Goal: Task Accomplishment & Management: Manage account settings

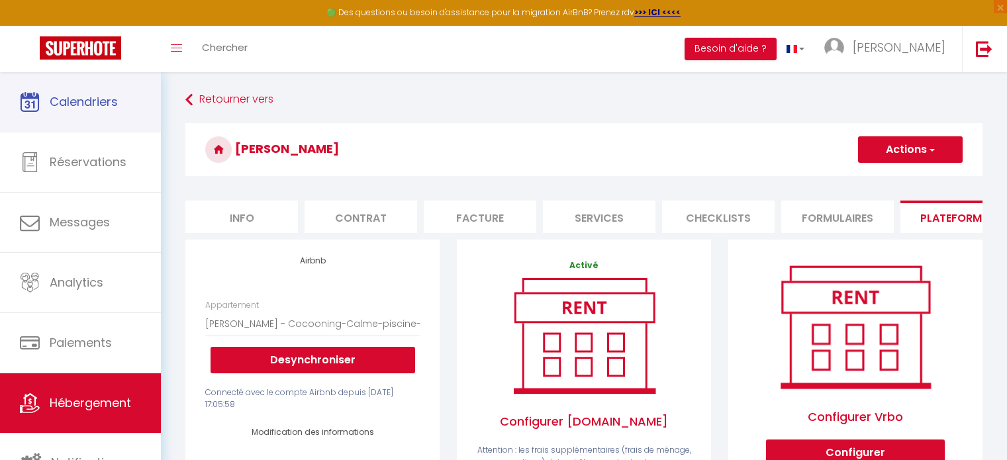
select select "2745-862088067603847526"
select select "EUR"
select select
select select "+ 20 %"
select select "+ 40 %"
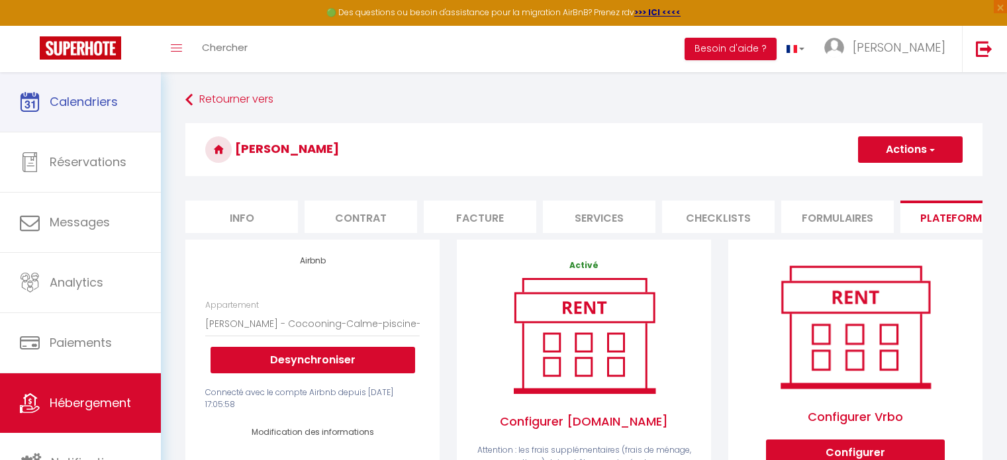
select select "+ 3 %"
select select "+ 17 %"
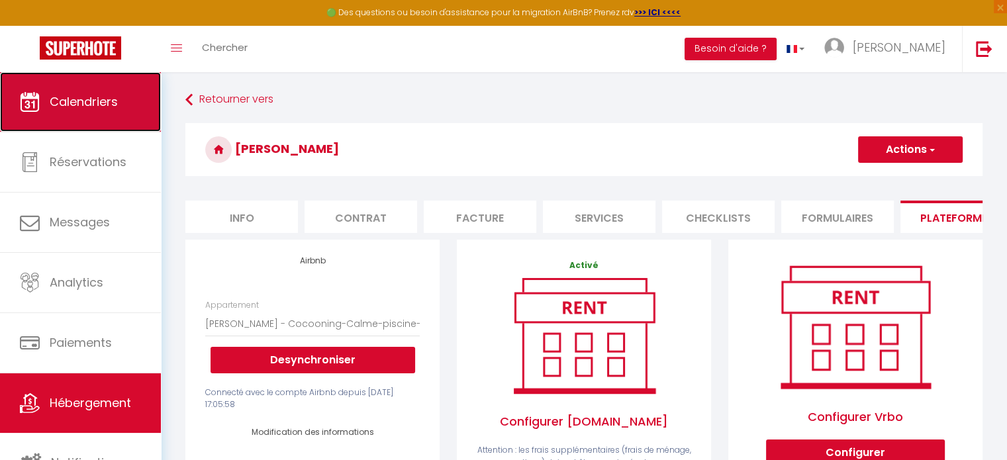
click at [70, 100] on span "Calendriers" at bounding box center [84, 101] width 68 height 17
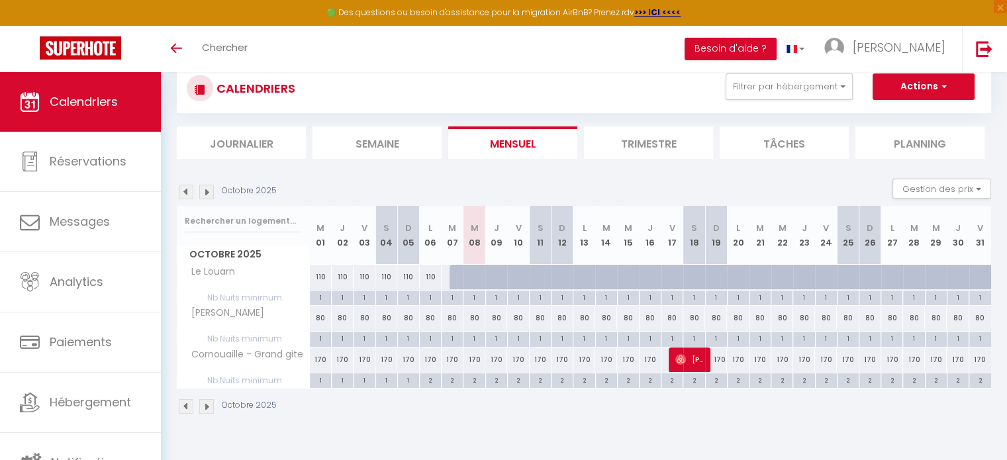
scroll to position [72, 0]
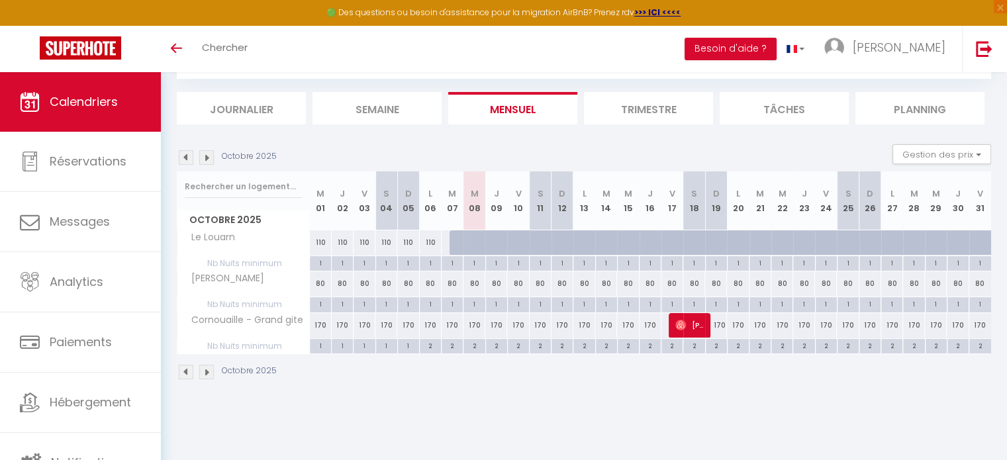
click at [658, 110] on li "Trimestre" at bounding box center [648, 108] width 129 height 32
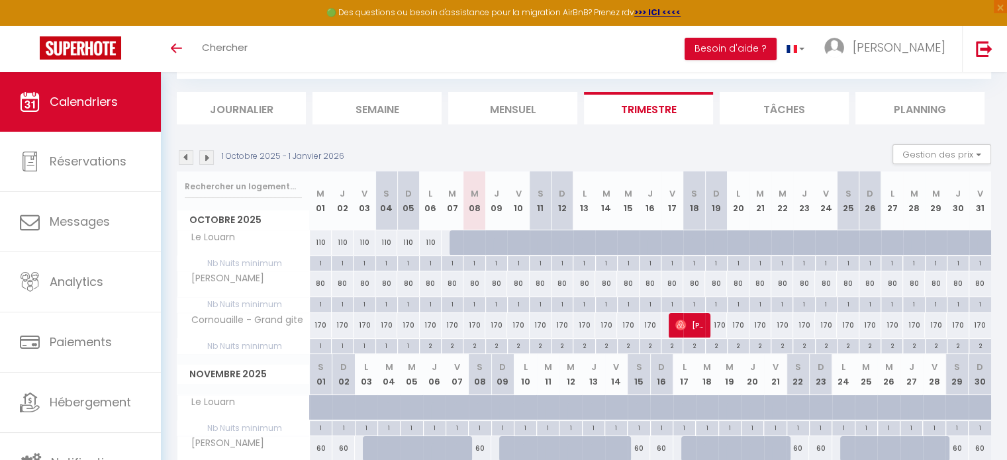
click at [205, 158] on img at bounding box center [206, 157] width 15 height 15
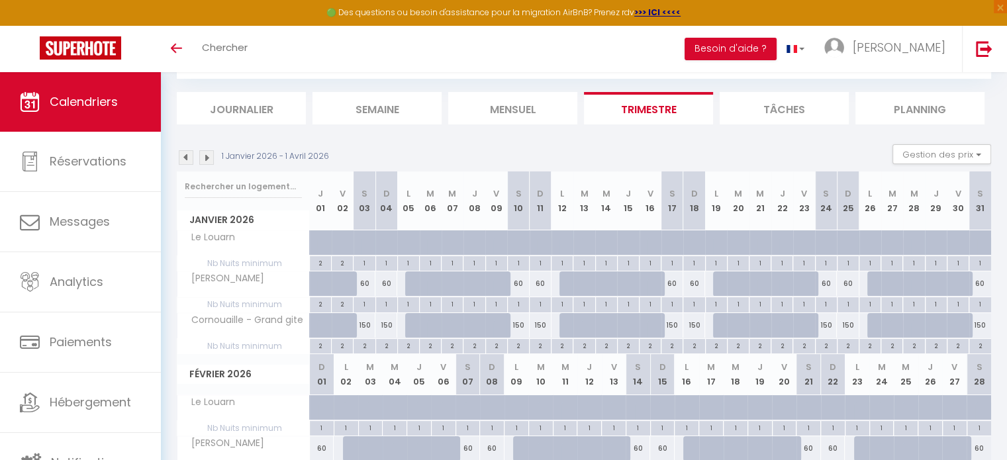
click at [205, 158] on img at bounding box center [206, 157] width 15 height 15
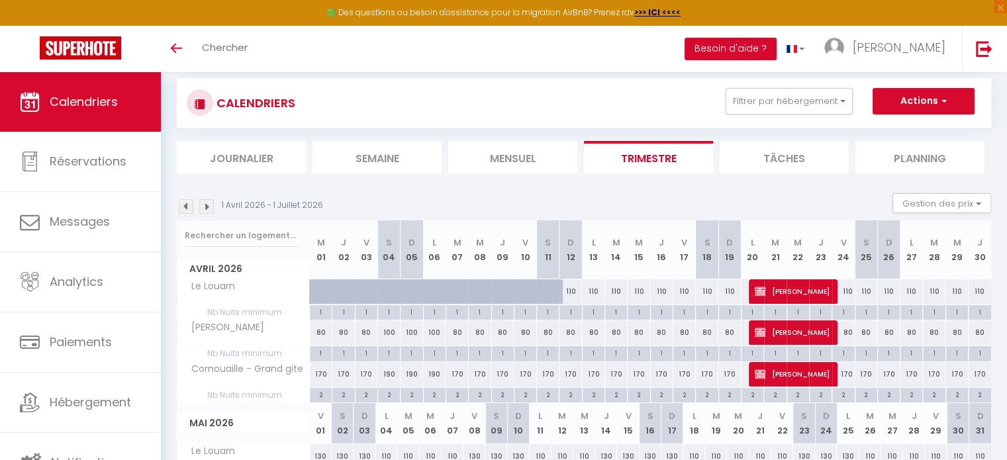
scroll to position [5, 0]
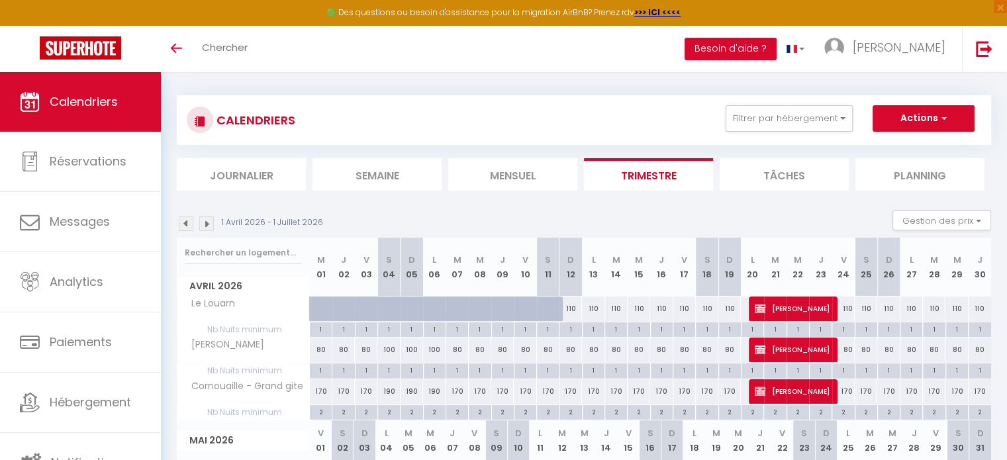
click at [205, 225] on img at bounding box center [206, 224] width 15 height 15
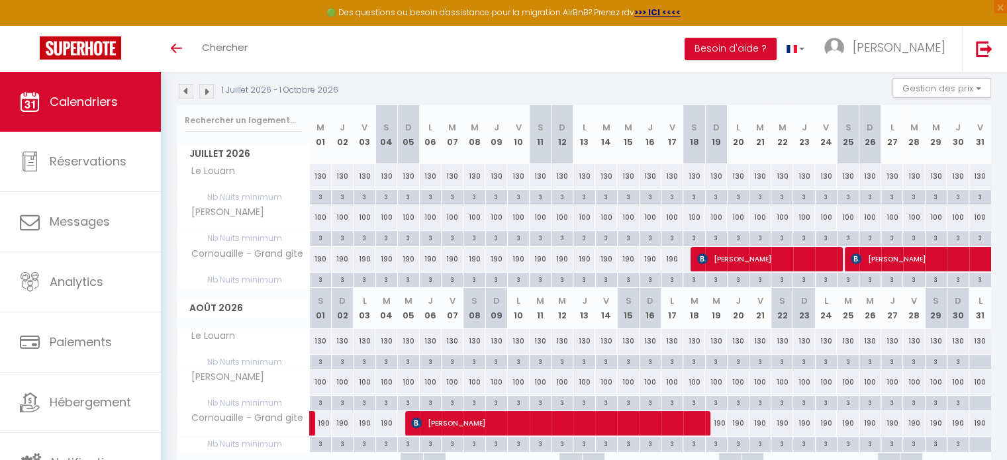
scroll to position [207, 0]
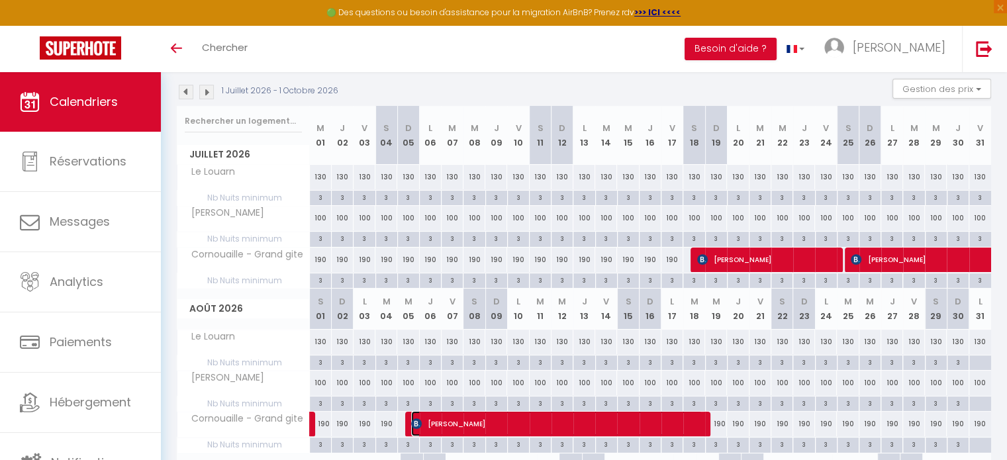
click at [624, 421] on span "Jerome Carpentier" at bounding box center [556, 423] width 291 height 25
select select "OK"
select select "KO"
select select "0"
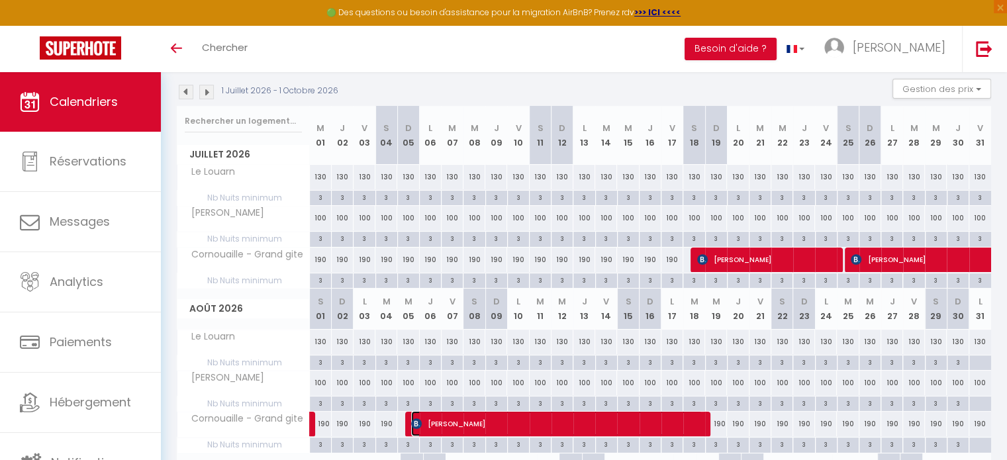
select select "1"
select select
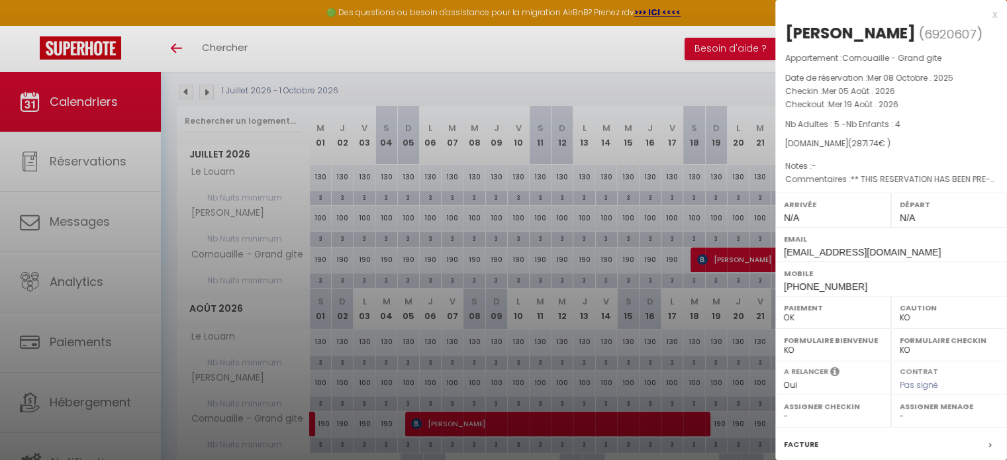
click at [103, 403] on div at bounding box center [503, 230] width 1007 height 460
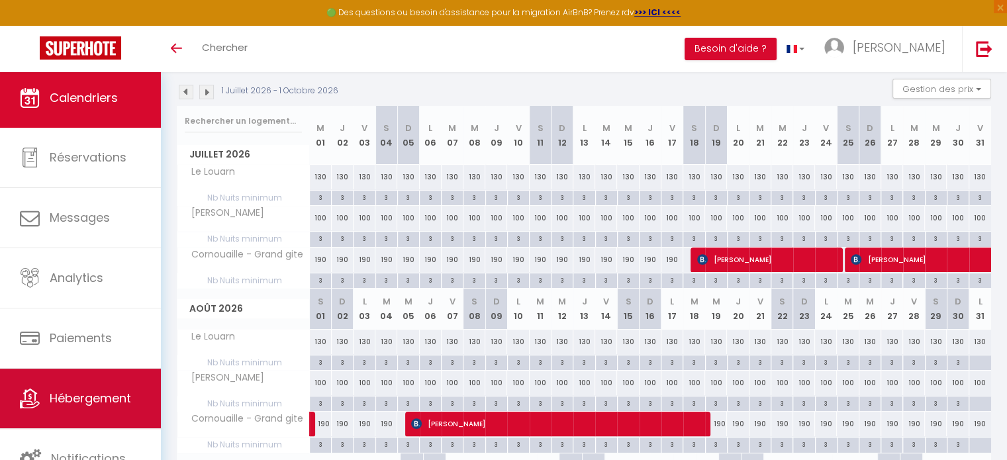
click at [99, 402] on span "Hébergement" at bounding box center [90, 398] width 81 height 17
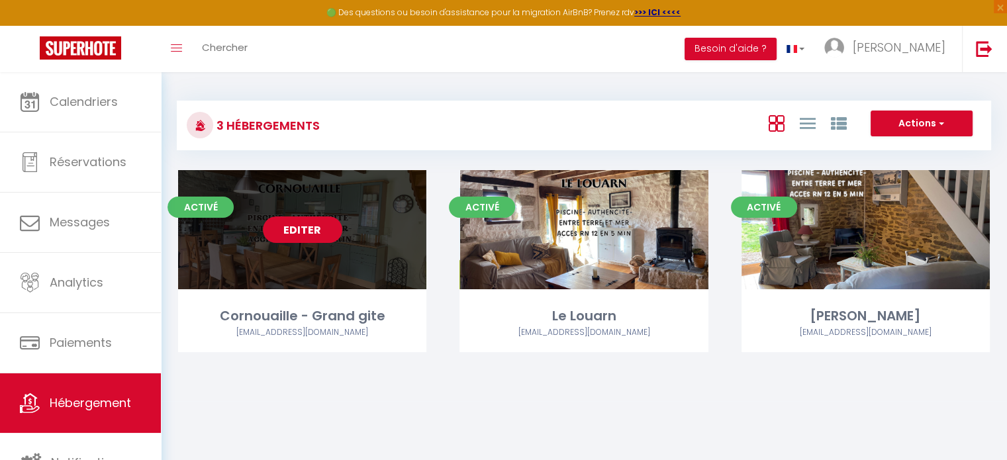
click at [299, 233] on link "Editer" at bounding box center [302, 230] width 79 height 26
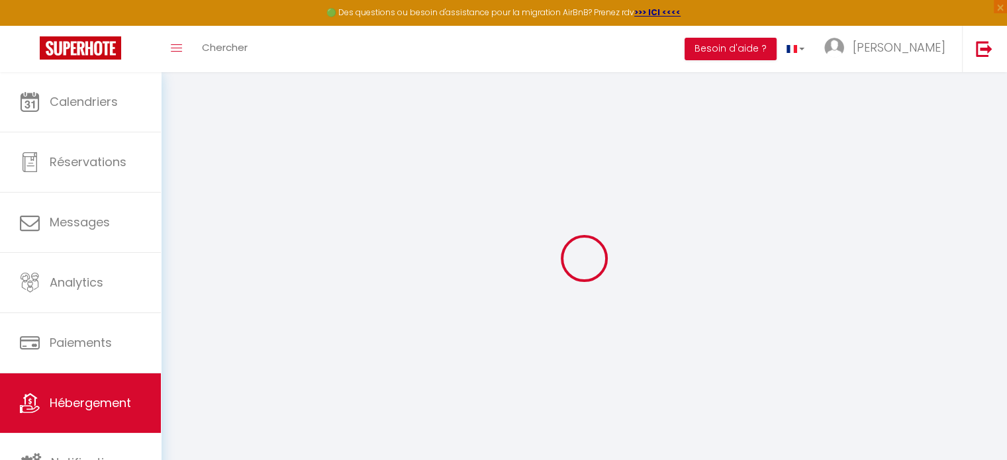
select select "2745-897501800117062722"
select select "+ 20 %"
select select "+ 40 %"
select select "+ 3 %"
select select "+ 17 %"
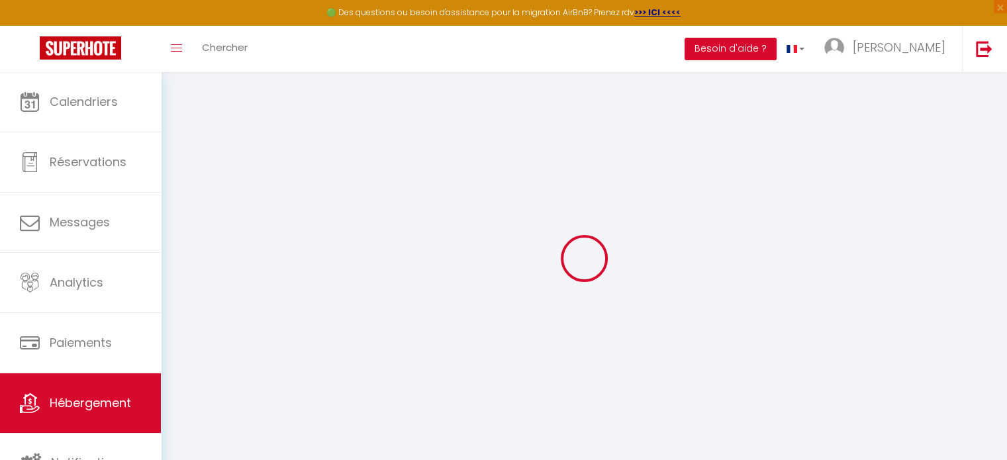
checkbox input "false"
select select "16:00"
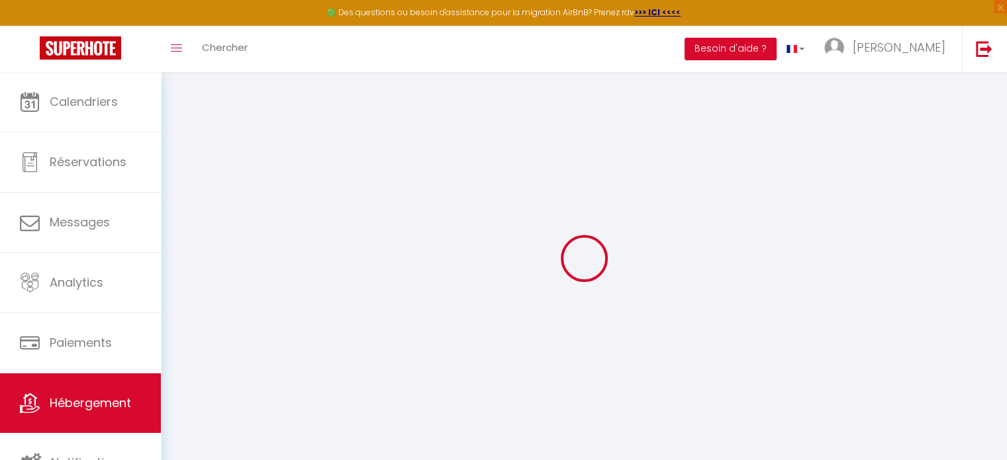
select select
select select "11:00"
select select "30"
select select "120"
select select "well_reviewed_guests"
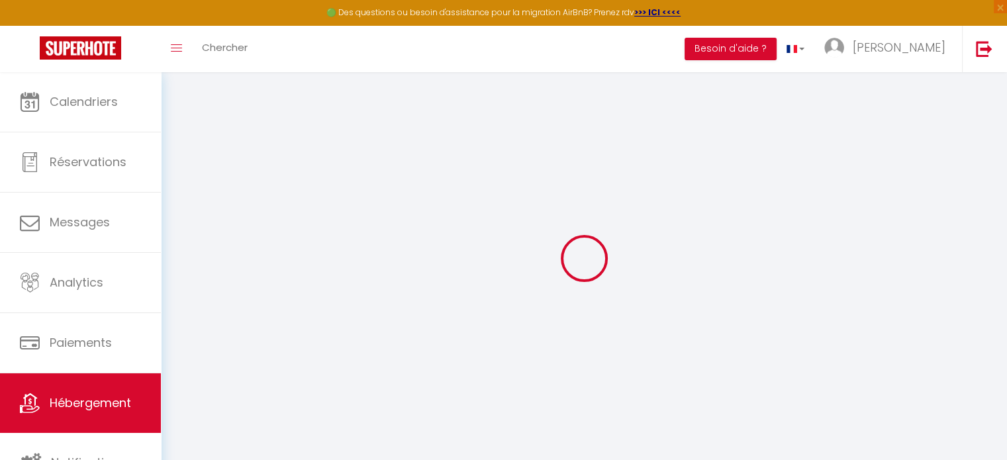
select select "EUR"
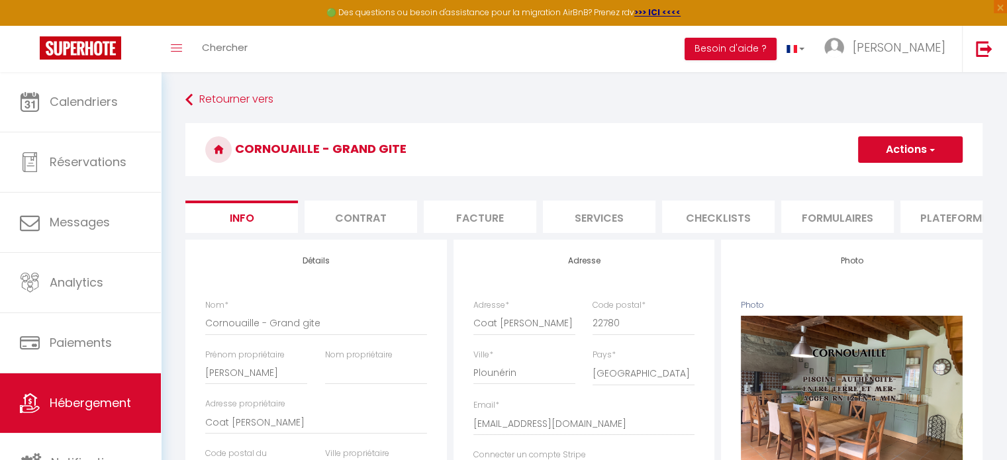
click at [947, 214] on li "Plateformes" at bounding box center [957, 217] width 113 height 32
select select
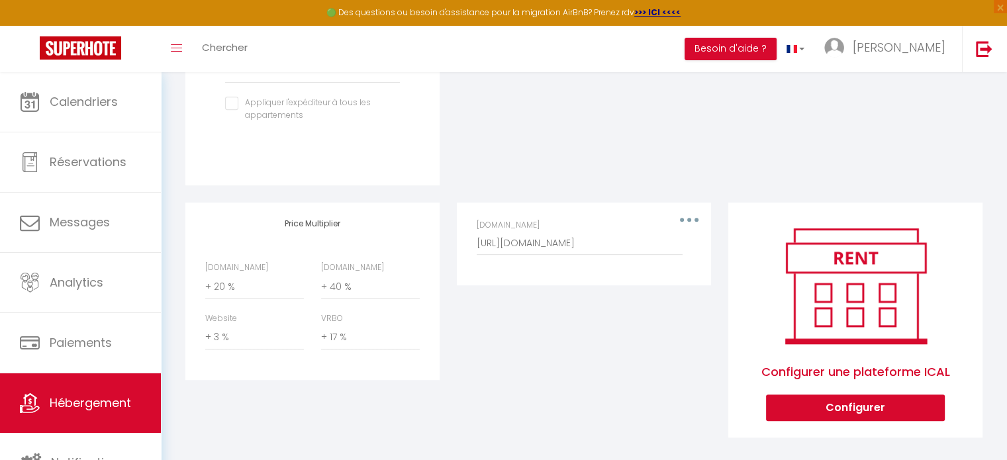
scroll to position [572, 0]
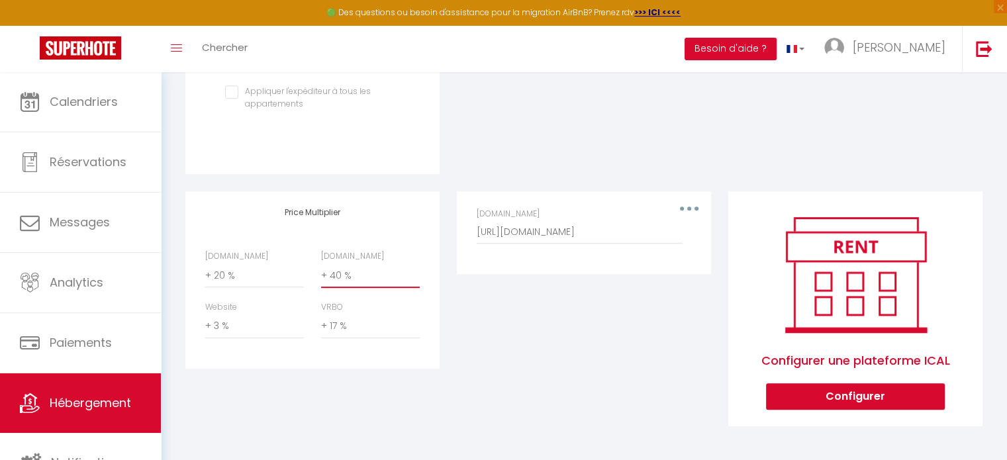
click at [335, 277] on select "0 + 1 % + 2 % + 3 % + 4 % + 5 % + 6 % + 7 % + 8 % + 9 %" at bounding box center [370, 275] width 99 height 25
click at [456, 312] on div "Editer Supprimer Hote-s.com https://app.hote-s.com/fr/ical/b56ef5b305ed670174be…" at bounding box center [584, 317] width 272 height 253
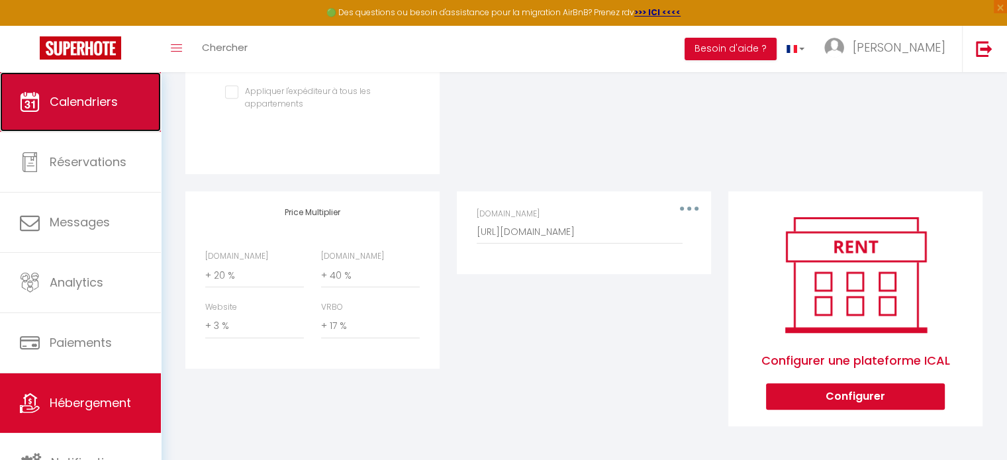
click at [113, 103] on span "Calendriers" at bounding box center [84, 101] width 68 height 17
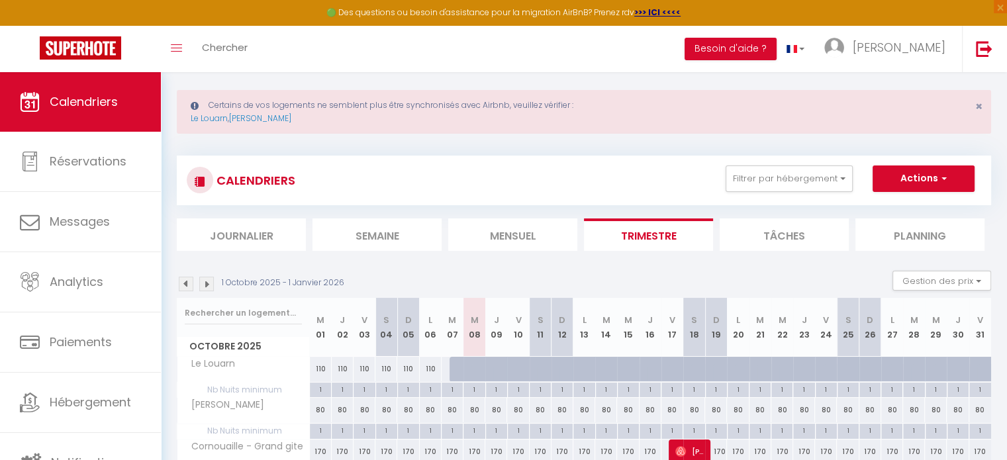
scroll to position [84, 0]
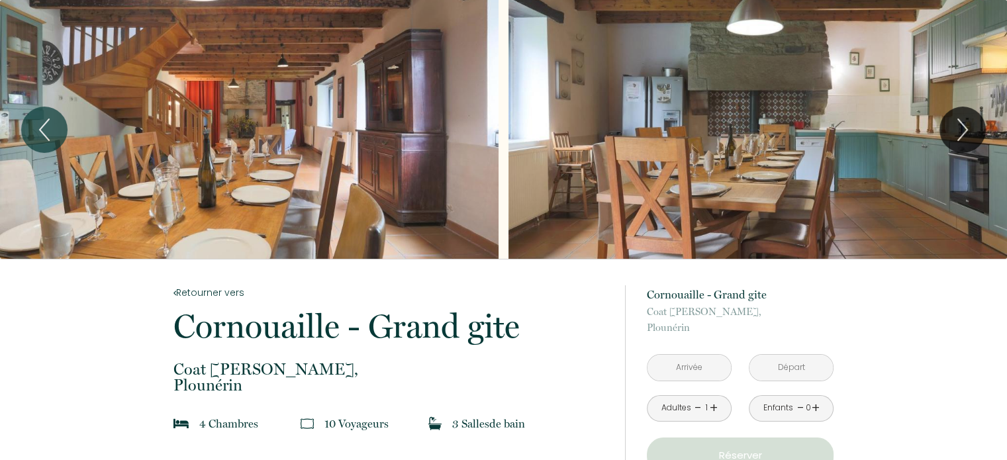
click at [689, 371] on input "text" at bounding box center [689, 368] width 83 height 26
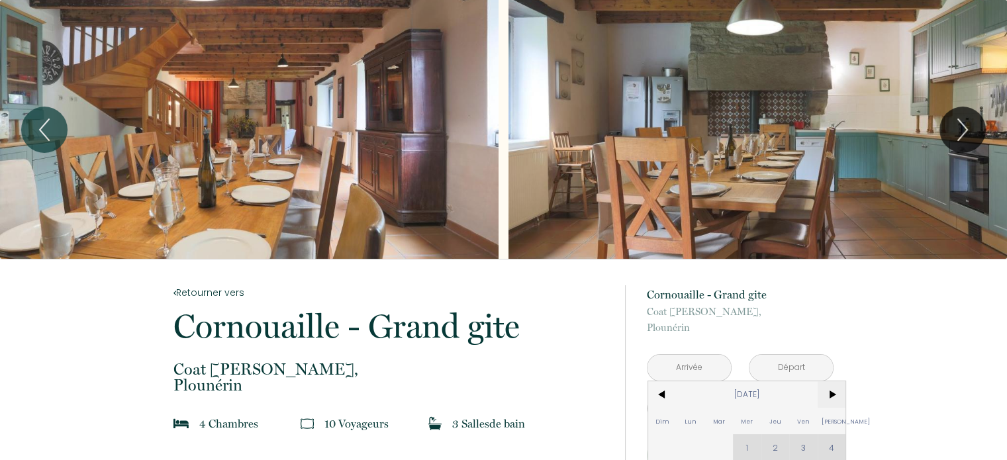
click at [832, 395] on span ">" at bounding box center [832, 394] width 28 height 26
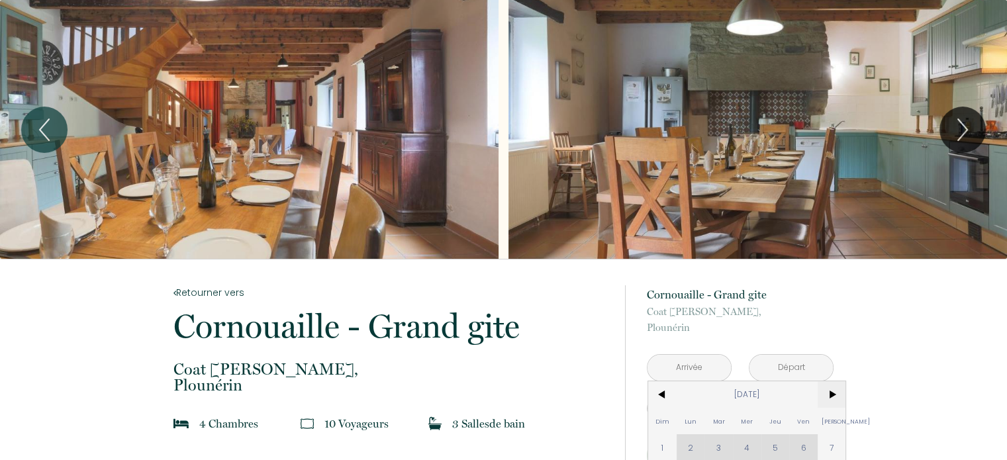
click at [832, 395] on span ">" at bounding box center [832, 394] width 28 height 26
click at [832, 396] on span ">" at bounding box center [832, 394] width 28 height 26
click at [834, 397] on span ">" at bounding box center [832, 394] width 28 height 26
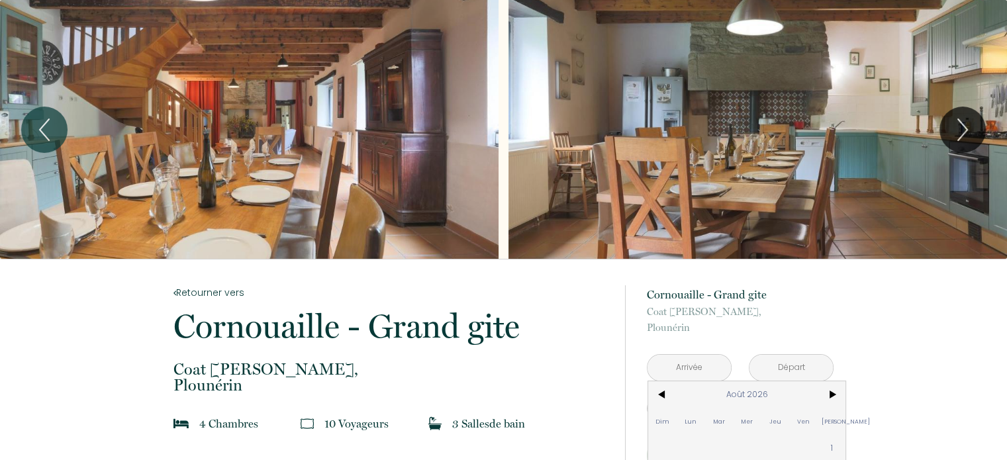
scroll to position [132, 0]
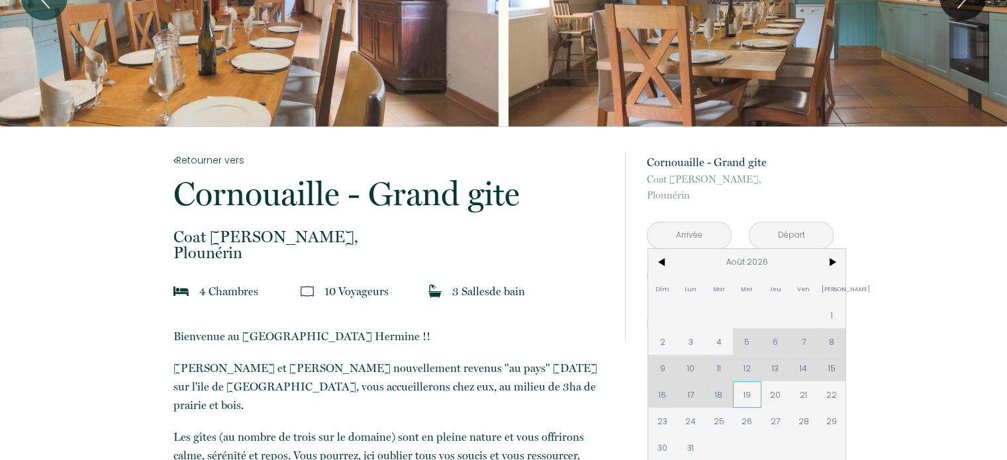
click at [745, 391] on span "19" at bounding box center [747, 394] width 28 height 26
type input "Mer 19 Août 2026"
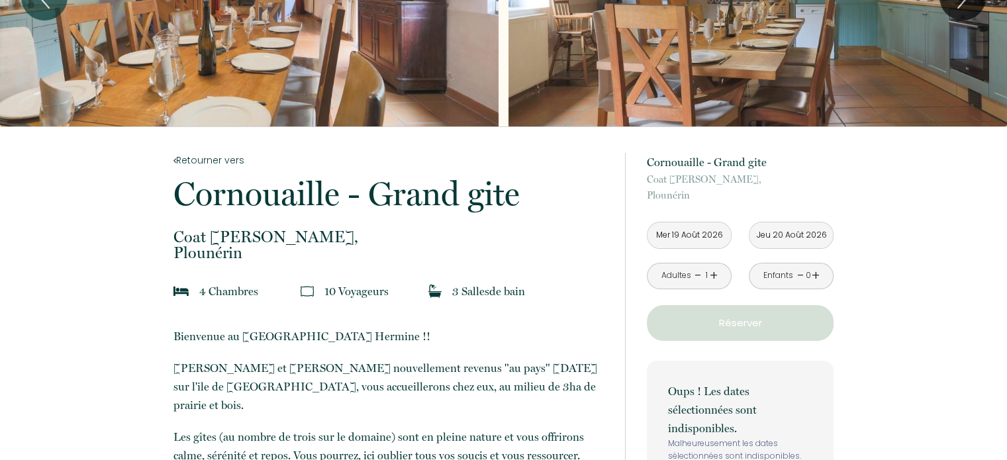
click at [811, 230] on input "Jeu 20 Août 2026" at bounding box center [791, 236] width 83 height 26
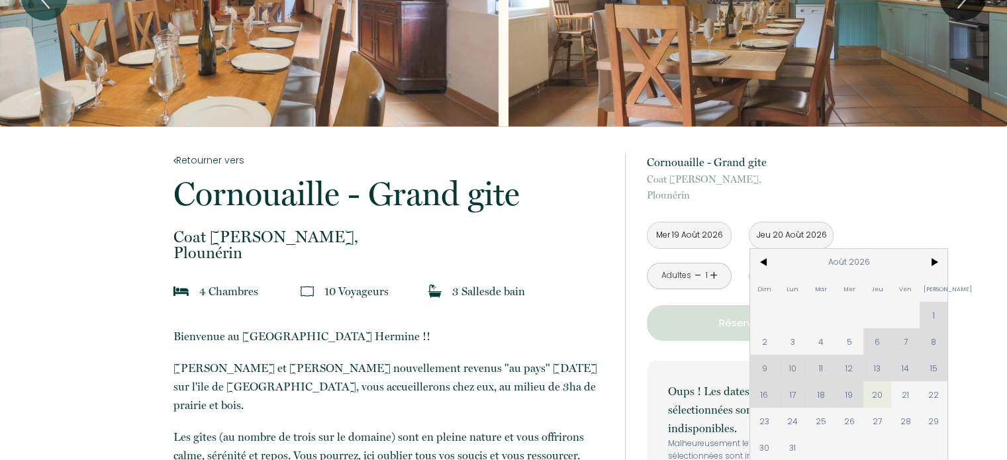
click at [792, 231] on input "Jeu 20 Août 2026" at bounding box center [791, 236] width 83 height 26
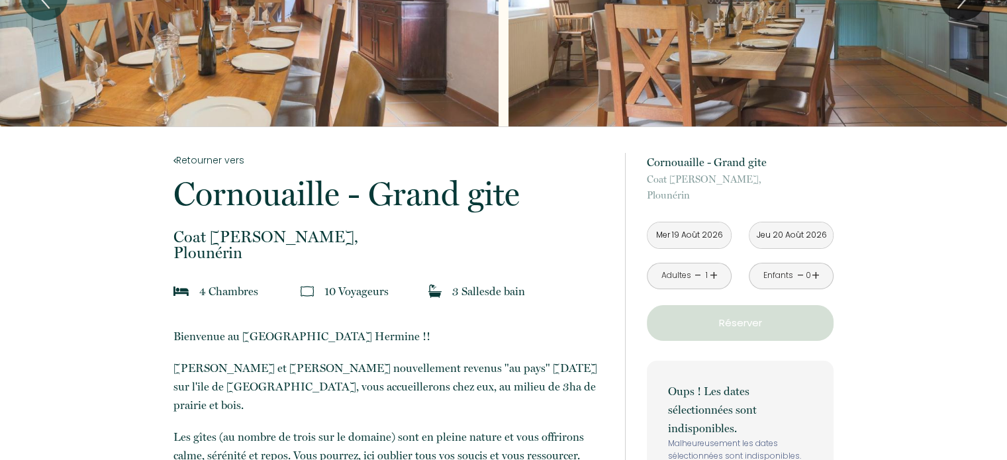
click at [792, 231] on input "Jeu 20 Août 2026" at bounding box center [791, 236] width 83 height 26
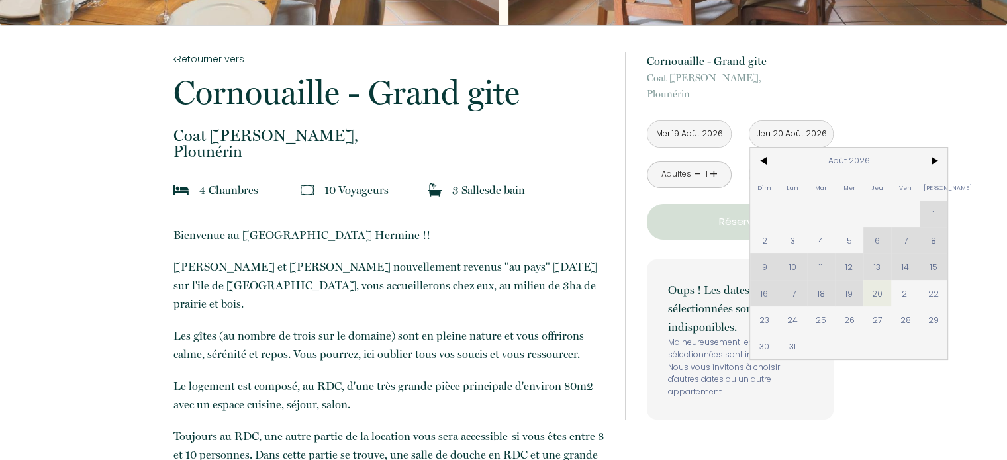
scroll to position [265, 0]
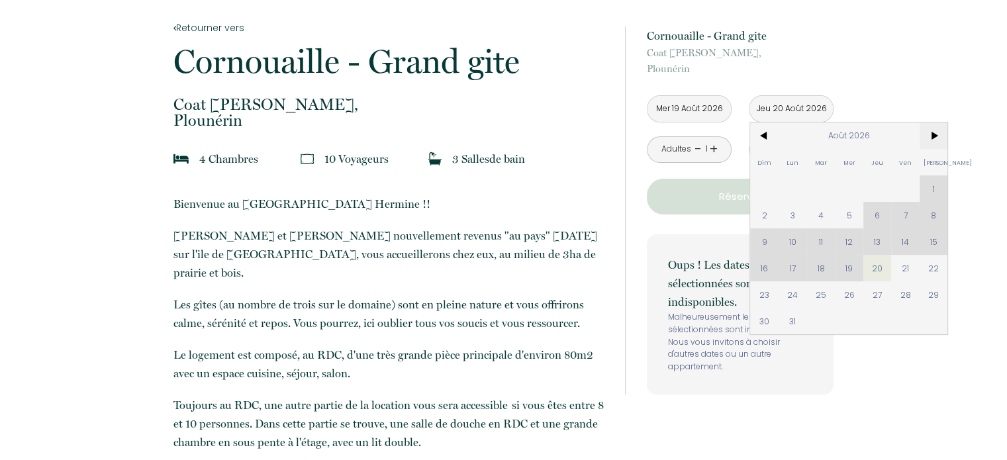
click at [934, 138] on span ">" at bounding box center [934, 136] width 28 height 26
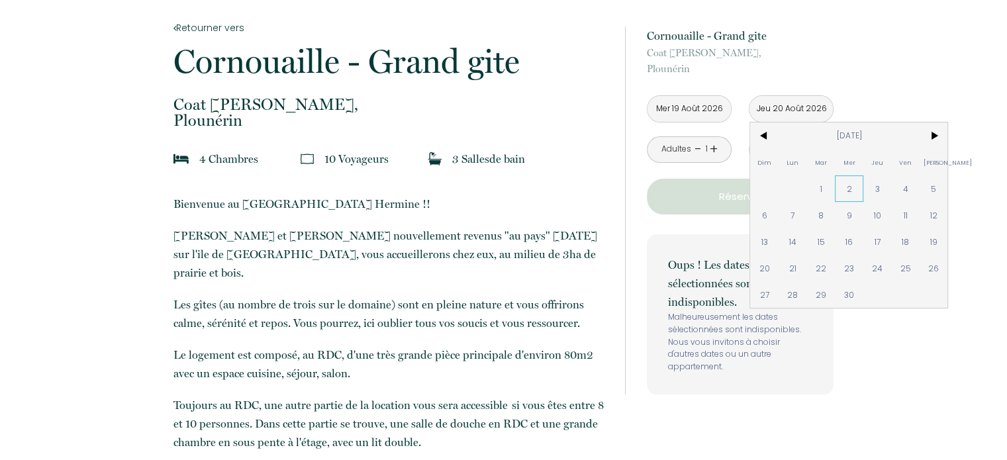
click at [852, 186] on span "2" at bounding box center [849, 188] width 28 height 26
type input "Mer 02 Sep 2026"
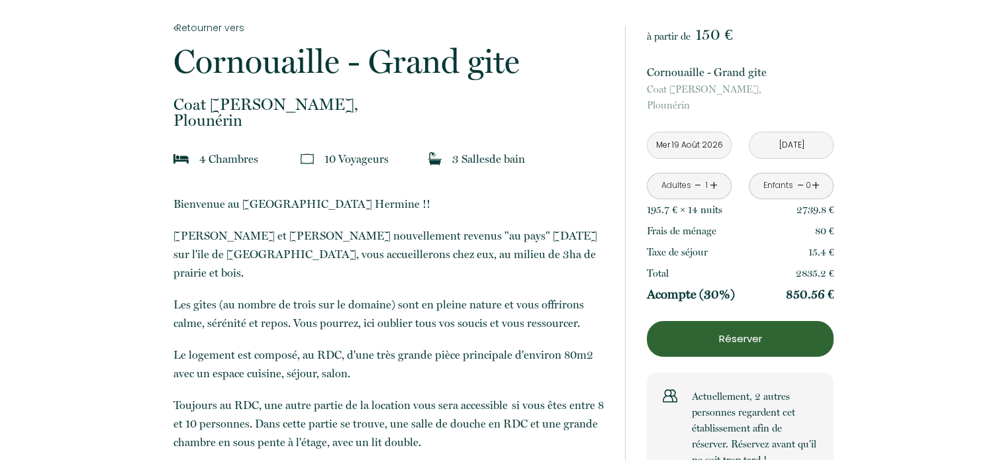
click at [711, 184] on link "+" at bounding box center [714, 185] width 8 height 21
click at [714, 186] on link "+" at bounding box center [714, 185] width 8 height 21
click at [714, 185] on link "+" at bounding box center [714, 185] width 8 height 21
click at [817, 185] on link "+" at bounding box center [816, 185] width 8 height 21
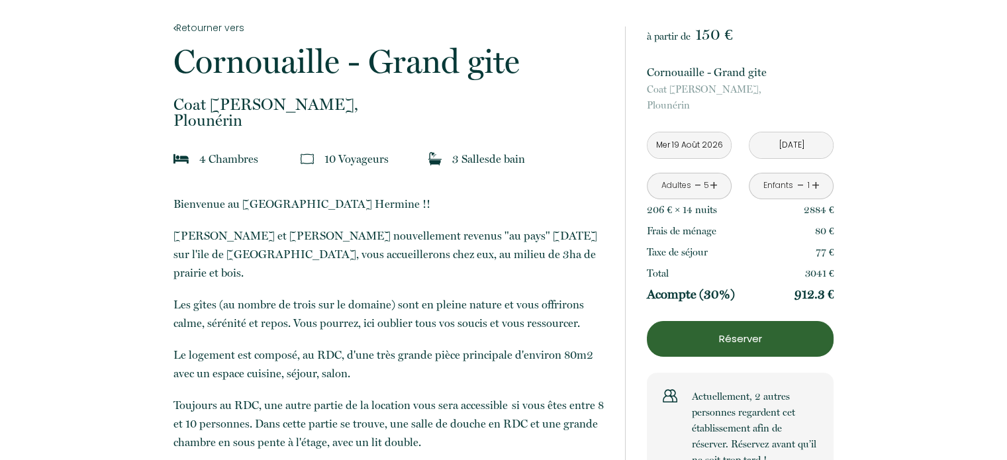
click at [817, 185] on link "+" at bounding box center [816, 185] width 8 height 21
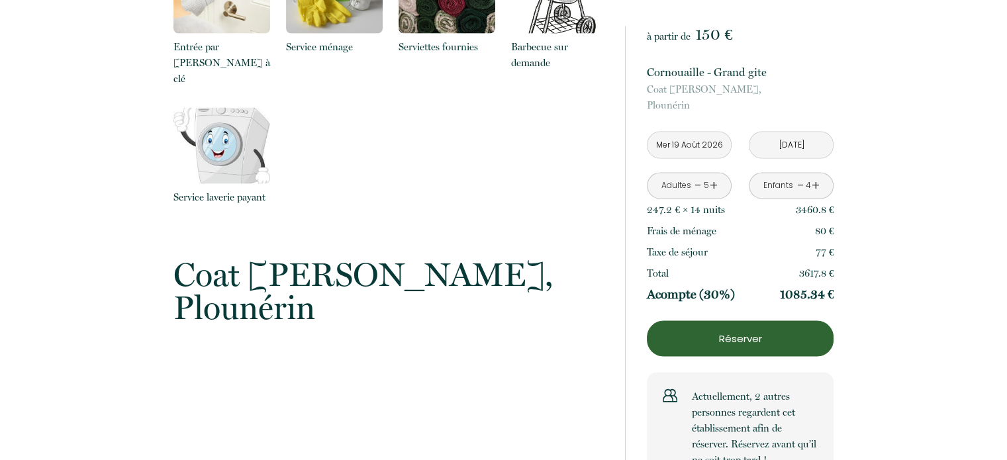
scroll to position [2561, 0]
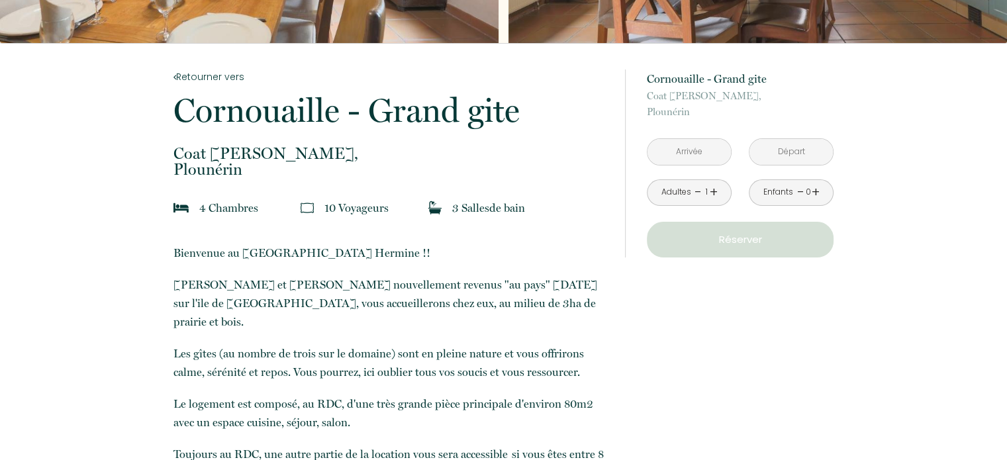
scroll to position [265, 0]
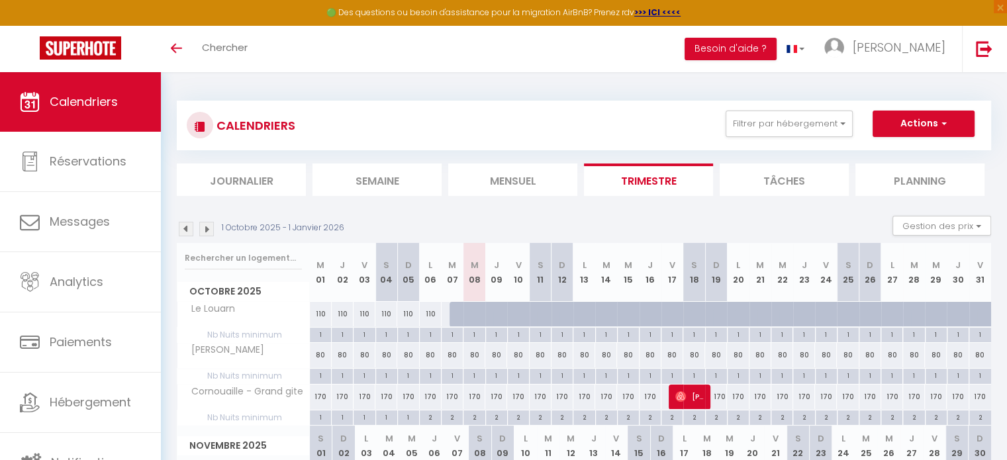
scroll to position [14, 0]
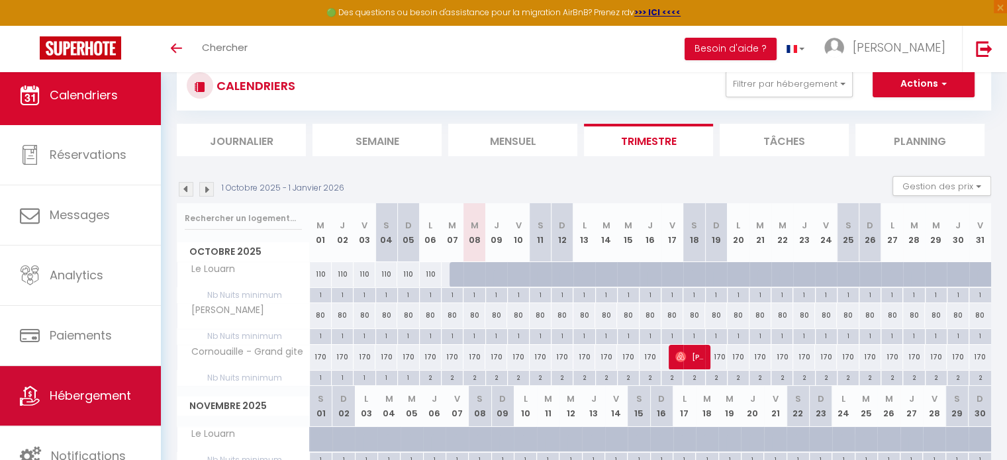
scroll to position [3, 0]
click at [97, 385] on link "Hébergement" at bounding box center [80, 396] width 161 height 60
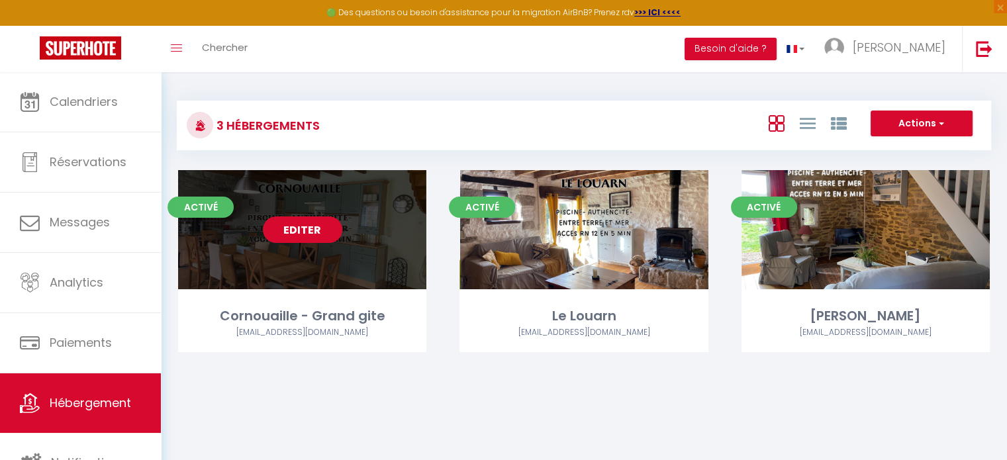
click at [328, 229] on link "Editer" at bounding box center [302, 230] width 79 height 26
click at [328, 230] on link "Editer" at bounding box center [302, 230] width 79 height 26
select select "3"
select select "2"
select select "1"
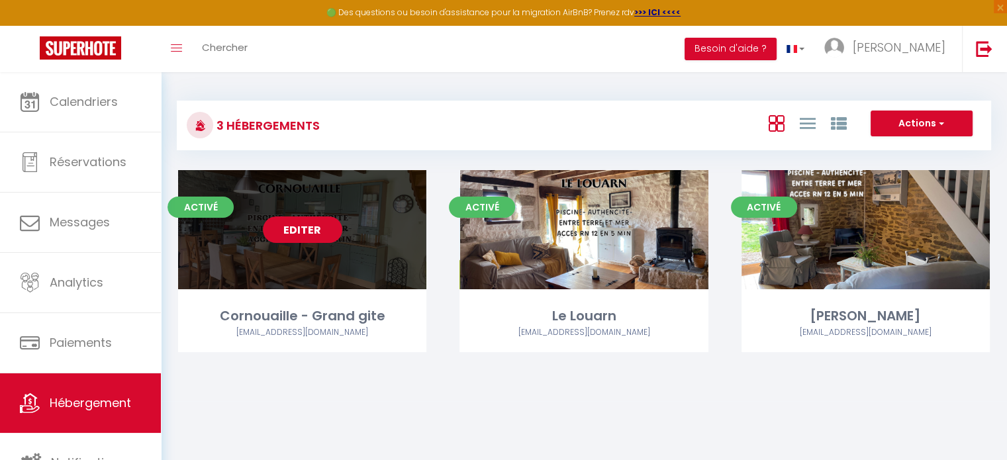
select select "1"
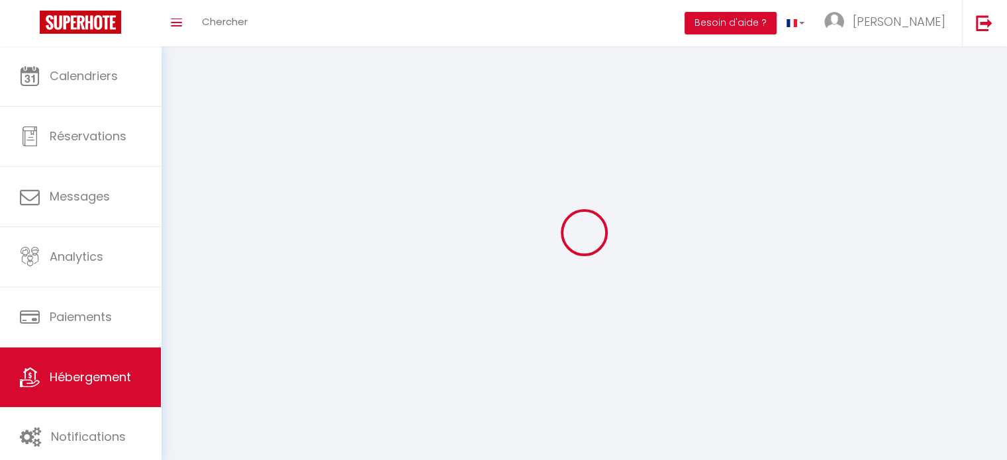
select select
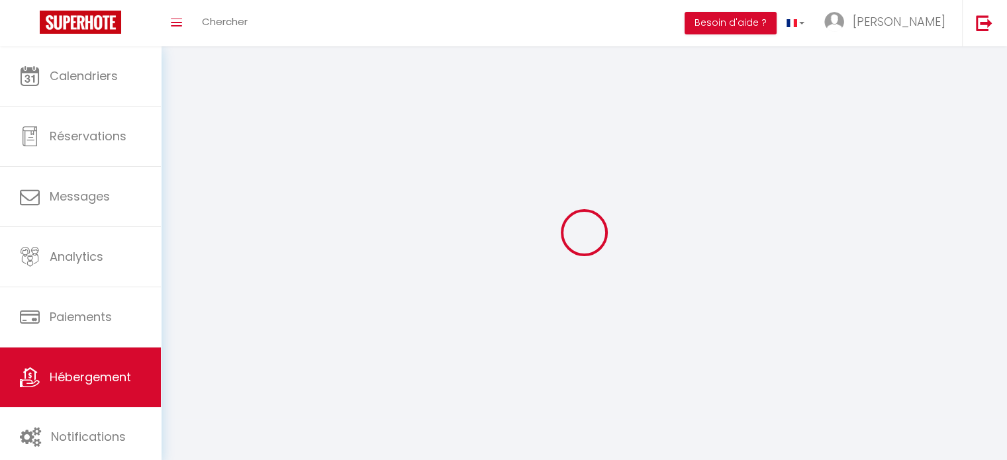
checkbox input "false"
select select
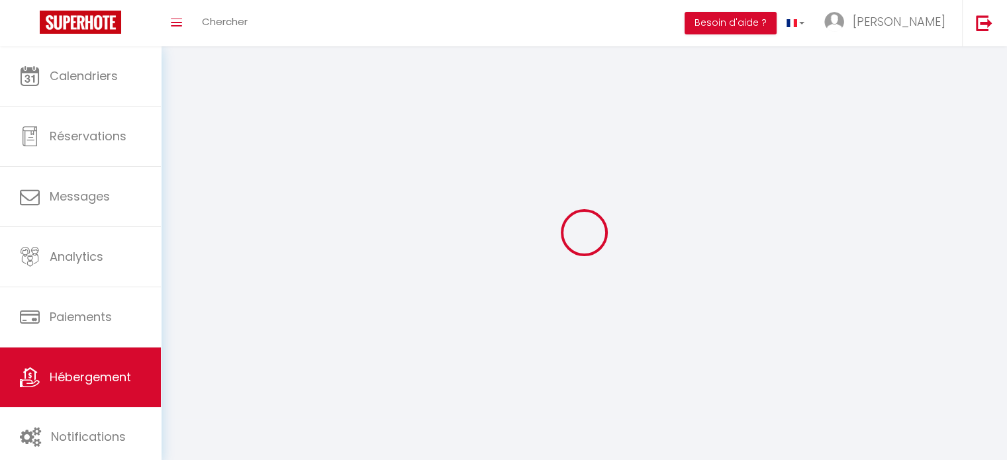
select select
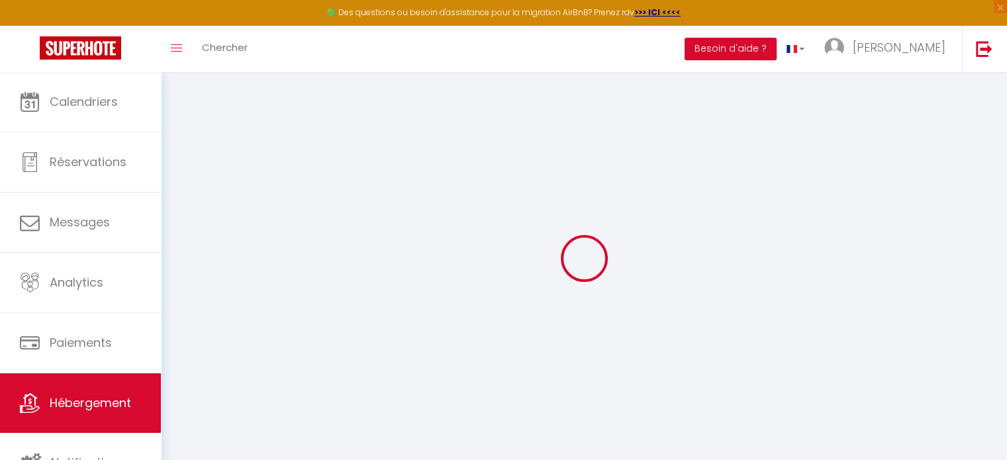
checkbox input "false"
select select "16:00"
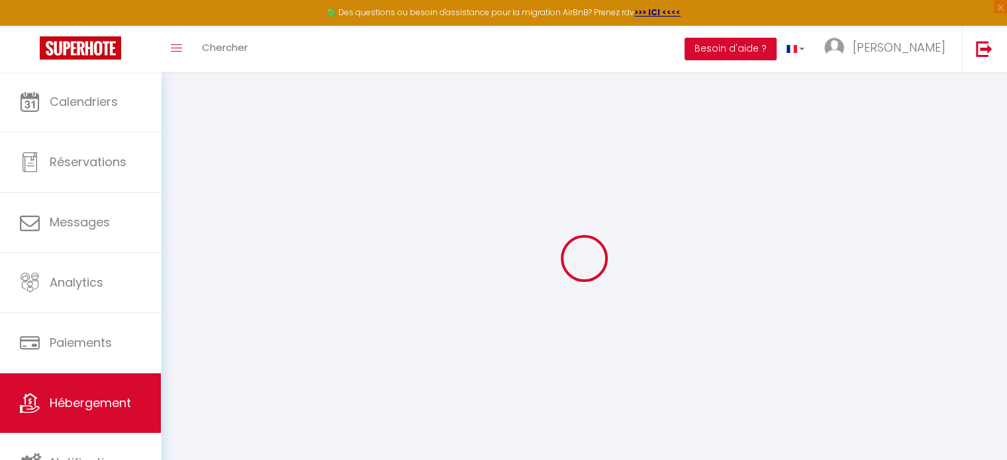
select select
select select "11:00"
select select "30"
select select "120"
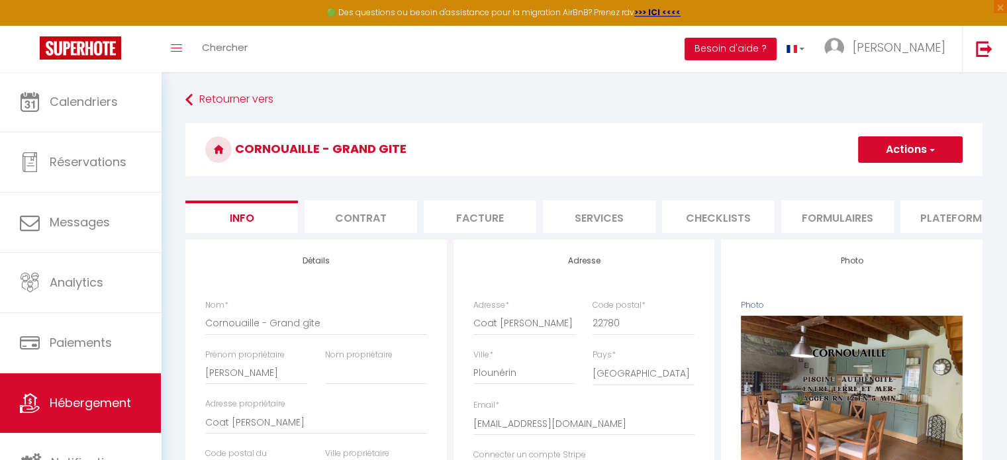
click at [909, 151] on button "Actions" at bounding box center [910, 149] width 105 height 26
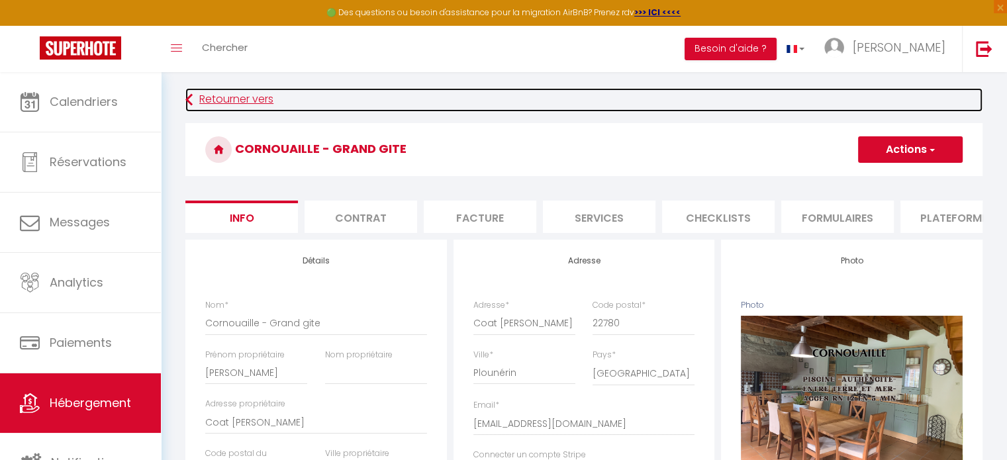
click at [821, 106] on link "Retourner vers" at bounding box center [583, 100] width 797 height 24
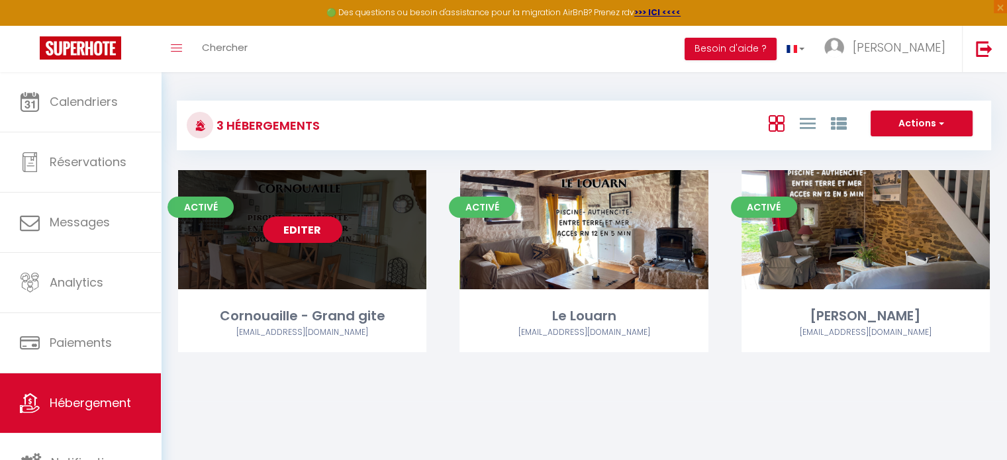
click at [373, 291] on div "Activé Editer Cornouaille - Grand gite domainelablanchehermine@gmail.com" at bounding box center [302, 261] width 248 height 182
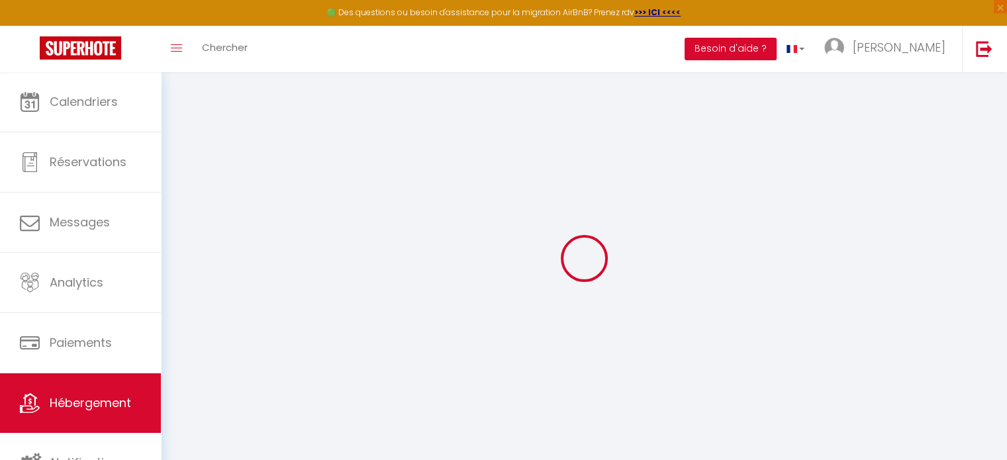
select select "2745-897501800117062722"
select select "+ 20 %"
select select "+ 40 %"
select select "+ 3 %"
select select "+ 17 %"
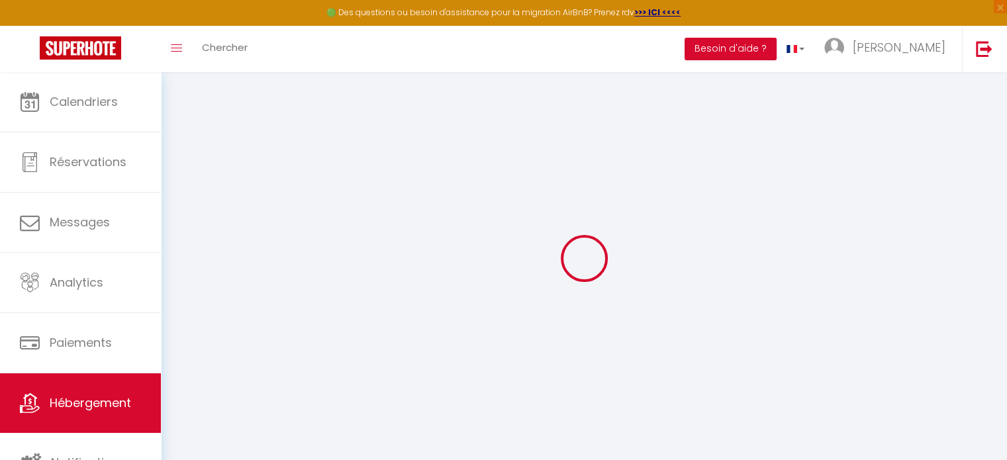
select select
checkbox input "false"
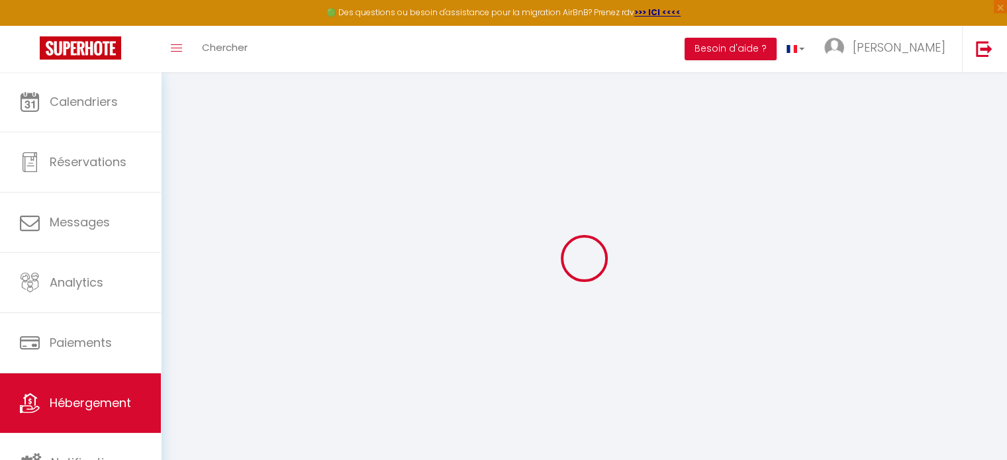
select select "well_reviewed_guests"
select select "EUR"
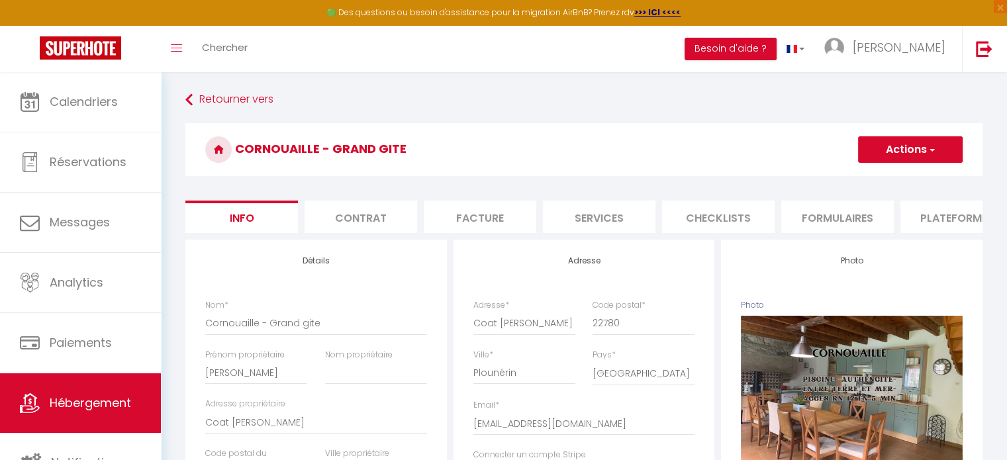
click at [946, 214] on li "Plateformes" at bounding box center [957, 217] width 113 height 32
select select
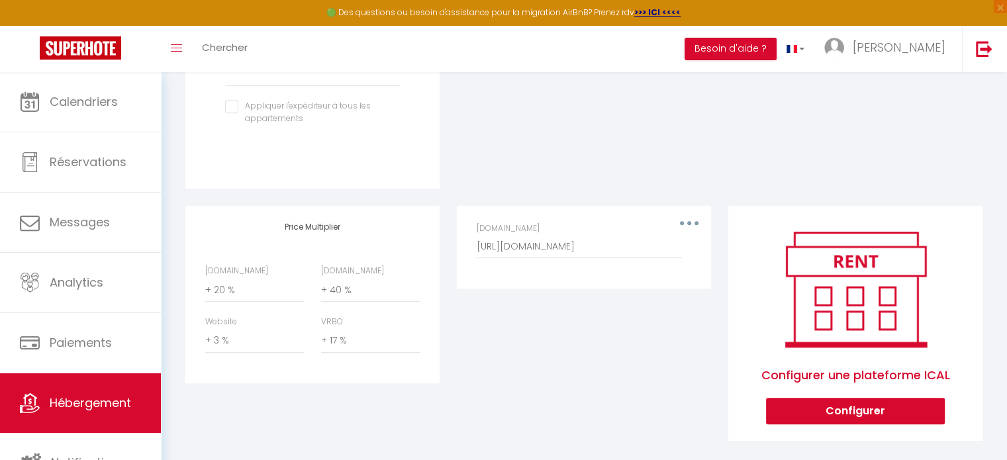
scroll to position [572, 0]
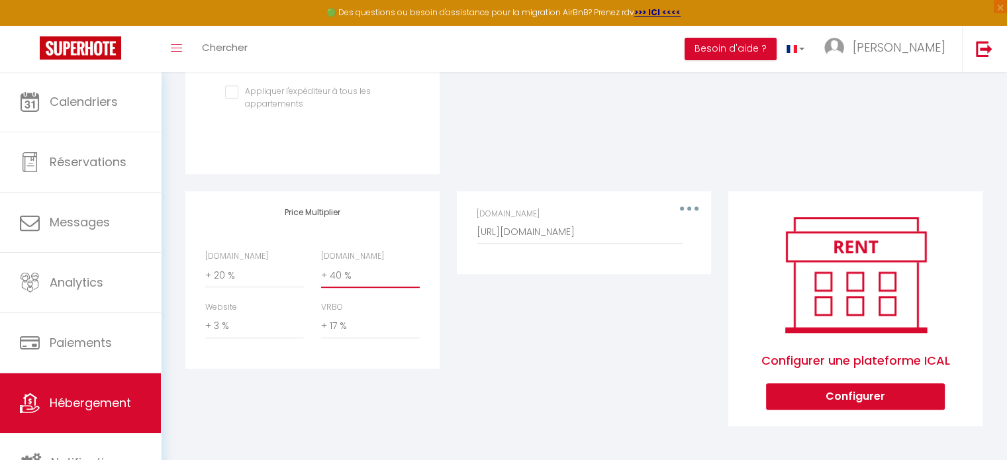
click at [334, 274] on select "0 + 1 % + 2 % + 3 % + 4 % + 5 % + 6 % + 7 % + 8 % + 9 %" at bounding box center [370, 275] width 99 height 25
select select "+ 35 %"
click at [321, 263] on select "0 + 1 % + 2 % + 3 % + 4 % + 5 % + 6 % + 7 % + 8 % + 9 %" at bounding box center [370, 275] width 99 height 25
select select
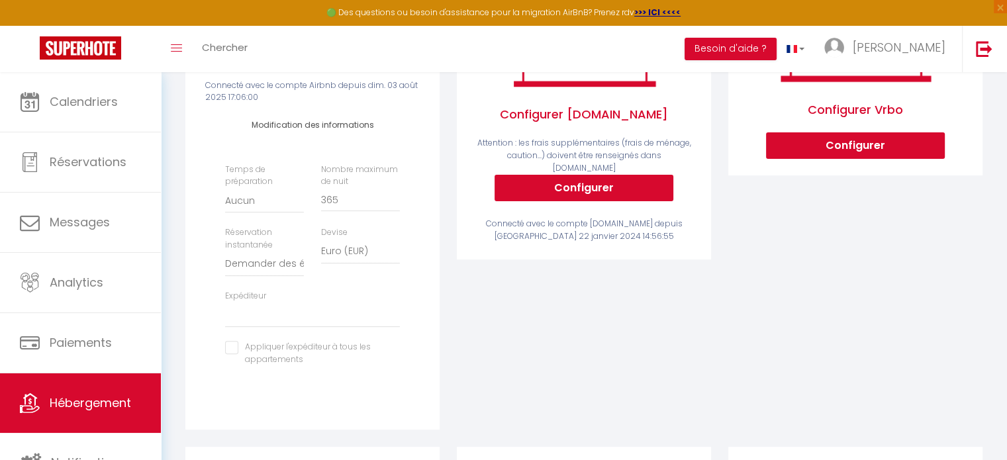
scroll to position [42, 0]
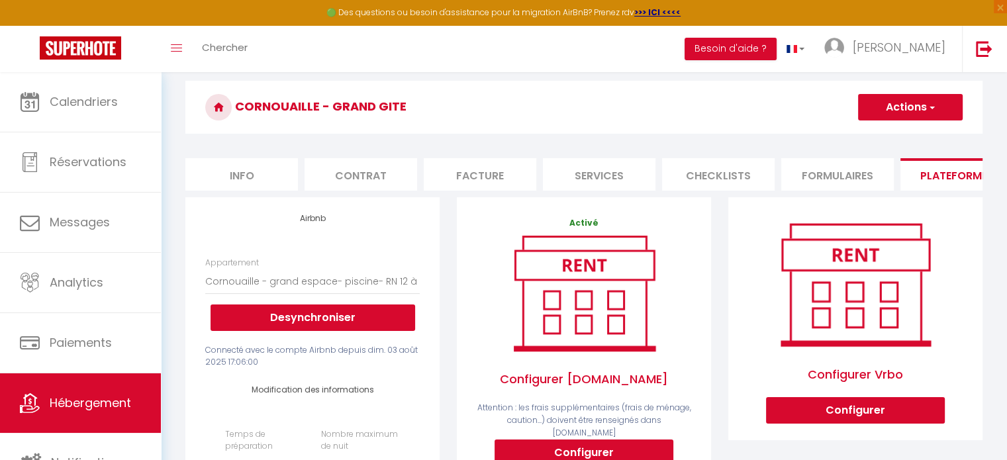
click at [907, 107] on button "Actions" at bounding box center [910, 107] width 105 height 26
click at [903, 140] on link "Enregistrer" at bounding box center [910, 136] width 105 height 17
select select "well_reviewed_guests"
select select "EUR"
select select
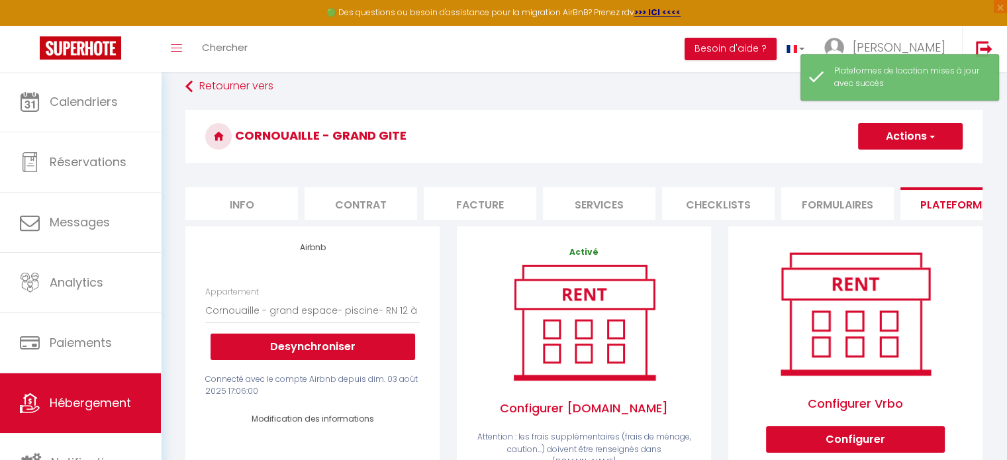
scroll to position [0, 0]
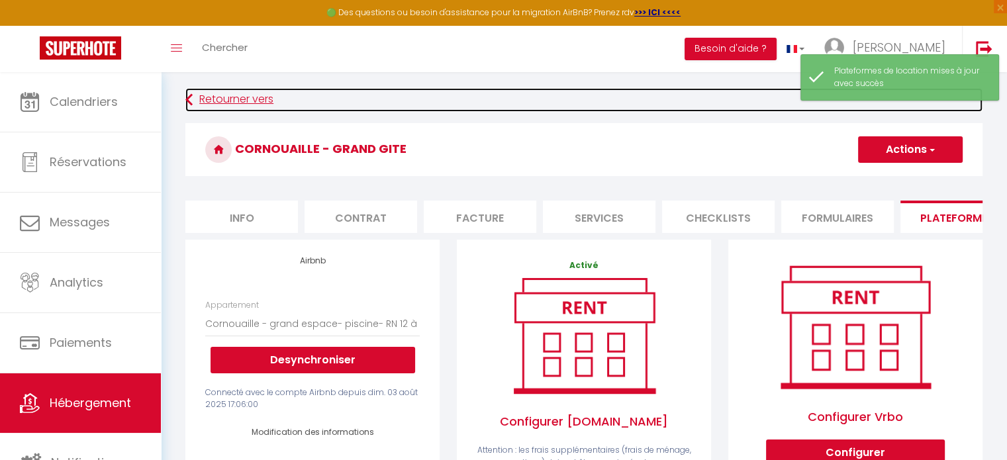
click at [229, 102] on link "Retourner vers" at bounding box center [583, 100] width 797 height 24
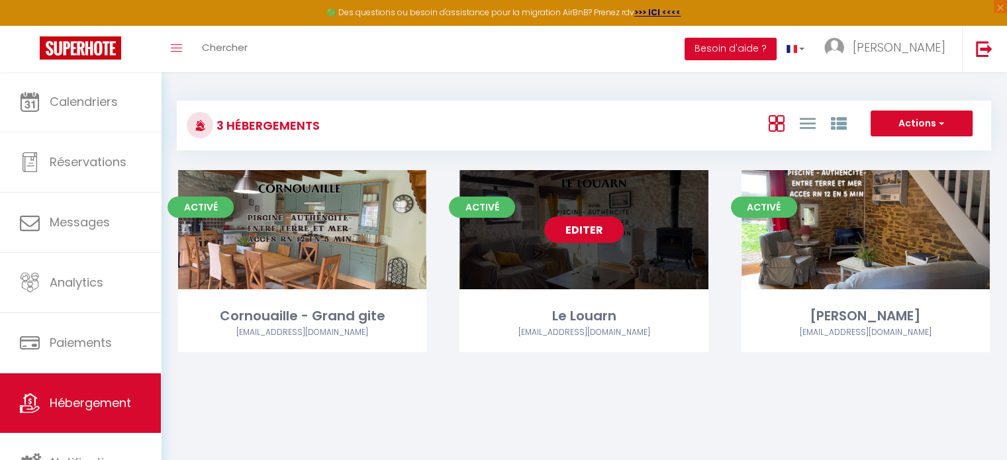
click at [577, 233] on link "Editer" at bounding box center [583, 230] width 79 height 26
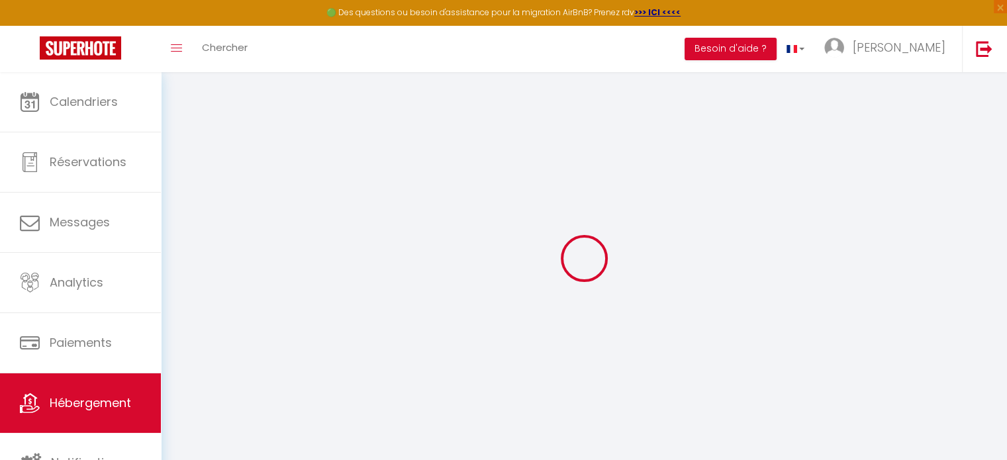
select select "2745-862088056199132697"
select select "+ 20 %"
select select "+ 40 %"
select select "+ 3 %"
select select "+ 17 %"
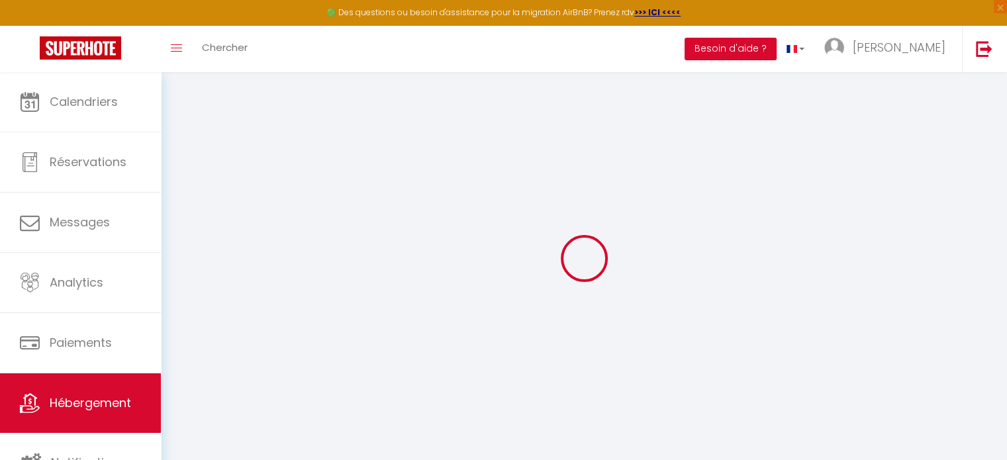
checkbox input "false"
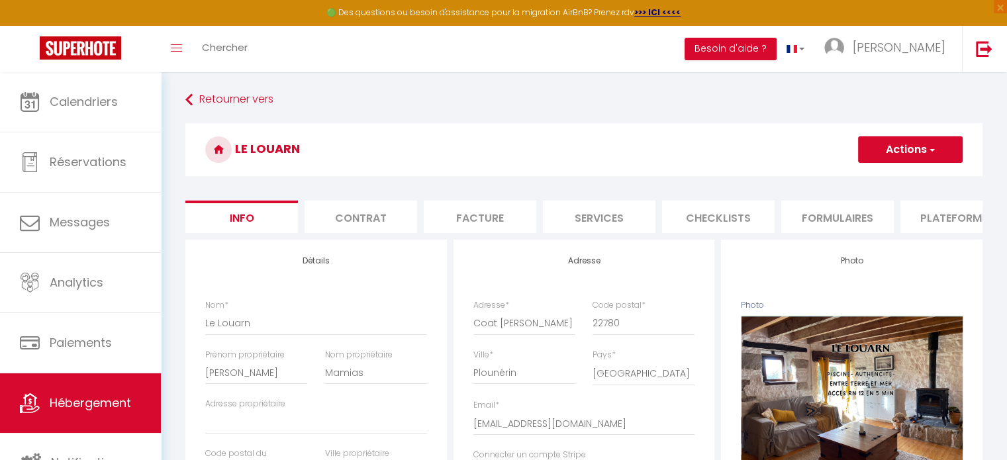
click at [944, 219] on li "Plateformes" at bounding box center [957, 217] width 113 height 32
select select
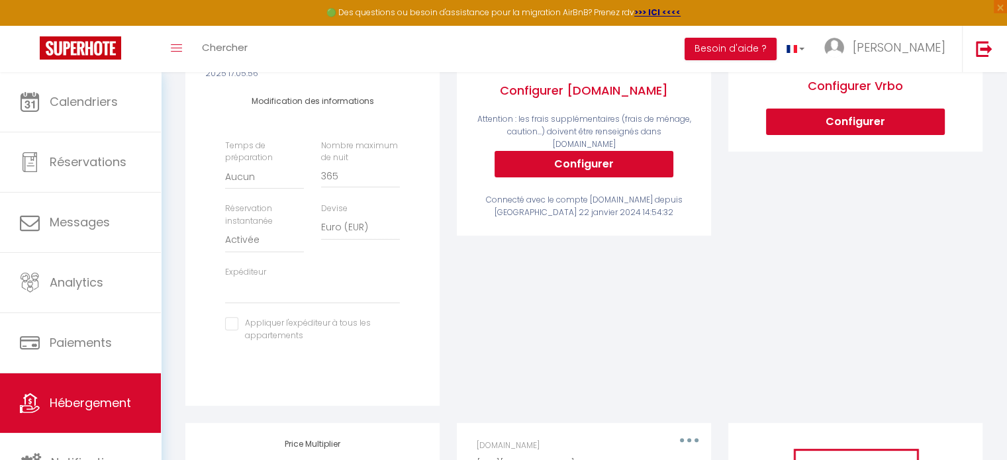
scroll to position [572, 0]
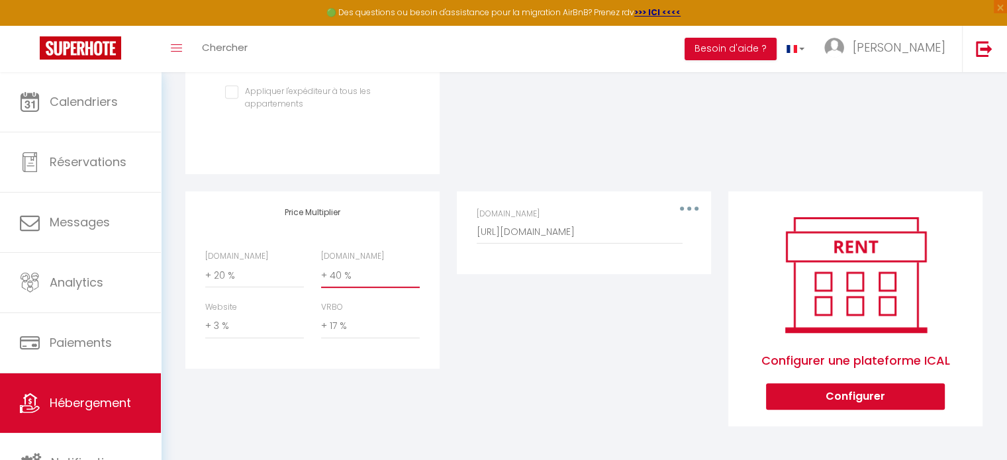
click at [332, 277] on select "0 + 1 % + 2 % + 3 % + 4 % + 5 % + 6 % + 7 % + 8 % + 9 %" at bounding box center [370, 275] width 99 height 25
select select "+ 35 %"
click at [321, 263] on select "0 + 1 % + 2 % + 3 % + 4 % + 5 % + 6 % + 7 % + 8 % + 9 %" at bounding box center [370, 275] width 99 height 25
select select
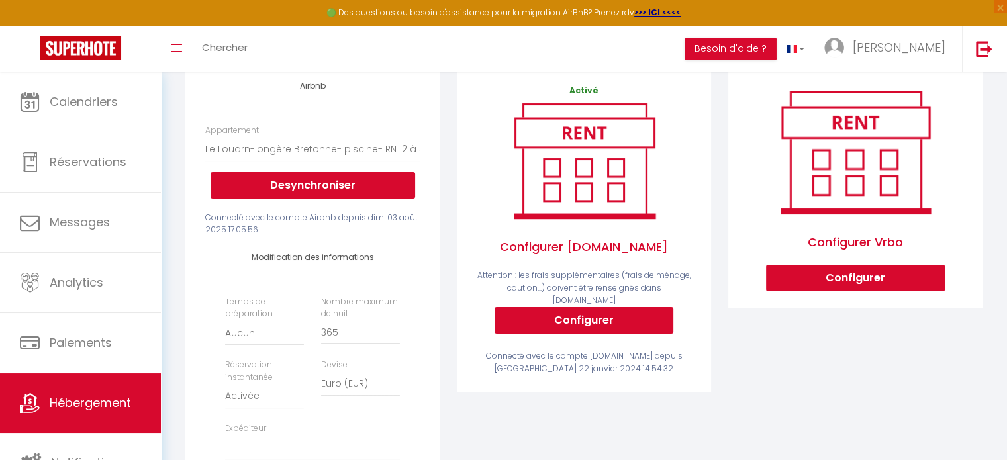
scroll to position [0, 0]
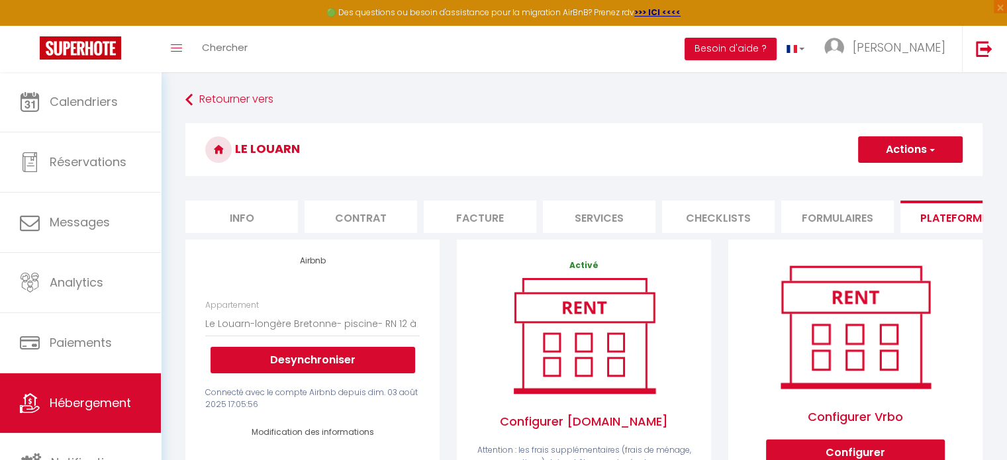
click at [909, 150] on button "Actions" at bounding box center [910, 149] width 105 height 26
click at [902, 179] on link "Enregistrer" at bounding box center [910, 178] width 105 height 17
select select "EUR"
select select
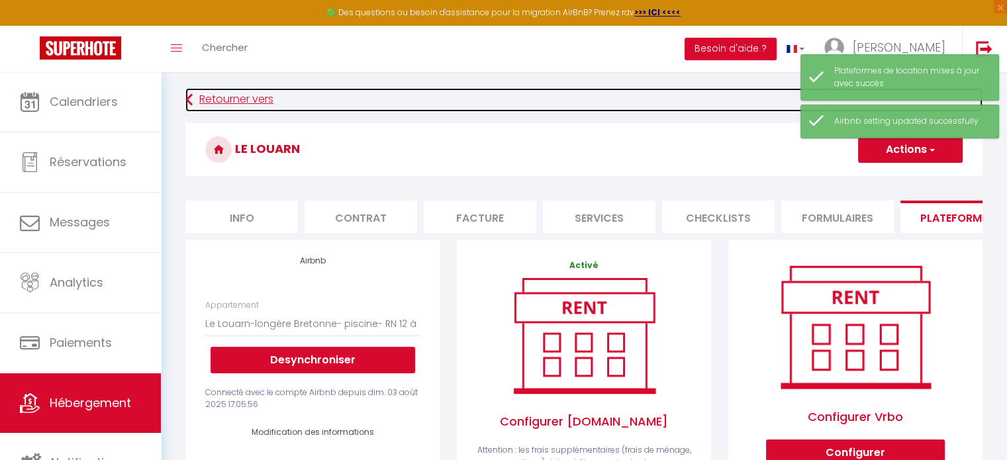
click at [234, 100] on link "Retourner vers" at bounding box center [583, 100] width 797 height 24
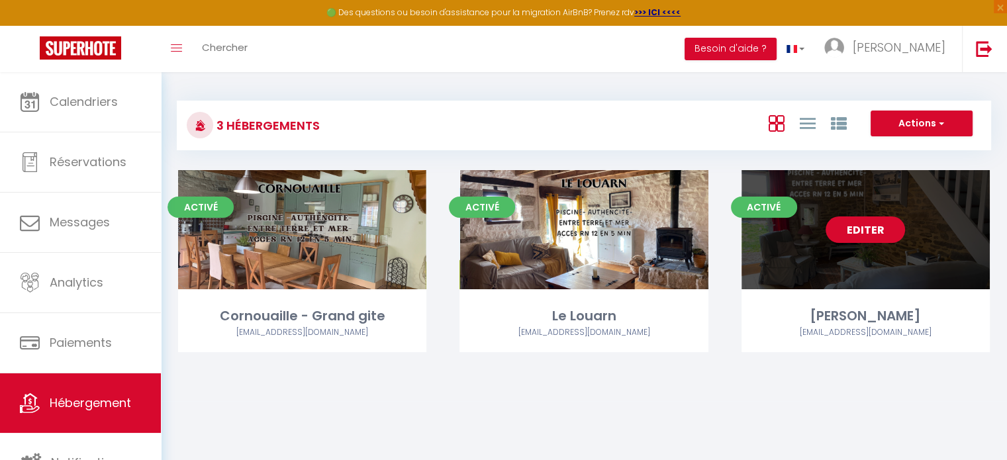
click at [852, 225] on link "Editer" at bounding box center [865, 230] width 79 height 26
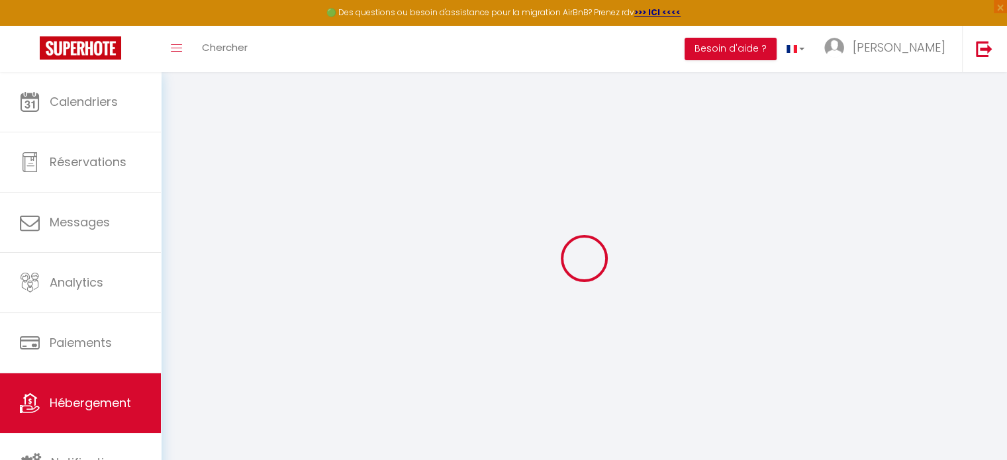
select select "2745-862088067603847526"
select select "+ 20 %"
select select "+ 40 %"
select select "+ 3 %"
select select "+ 17 %"
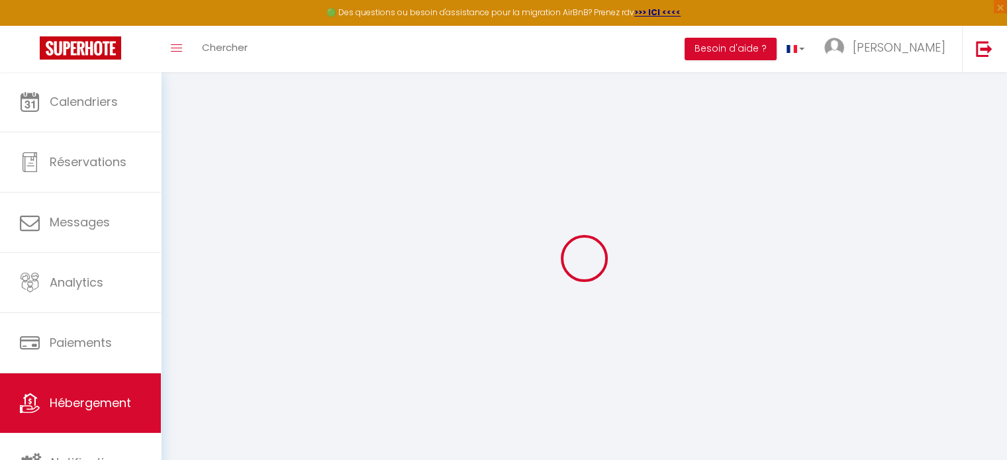
checkbox input "false"
select select "EUR"
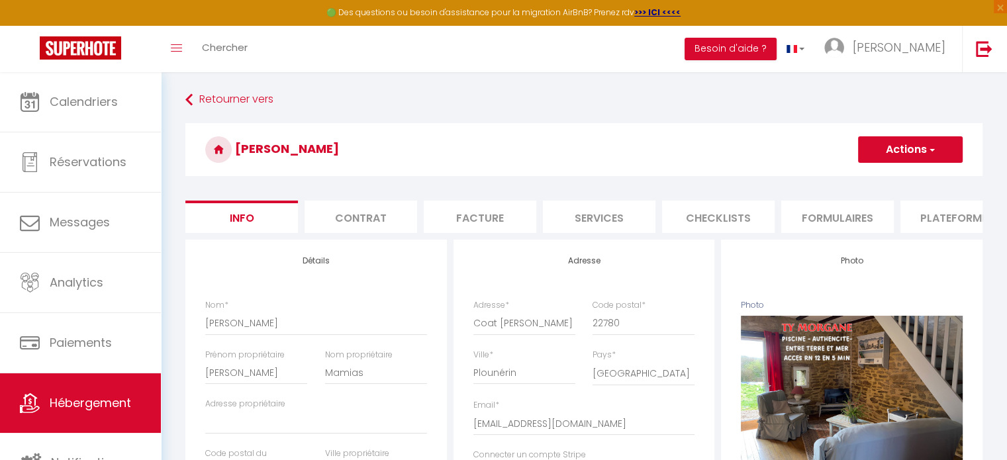
click at [937, 215] on li "Plateformes" at bounding box center [957, 217] width 113 height 32
select select
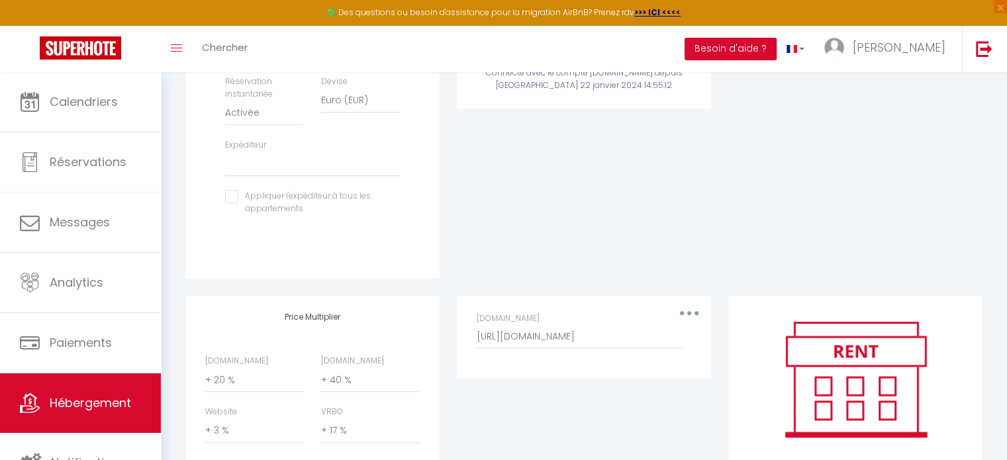
scroll to position [464, 0]
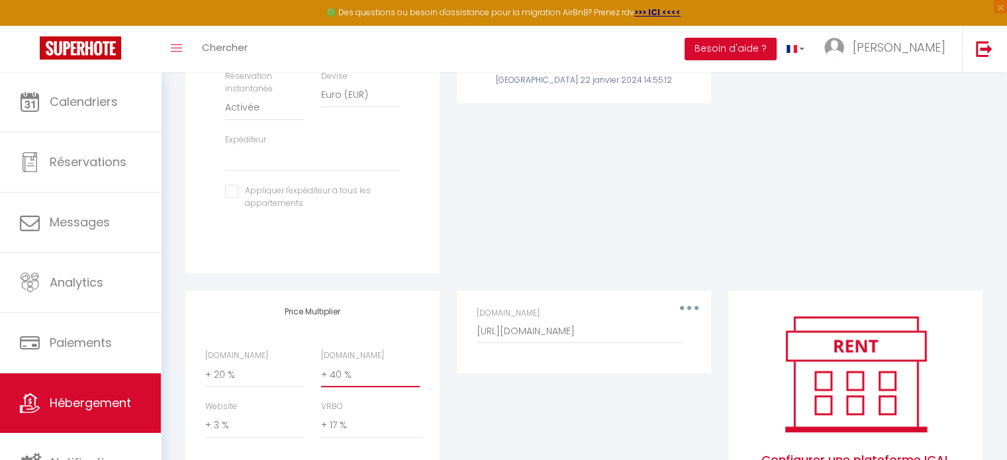
click at [341, 387] on select "0 + 1 % + 2 % + 3 % + 4 % + 5 % + 6 % + 7 % + 8 % + 9 %" at bounding box center [370, 374] width 99 height 25
select select "+ 35 %"
click at [321, 372] on select "0 + 1 % + 2 % + 3 % + 4 % + 5 % + 6 % + 7 % + 8 % + 9 %" at bounding box center [370, 374] width 99 height 25
select select
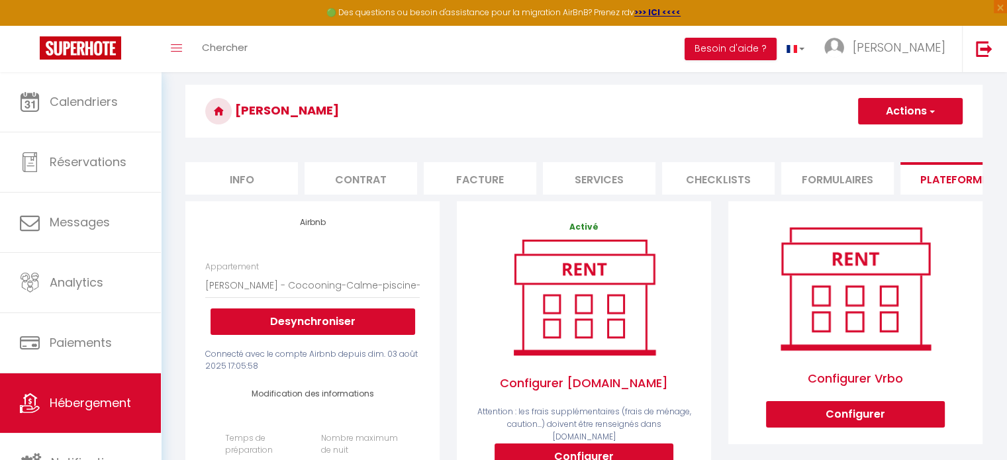
scroll to position [0, 0]
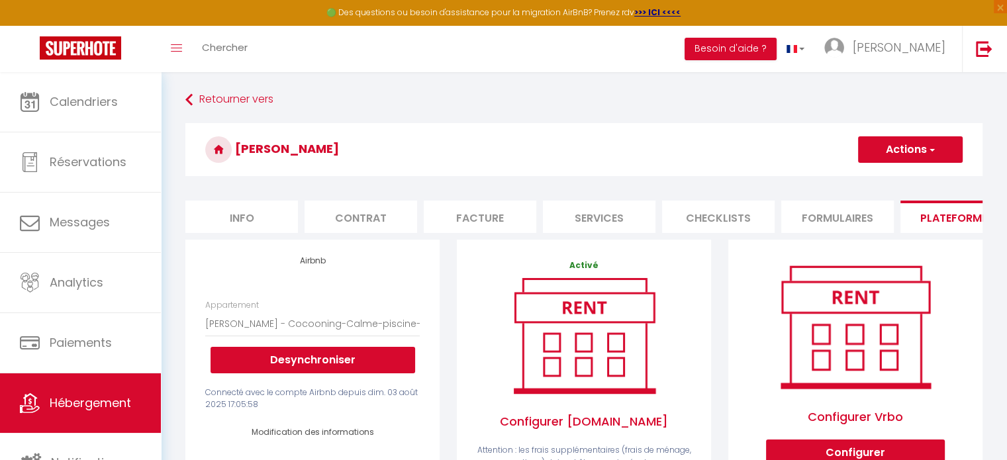
click at [900, 150] on button "Actions" at bounding box center [910, 149] width 105 height 26
click at [903, 179] on link "Enregistrer" at bounding box center [910, 178] width 105 height 17
select select "EUR"
select select
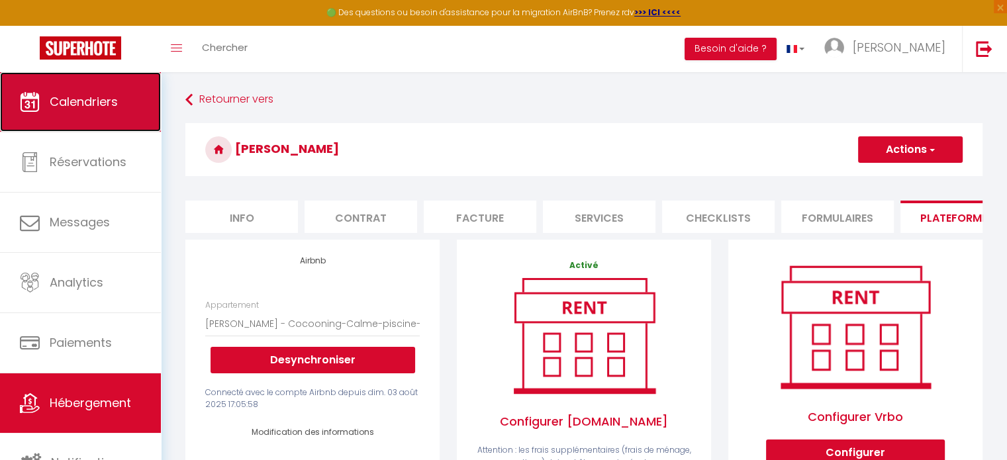
click at [107, 103] on span "Calendriers" at bounding box center [84, 101] width 68 height 17
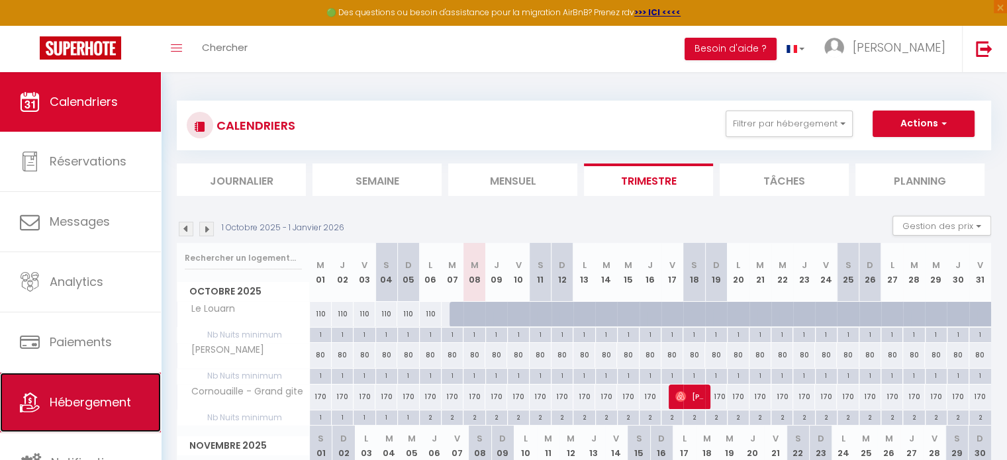
click at [58, 402] on span "Hébergement" at bounding box center [90, 402] width 81 height 17
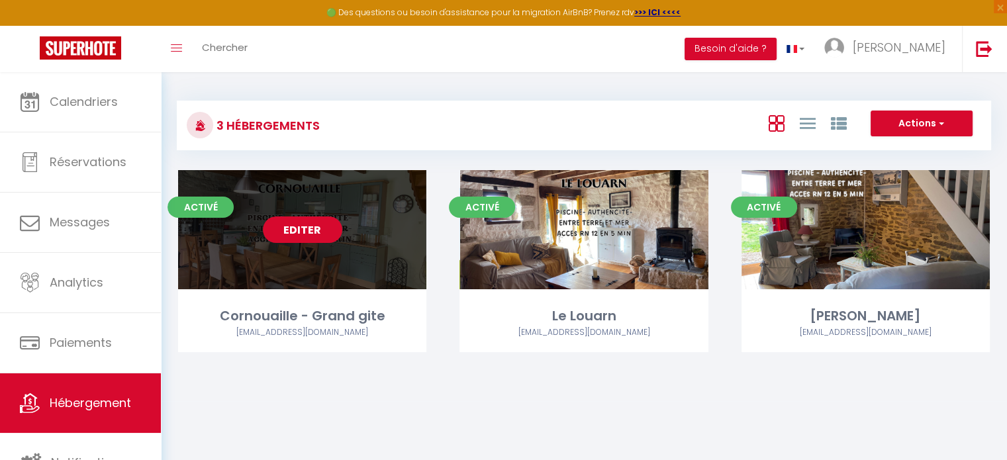
click at [313, 229] on link "Editer" at bounding box center [302, 230] width 79 height 26
select select "3"
select select "2"
select select "1"
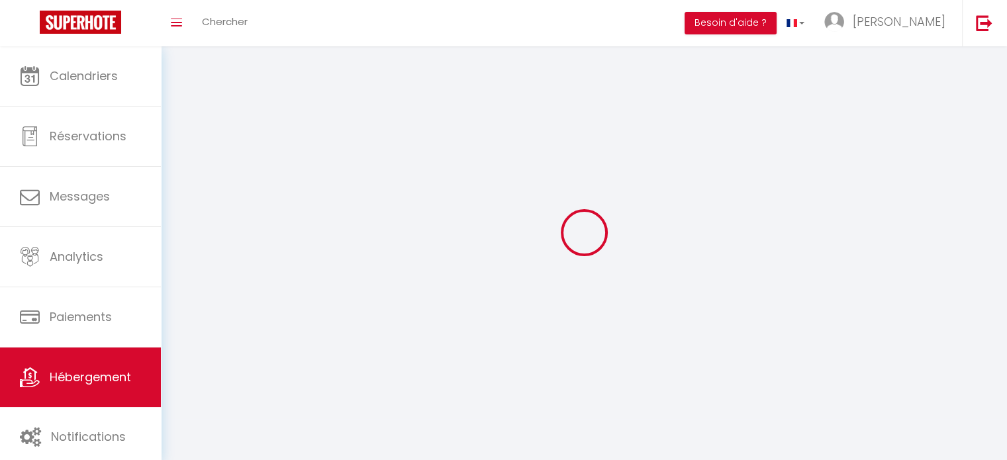
select select
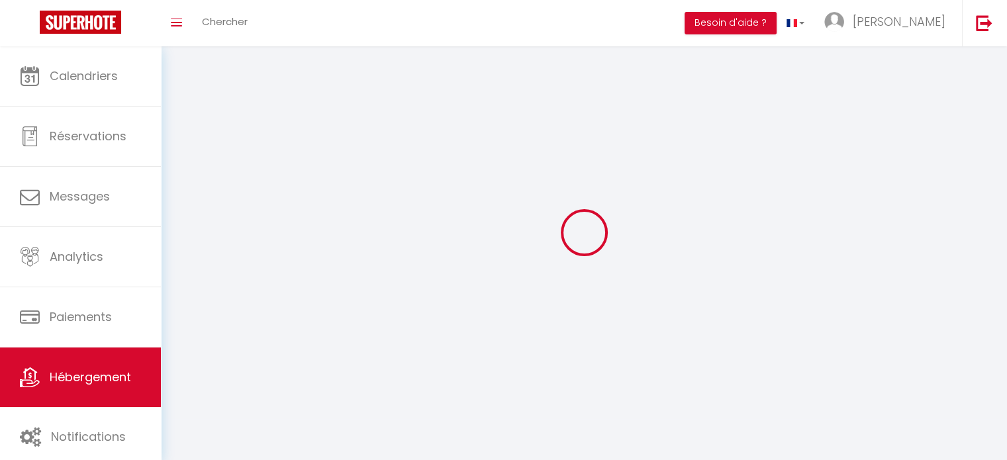
checkbox input "false"
select select
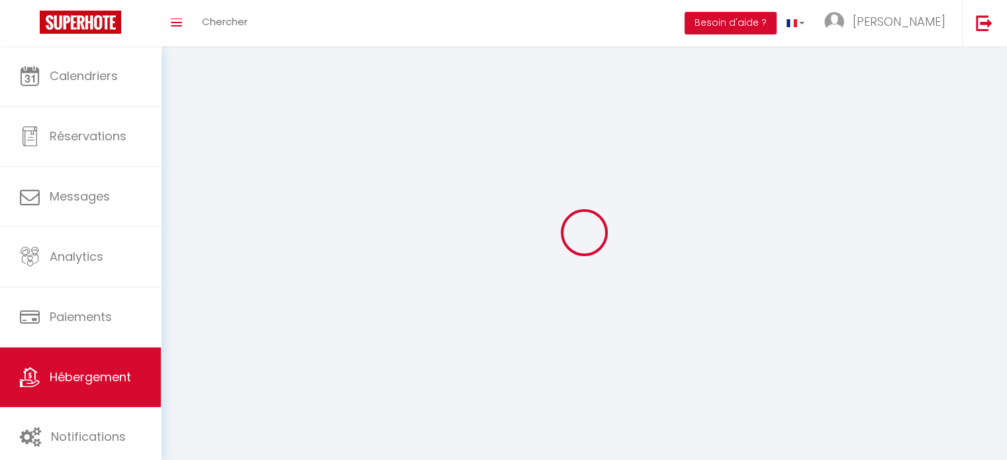
select select
select select "28"
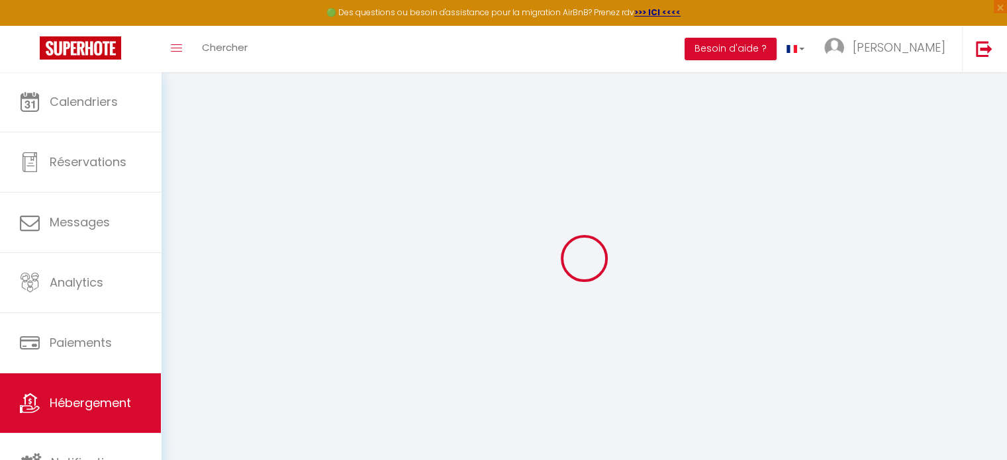
select select
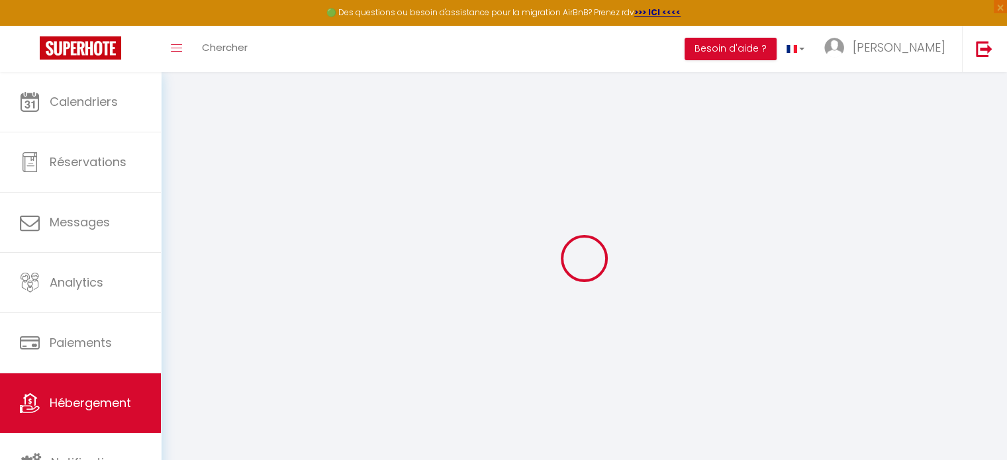
select select
checkbox input "false"
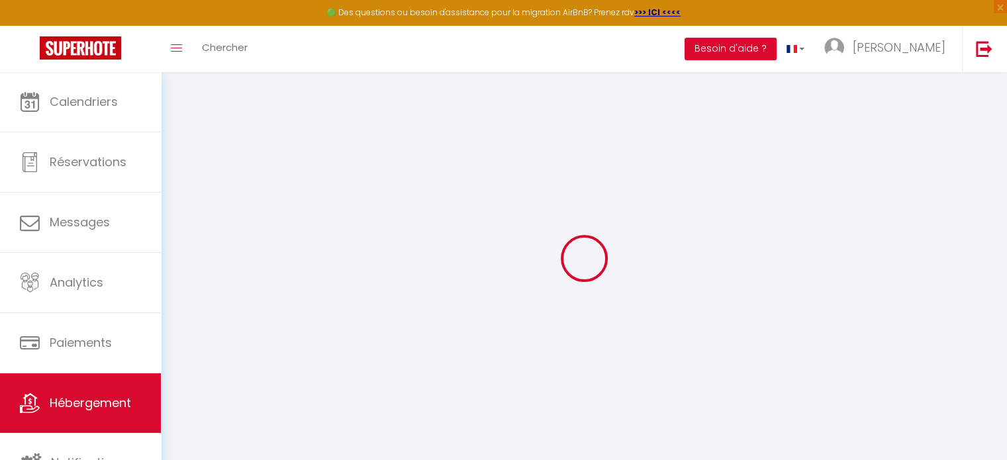
select select
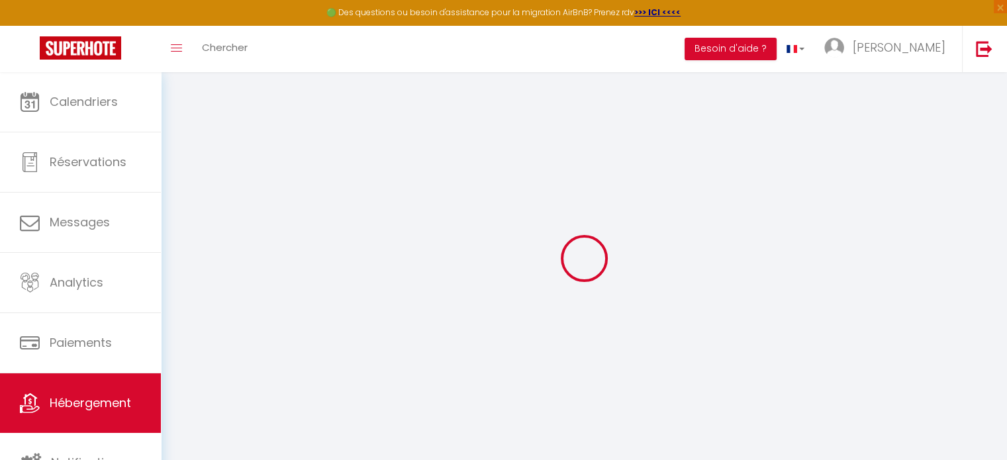
select select
checkbox input "false"
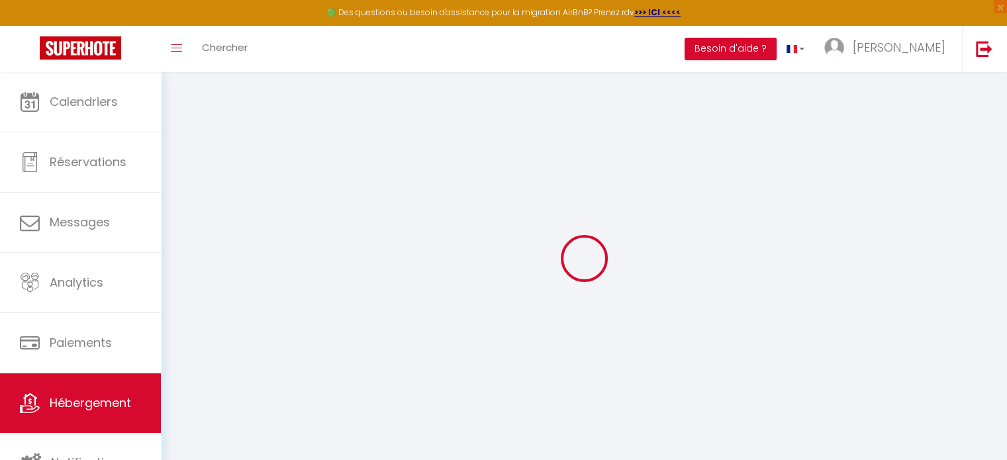
checkbox input "false"
select select
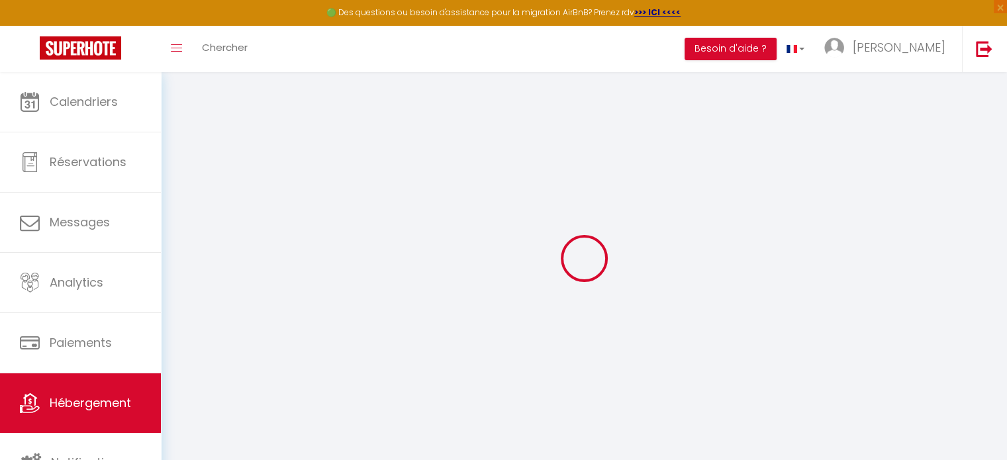
select select
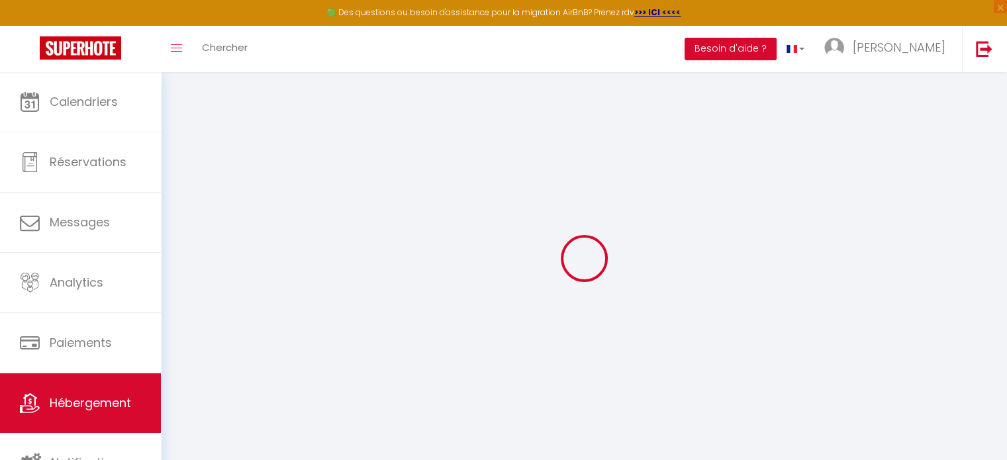
checkbox input "false"
select select
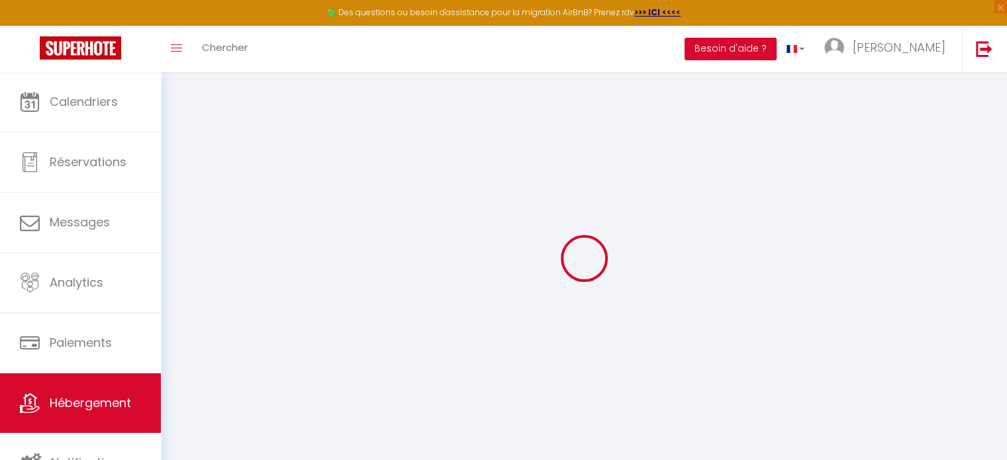
select select
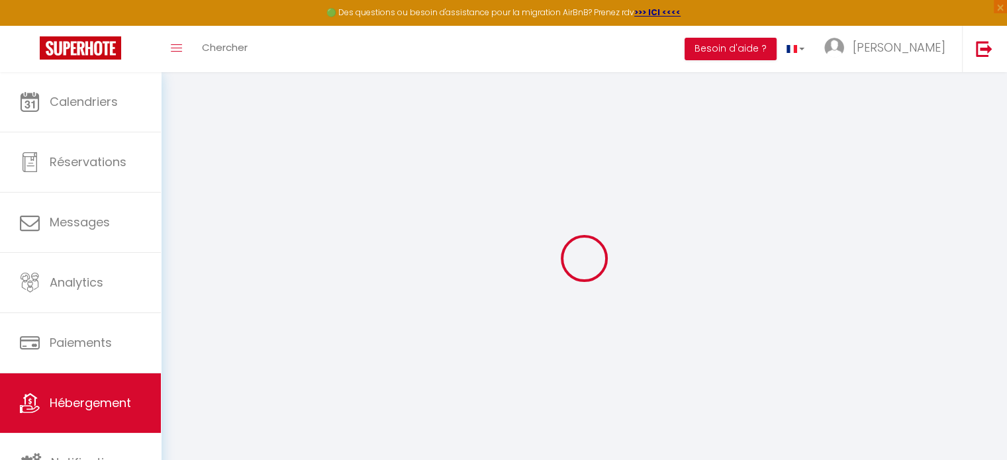
select select
checkbox input "false"
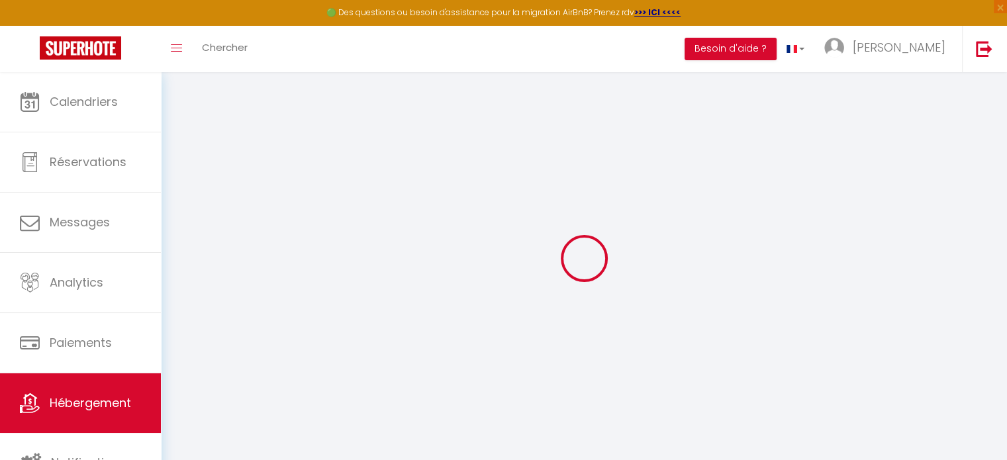
checkbox input "false"
select select
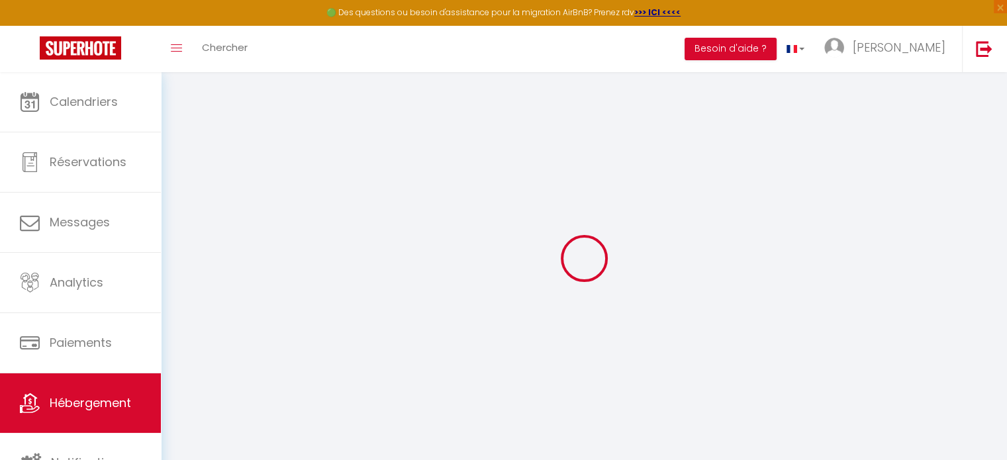
select select
checkbox input "false"
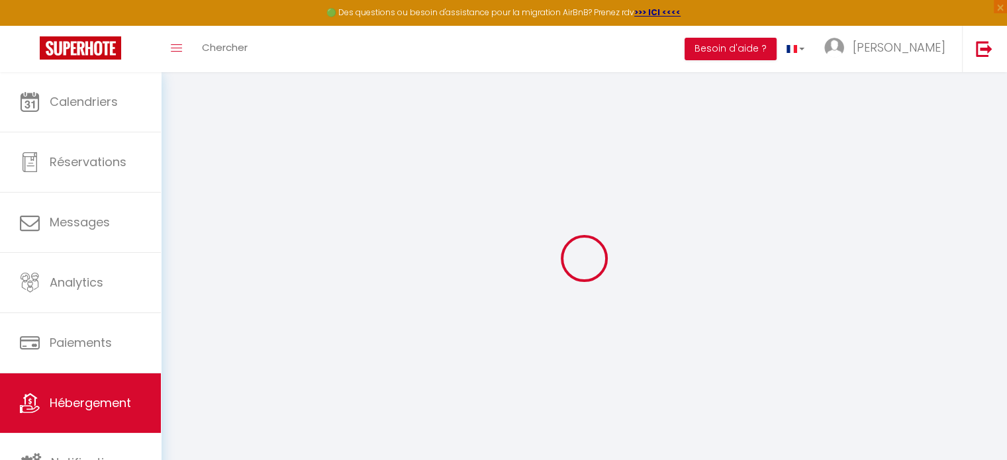
checkbox input "false"
select select
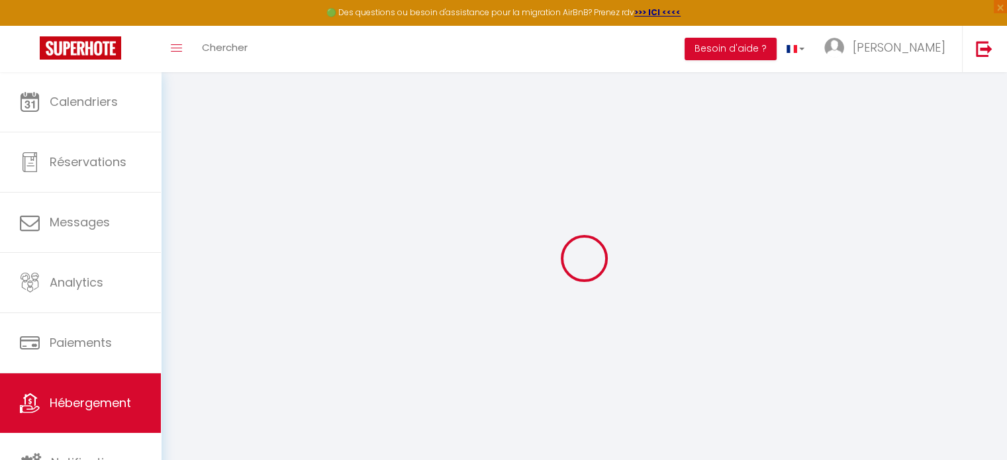
type input "mathilde-mamias-etqi5d81_property@reply.superhote.com"
type input "mamias.mathilde@orange.fr"
type input "10120850"
select select "2745-897501800117062722"
select select "+ 20 %"
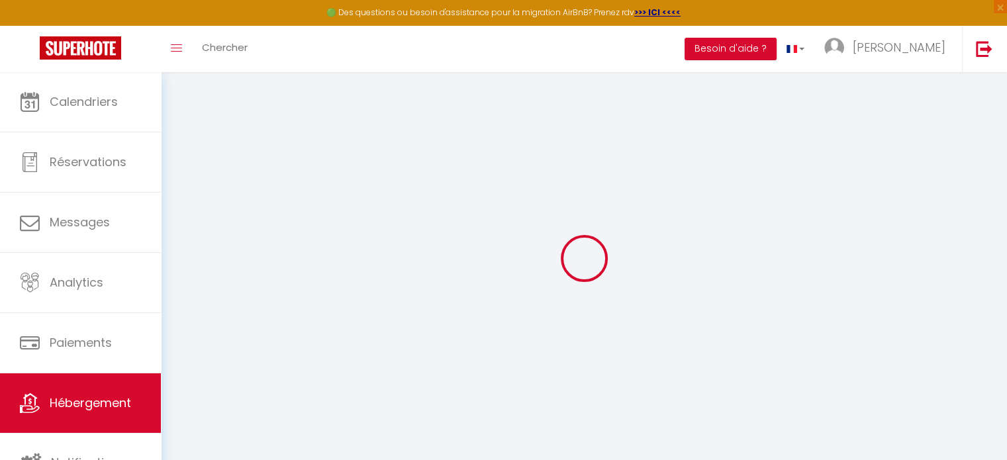
select select "+ 35 %"
select select "+ 3 %"
select select "+ 17 %"
checkbox input "false"
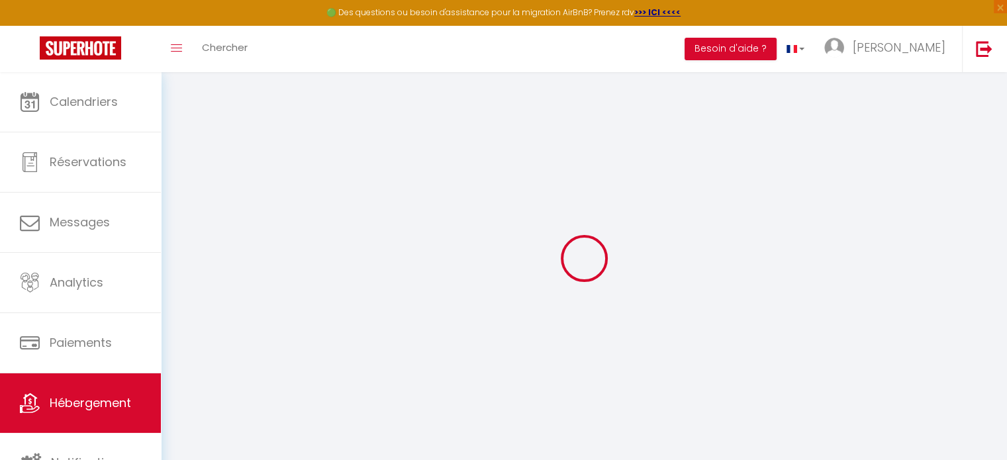
checkbox input "false"
select select "16:00"
select select
select select "11:00"
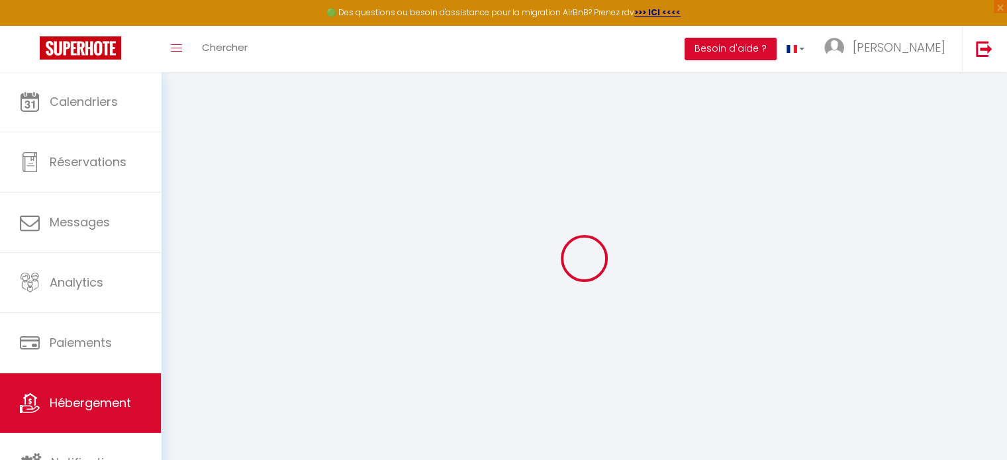
select select "30"
select select "120"
select select "well_reviewed_guests"
select select "EUR"
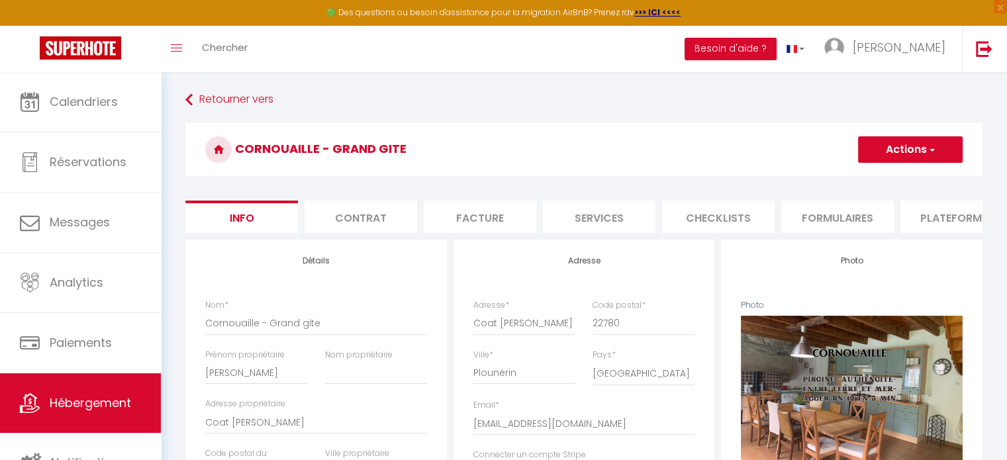
click at [938, 219] on li "Plateformes" at bounding box center [957, 217] width 113 height 32
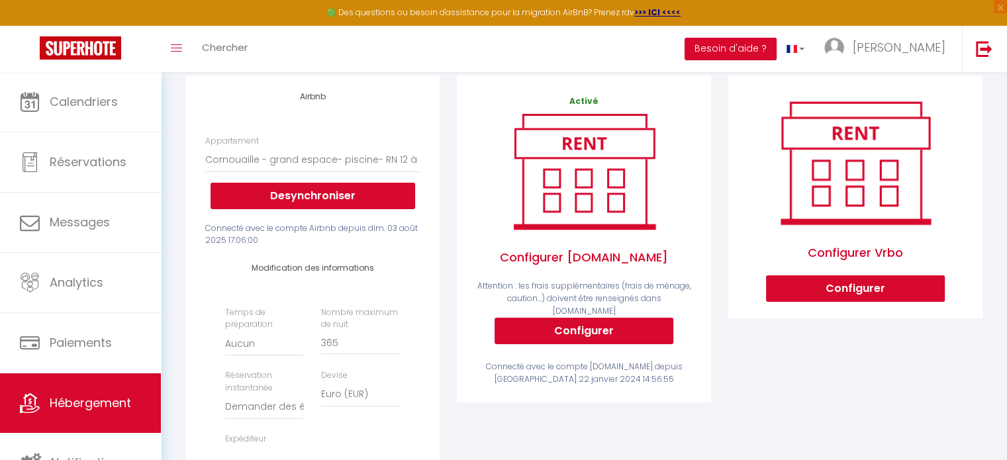
scroll to position [132, 0]
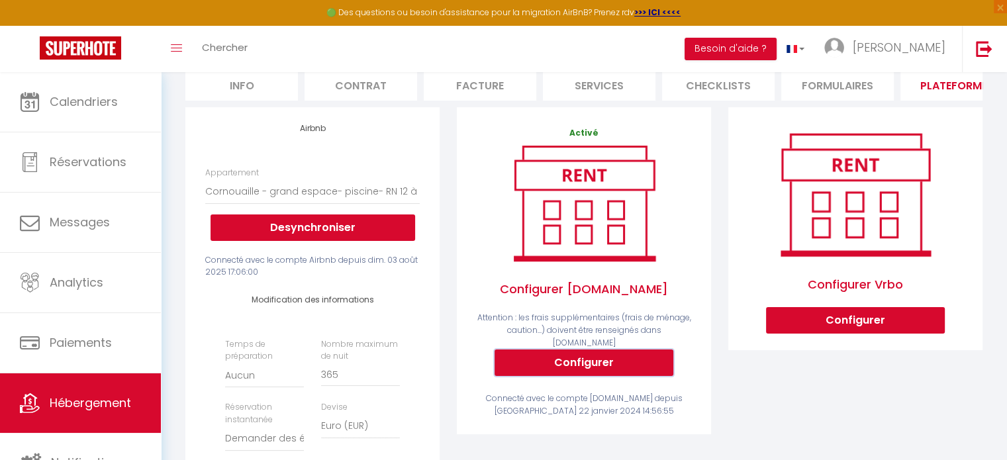
click at [628, 365] on button "Configurer" at bounding box center [584, 363] width 179 height 26
select select
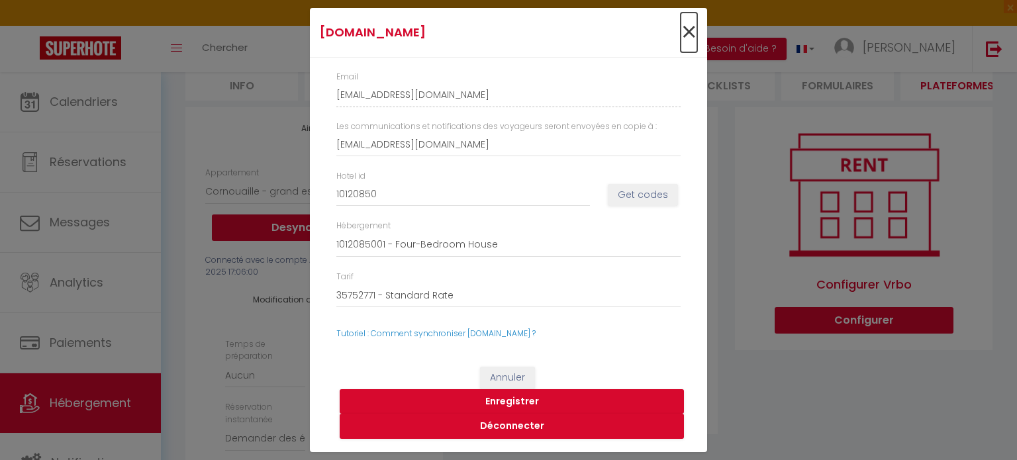
click at [684, 38] on span "×" at bounding box center [689, 33] width 17 height 40
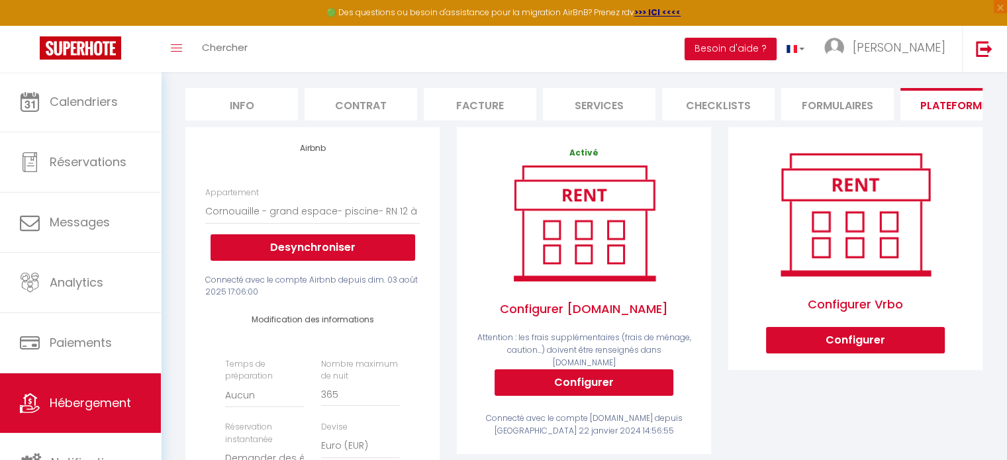
scroll to position [0, 0]
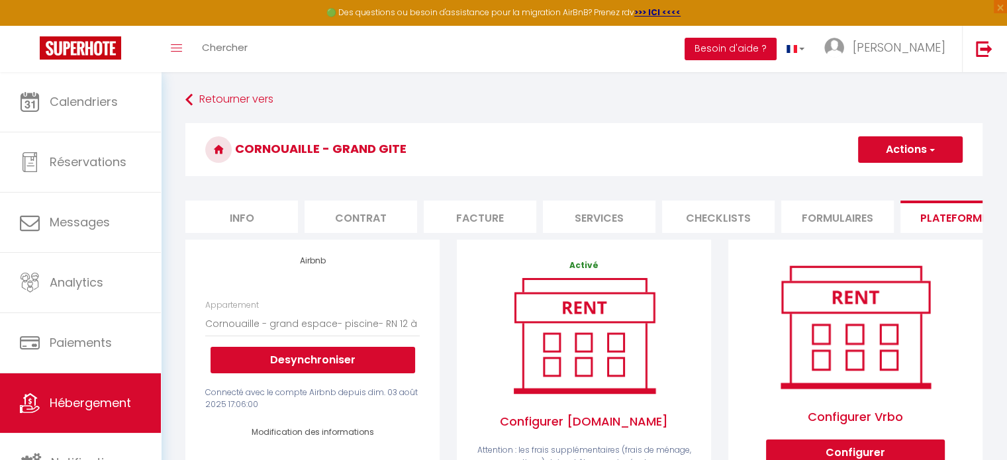
click at [777, 50] on button "Besoin d'aide ?" at bounding box center [731, 49] width 92 height 23
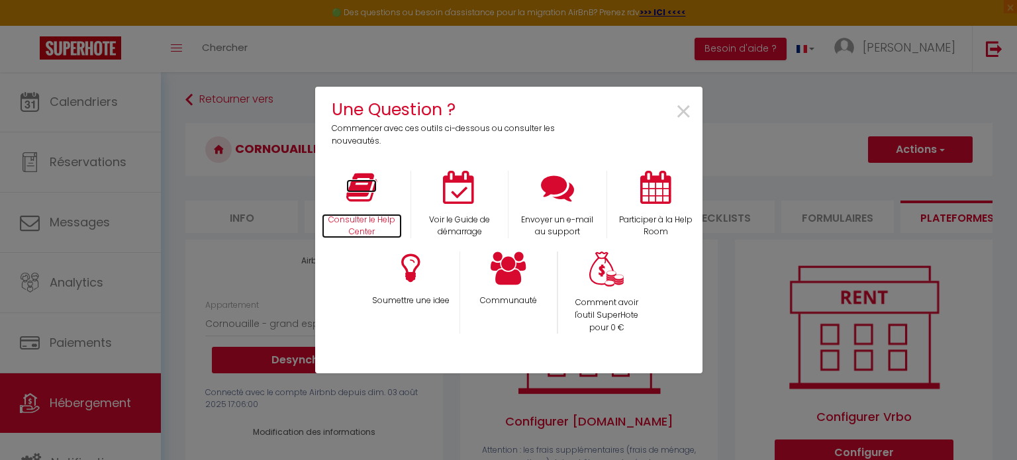
click at [358, 185] on icon at bounding box center [361, 187] width 30 height 33
click at [688, 109] on span "×" at bounding box center [684, 112] width 18 height 42
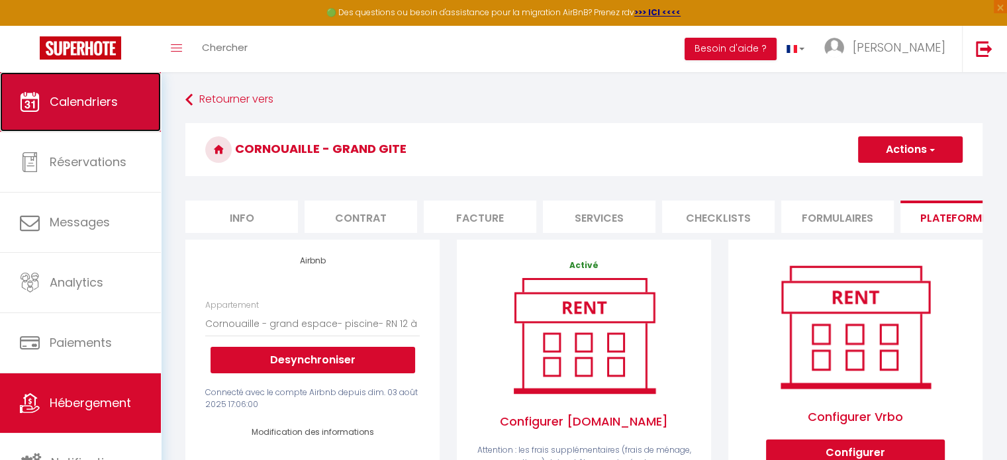
click at [89, 112] on link "Calendriers" at bounding box center [80, 102] width 161 height 60
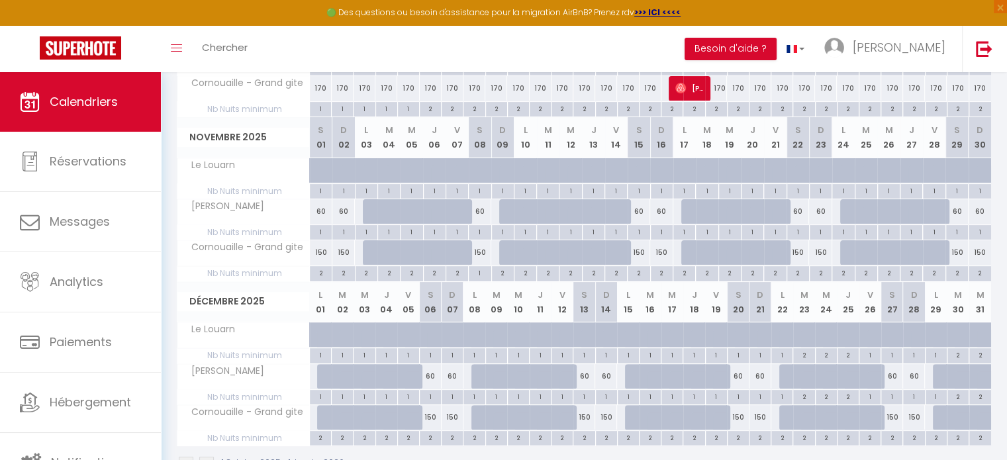
scroll to position [346, 0]
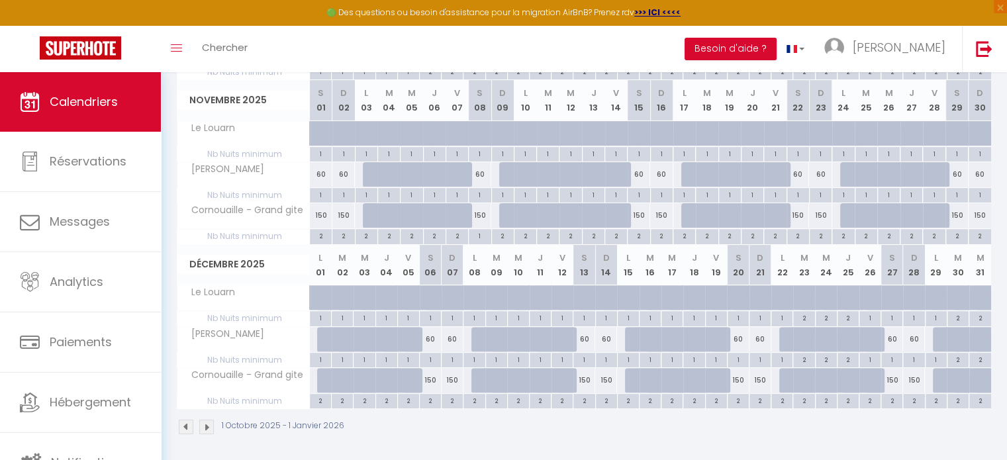
click at [759, 377] on div "150" at bounding box center [761, 380] width 22 height 25
type input "150"
type input "Dim 21 Décembre 2025"
type input "Lun 22 Décembre 2025"
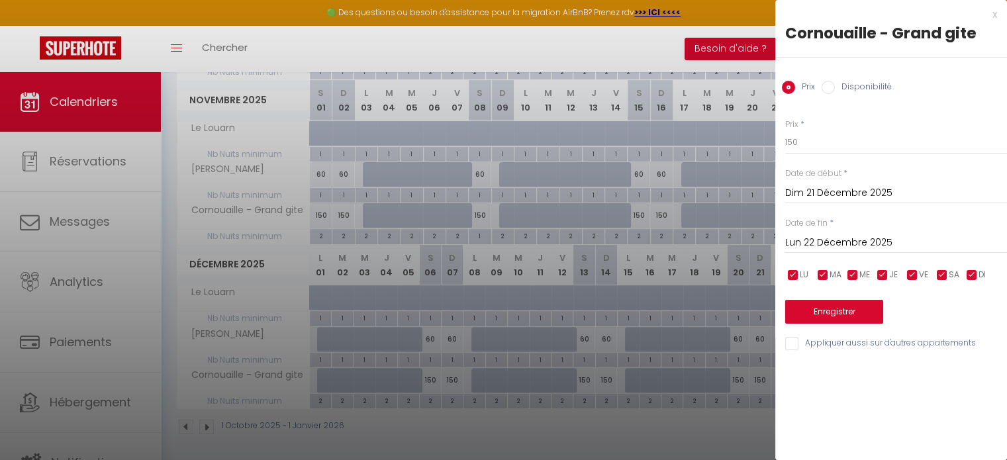
click at [827, 89] on input "Disponibilité" at bounding box center [828, 87] width 13 height 13
radio input "true"
radio input "false"
click at [868, 240] on input "Lun 22 Décembre 2025" at bounding box center [896, 244] width 222 height 17
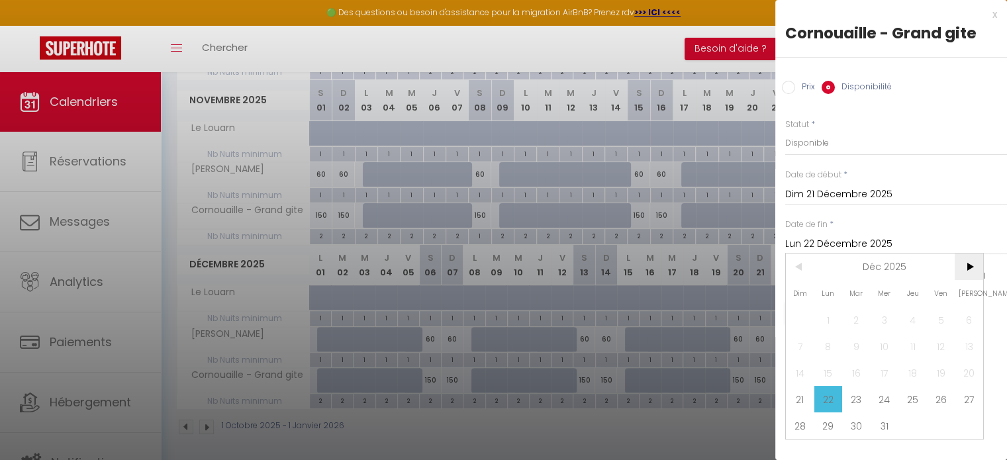
click at [967, 265] on span ">" at bounding box center [969, 267] width 28 height 26
click at [975, 320] on span "3" at bounding box center [969, 320] width 28 height 26
type input "[DATE]"
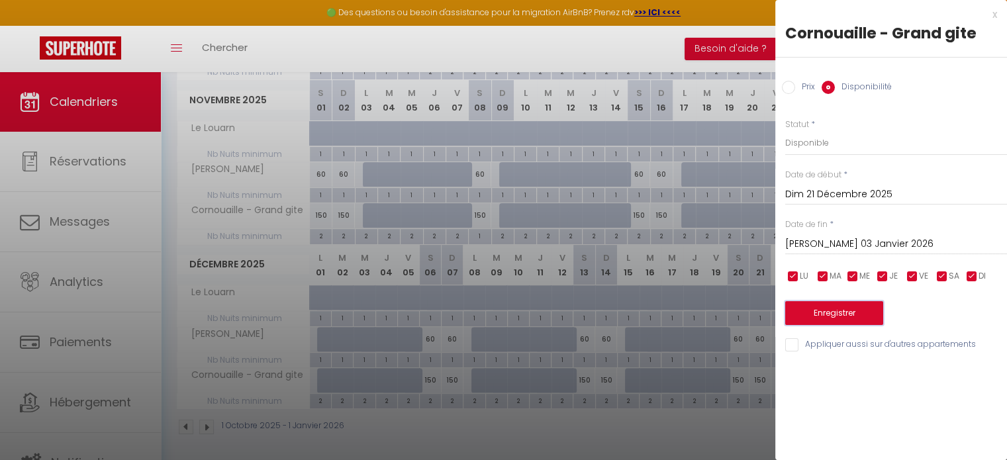
click at [840, 308] on button "Enregistrer" at bounding box center [834, 313] width 98 height 24
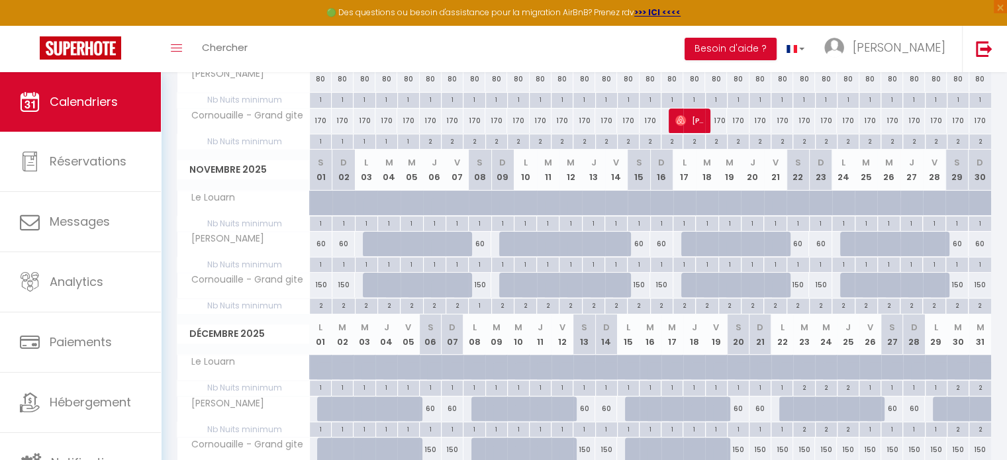
scroll to position [415, 0]
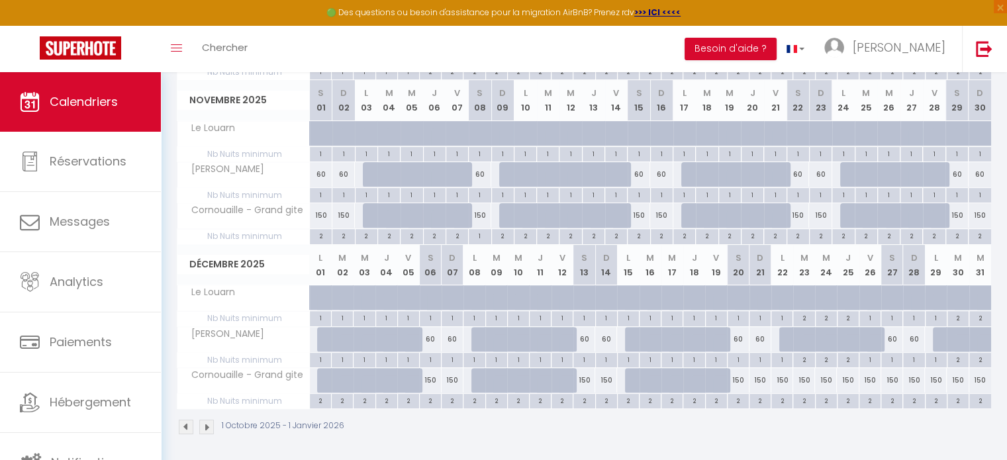
click at [785, 381] on div "150" at bounding box center [783, 380] width 22 height 25
select select "1"
type input "Lun 22 Décembre 2025"
type input "Mar 23 Décembre 2025"
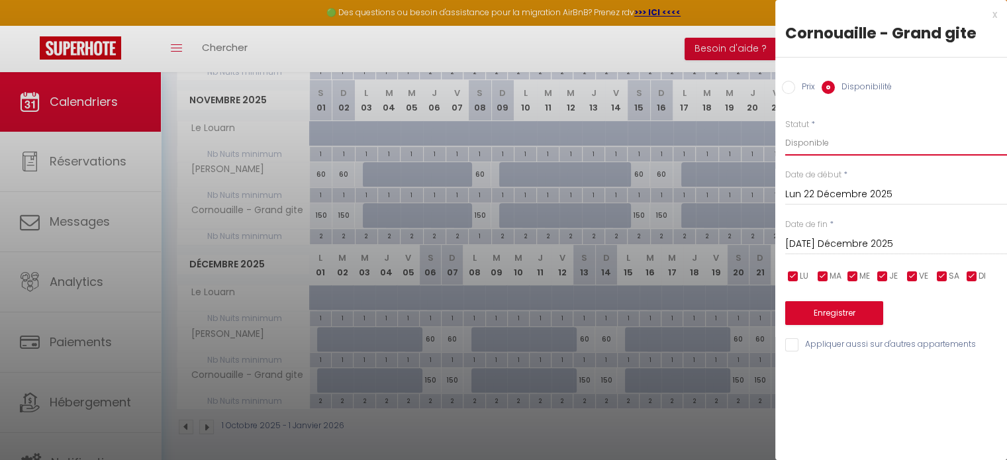
click at [822, 148] on select "Disponible Indisponible" at bounding box center [896, 142] width 222 height 25
select select "0"
click at [785, 130] on select "Disponible Indisponible" at bounding box center [896, 142] width 222 height 25
click at [836, 247] on input "Mar 23 Décembre 2025" at bounding box center [896, 244] width 222 height 17
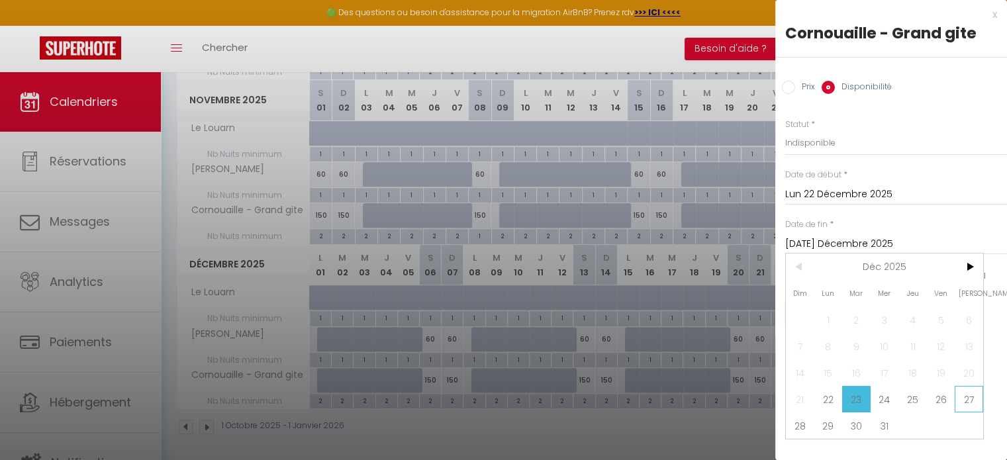
click at [972, 400] on span "27" at bounding box center [969, 399] width 28 height 26
type input "Sam 27 Décembre 2025"
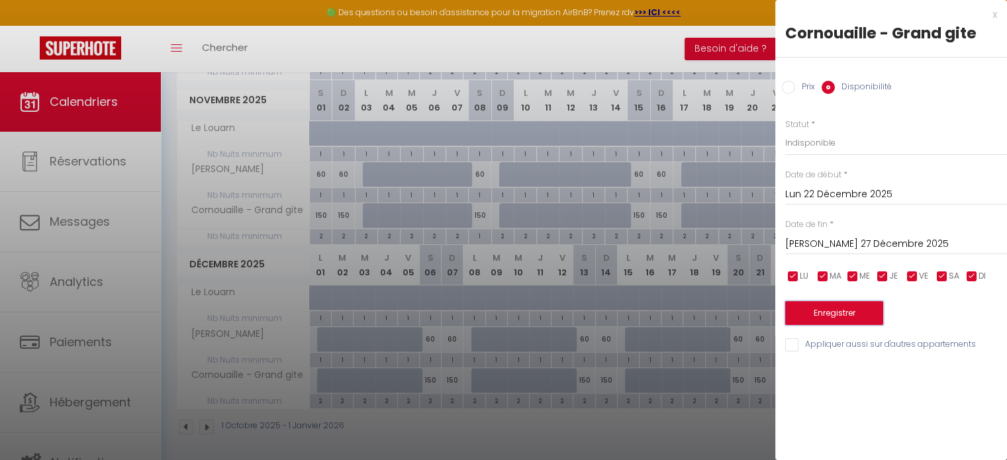
click at [850, 311] on button "Enregistrer" at bounding box center [834, 313] width 98 height 24
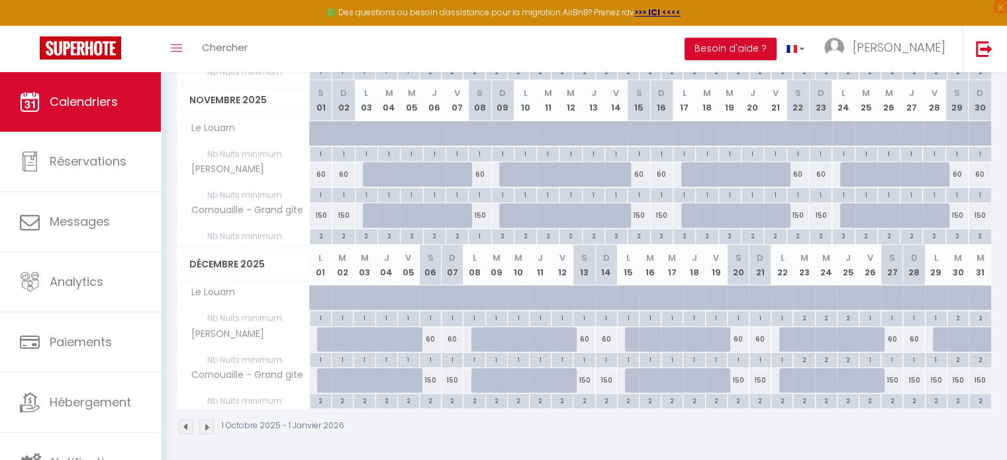
click at [934, 376] on div "150" at bounding box center [936, 380] width 22 height 25
select select "1"
type input "Lun 29 Décembre 2025"
type input "[DATE]"
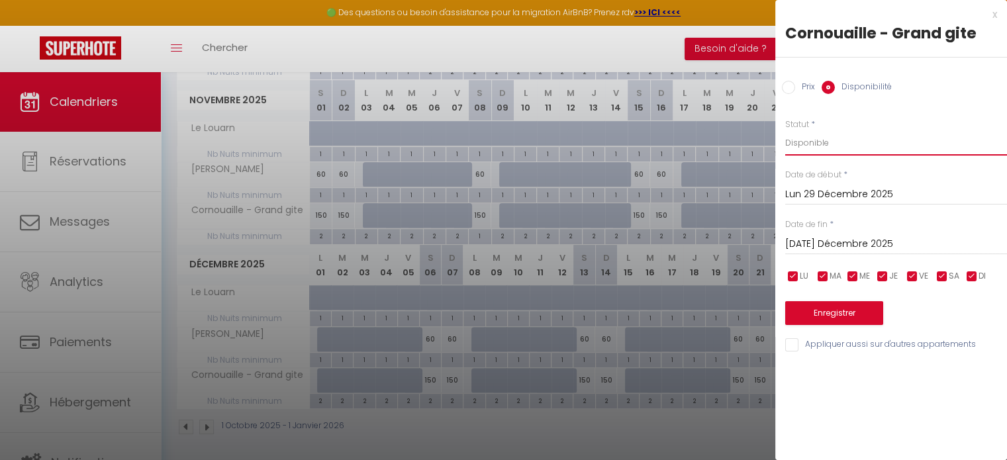
click at [840, 136] on select "Disponible Indisponible" at bounding box center [896, 142] width 222 height 25
select select "0"
click at [785, 130] on select "Disponible Indisponible" at bounding box center [896, 142] width 222 height 25
click at [844, 247] on input "[DATE]" at bounding box center [896, 244] width 222 height 17
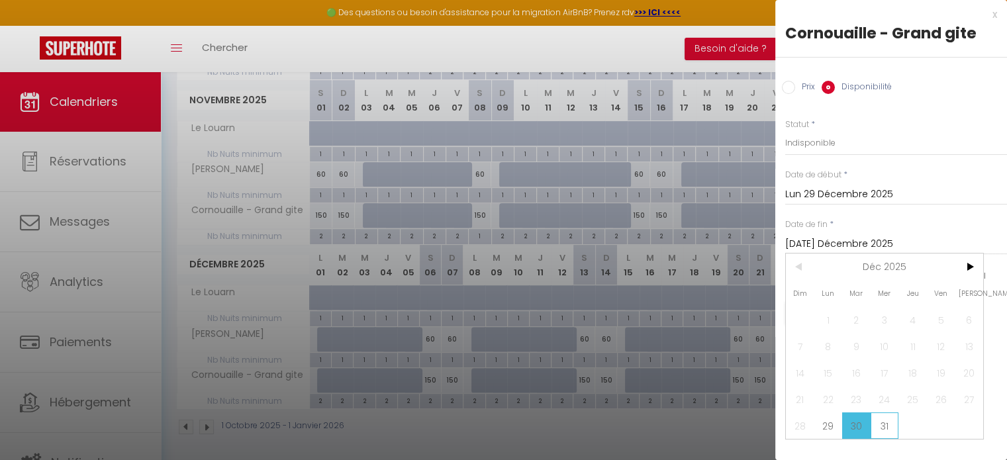
click at [885, 425] on span "31" at bounding box center [885, 426] width 28 height 26
type input "Mer 31 Décembre 2025"
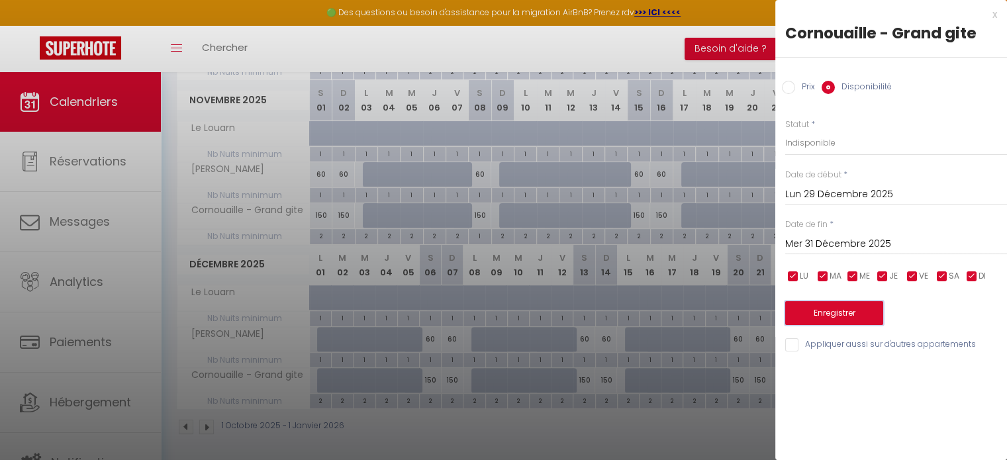
click at [819, 313] on button "Enregistrer" at bounding box center [834, 313] width 98 height 24
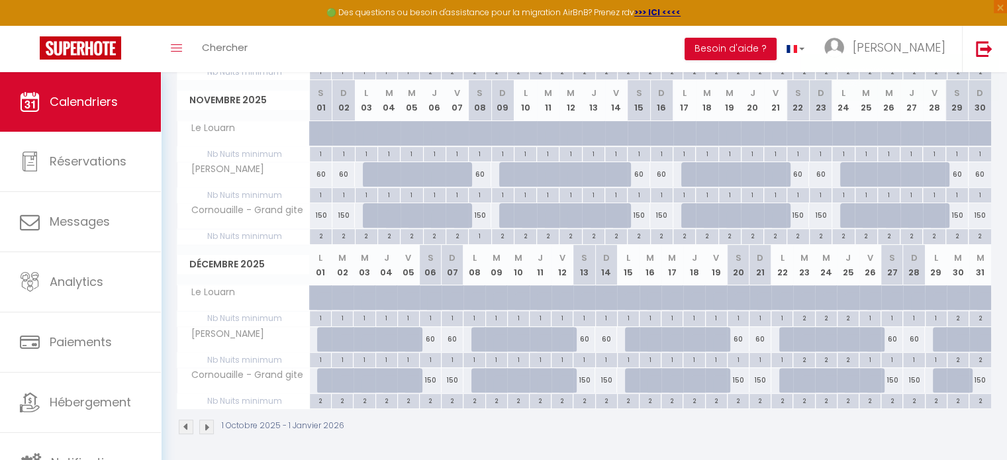
click at [979, 375] on div "150" at bounding box center [981, 380] width 22 height 25
select select "1"
type input "Mer 31 Décembre 2025"
type input "Jeu 01 Janvier 2026"
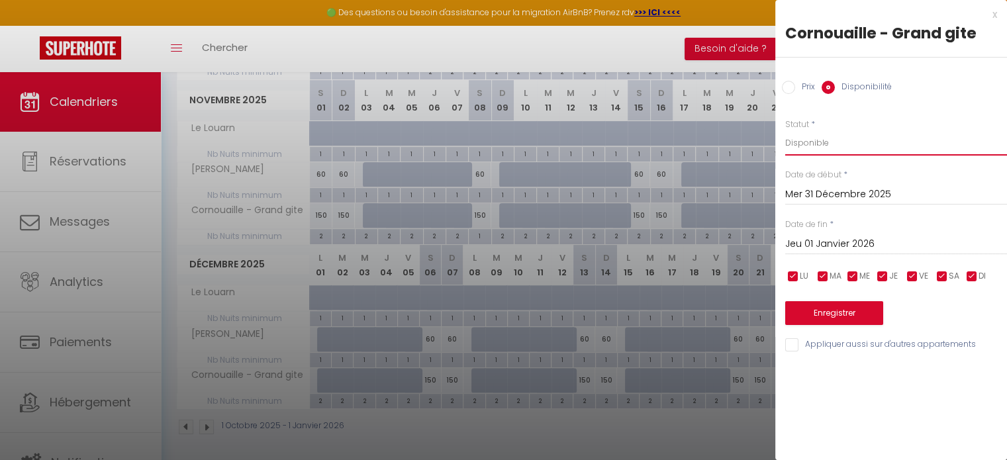
click at [840, 144] on select "Disponible Indisponible" at bounding box center [896, 142] width 222 height 25
select select "0"
click at [785, 130] on select "Disponible Indisponible" at bounding box center [896, 142] width 222 height 25
click at [840, 240] on input "Jeu 01 Janvier 2026" at bounding box center [896, 244] width 222 height 17
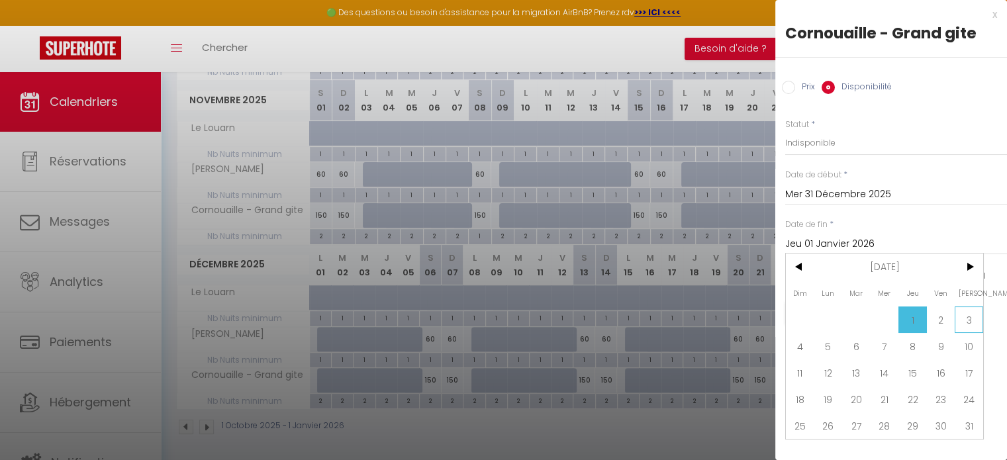
click at [972, 316] on span "3" at bounding box center [969, 320] width 28 height 26
type input "[DATE]"
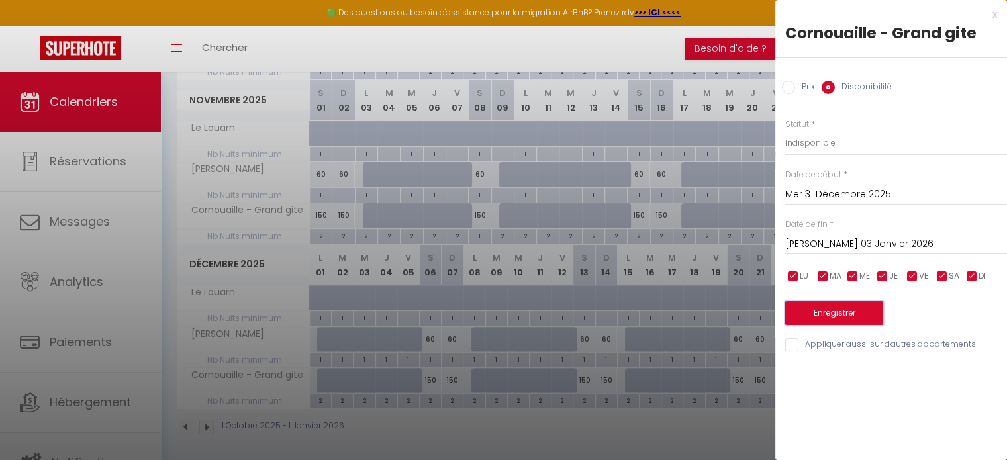
click at [850, 315] on button "Enregistrer" at bounding box center [834, 313] width 98 height 24
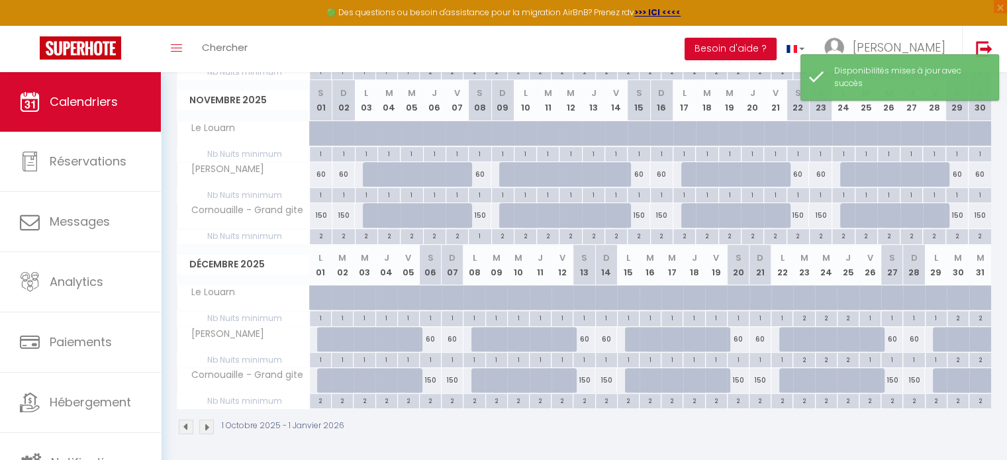
click at [207, 420] on img at bounding box center [206, 427] width 15 height 15
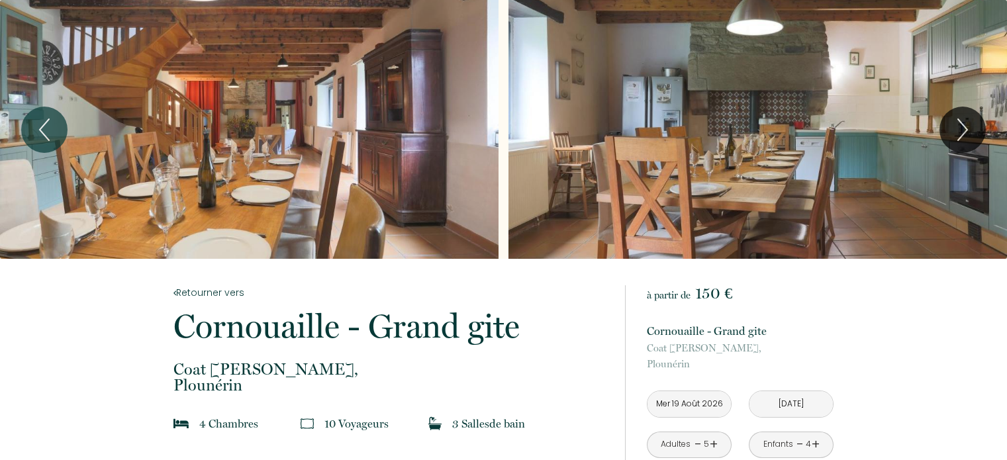
scroll to position [2561, 0]
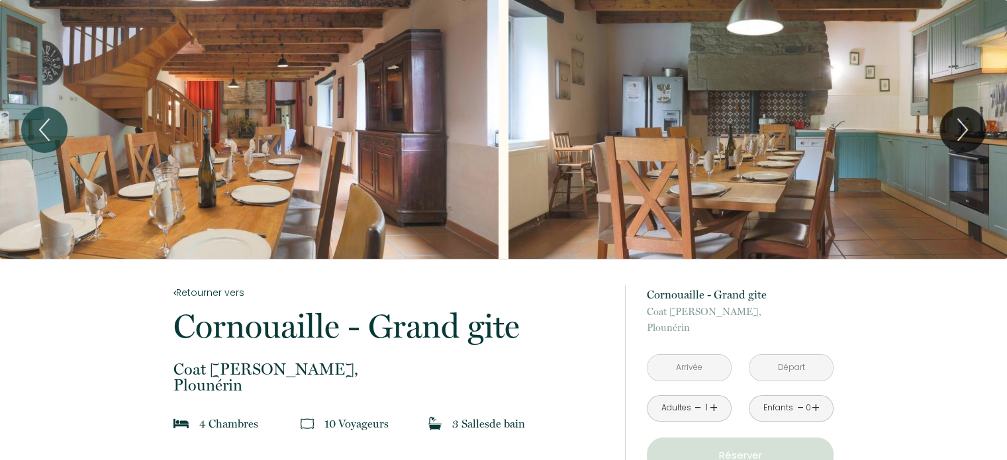
click at [689, 368] on input "text" at bounding box center [689, 368] width 83 height 26
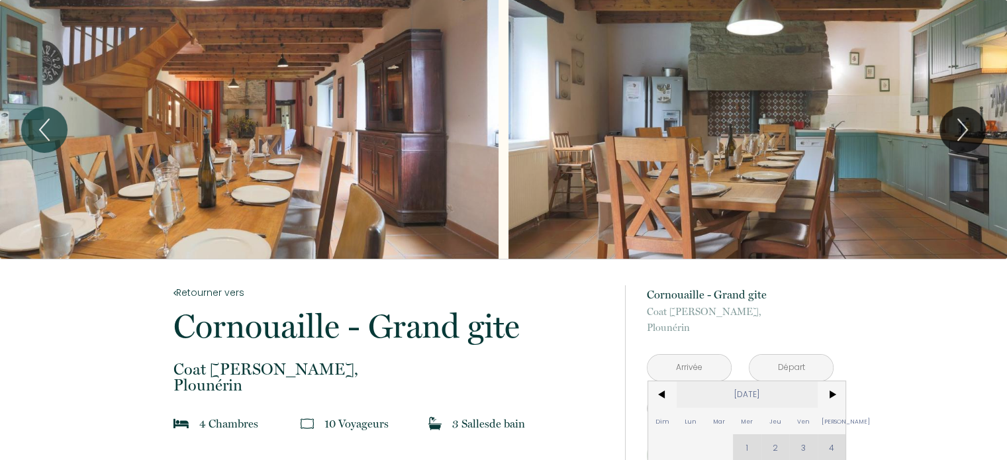
scroll to position [66, 0]
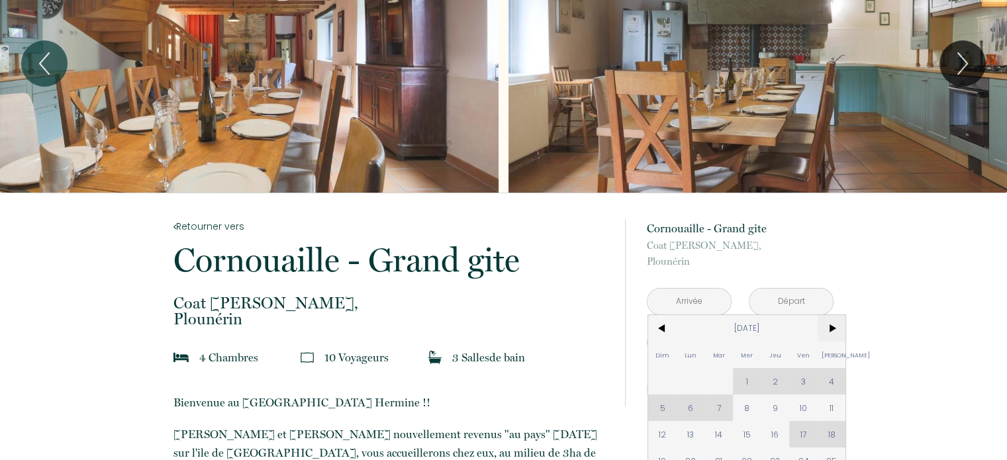
click at [838, 336] on span ">" at bounding box center [832, 328] width 28 height 26
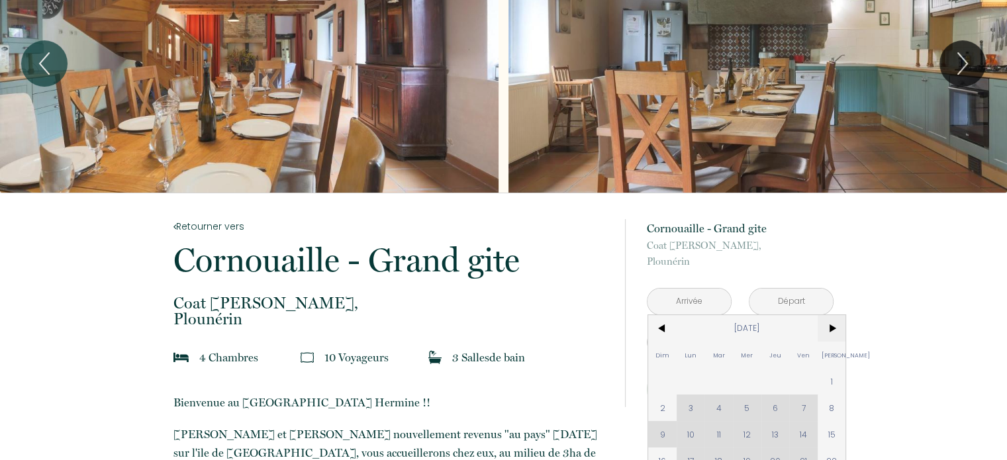
click at [838, 336] on span ">" at bounding box center [832, 328] width 28 height 26
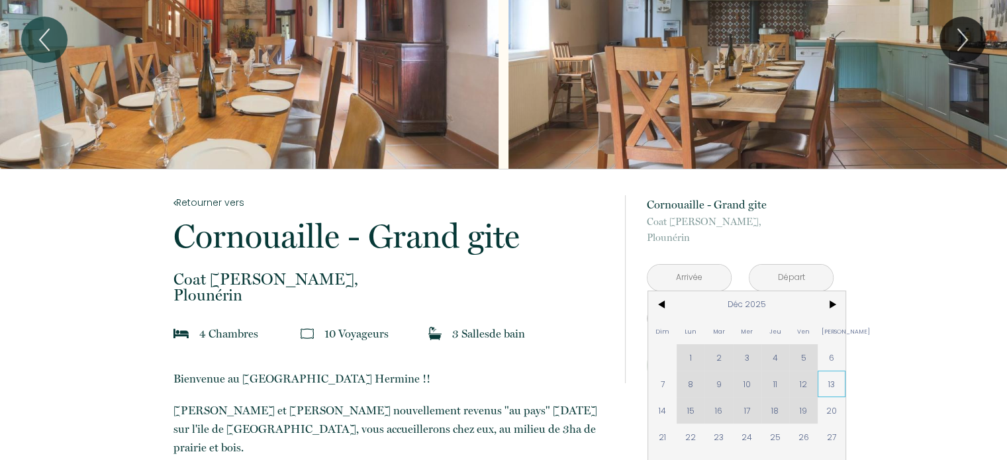
scroll to position [132, 0]
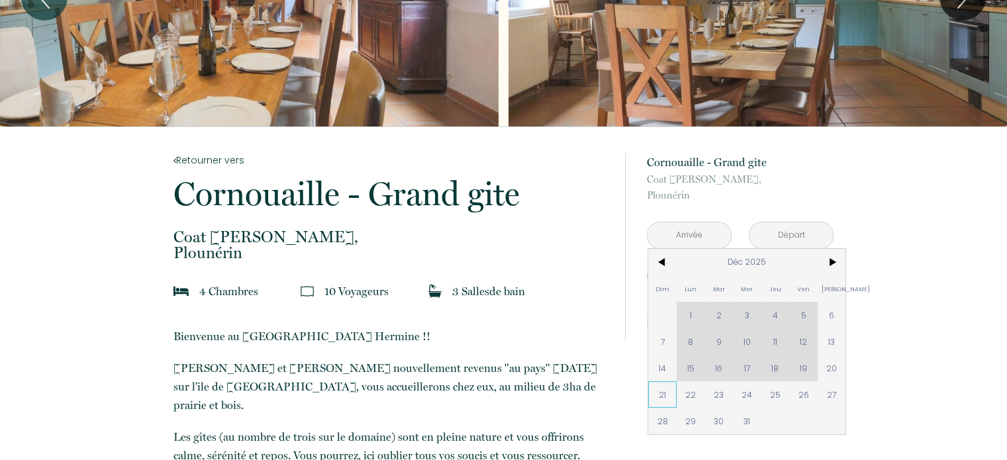
click at [659, 400] on span "21" at bounding box center [662, 394] width 28 height 26
type input "Dim 21 Déc 2025"
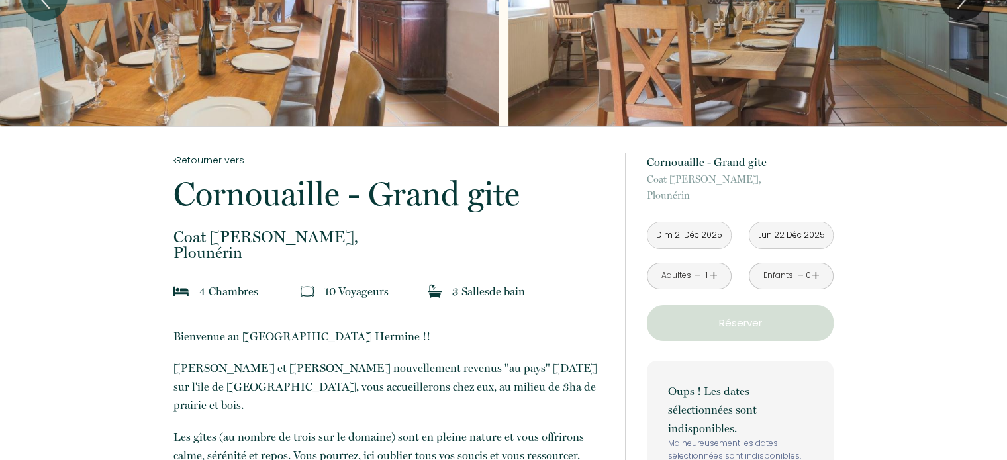
click at [813, 238] on input "Lun 22 Déc 2025" at bounding box center [791, 236] width 83 height 26
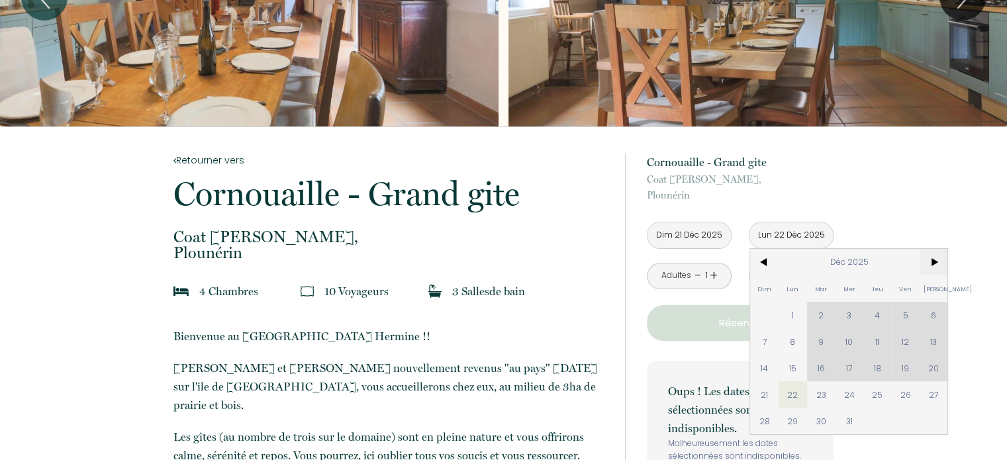
click at [934, 262] on span ">" at bounding box center [934, 262] width 28 height 26
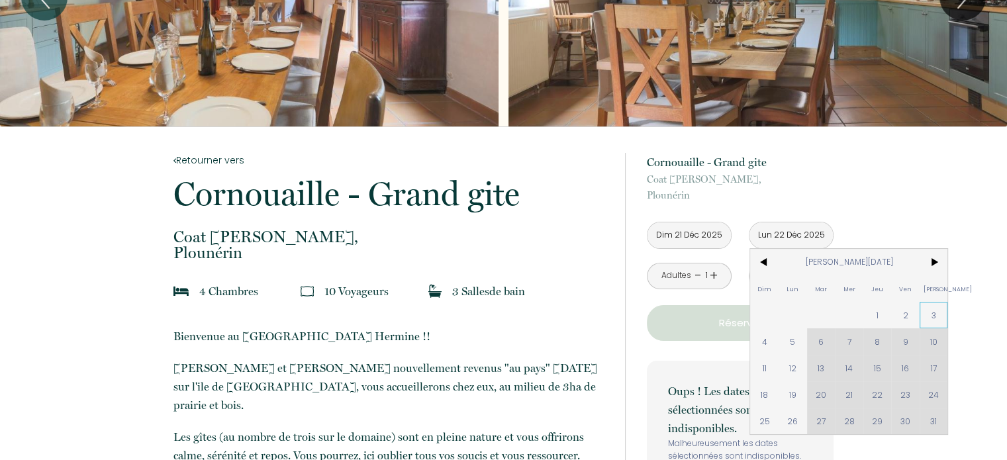
click at [939, 321] on span "3" at bounding box center [934, 315] width 28 height 26
type input "[DATE][PERSON_NAME]"
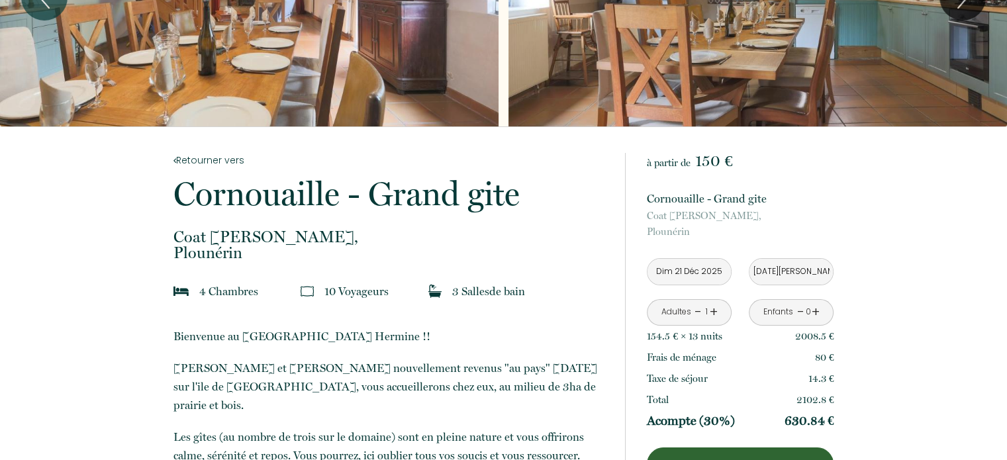
click at [711, 310] on link "+" at bounding box center [714, 312] width 8 height 21
click at [712, 311] on link "+" at bounding box center [714, 312] width 8 height 21
click at [817, 312] on link "+" at bounding box center [816, 312] width 8 height 21
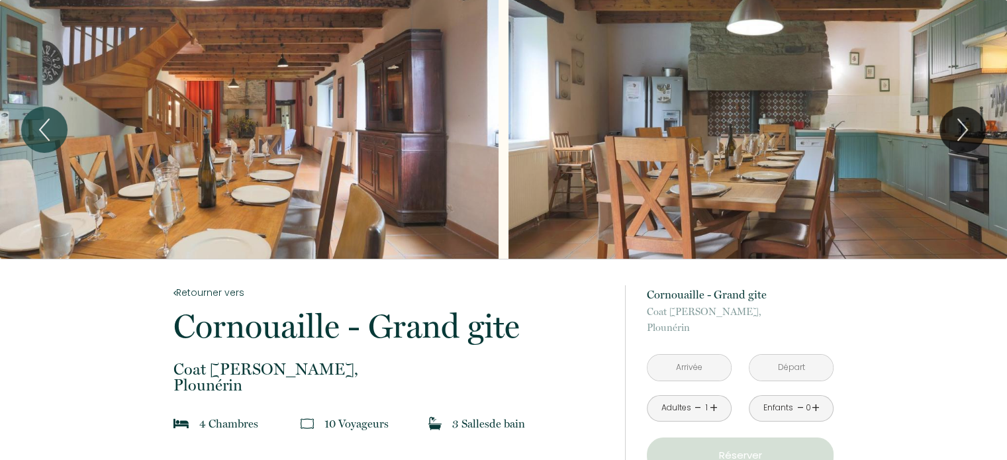
click at [702, 370] on input "text" at bounding box center [689, 368] width 83 height 26
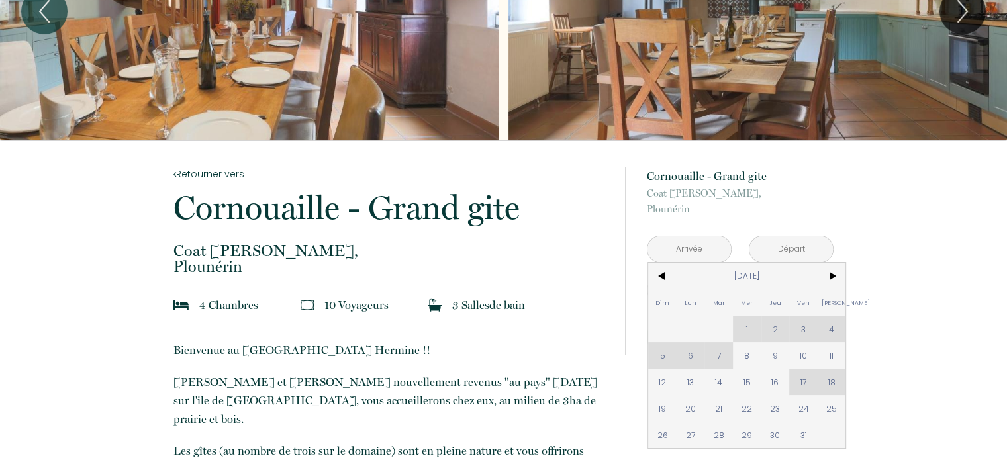
scroll to position [132, 0]
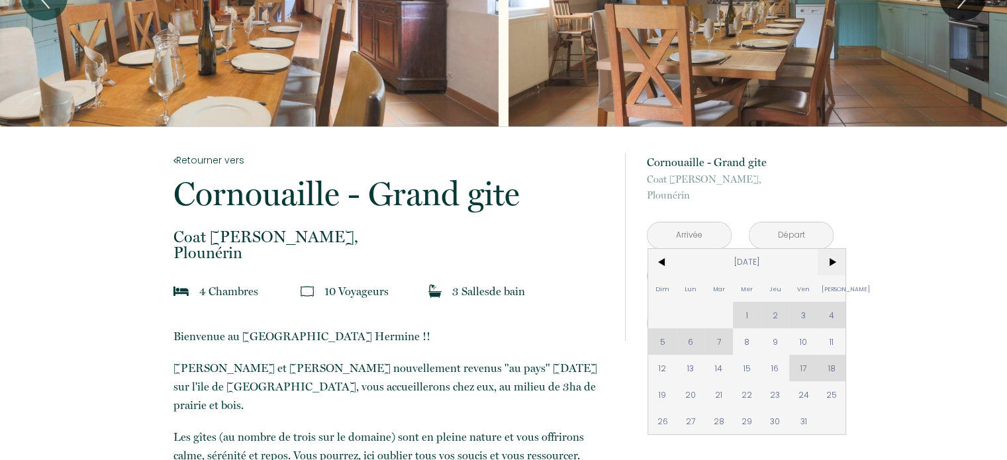
click at [832, 266] on span ">" at bounding box center [832, 262] width 28 height 26
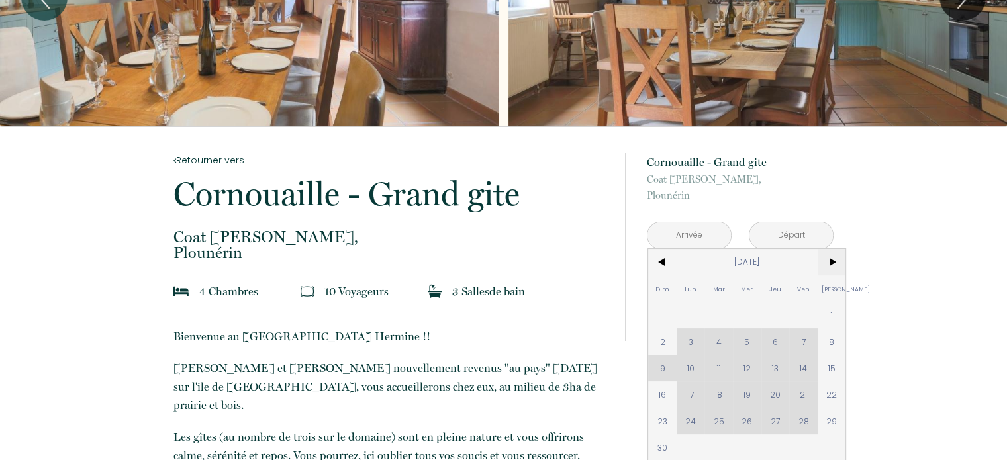
click at [832, 266] on span ">" at bounding box center [832, 262] width 28 height 26
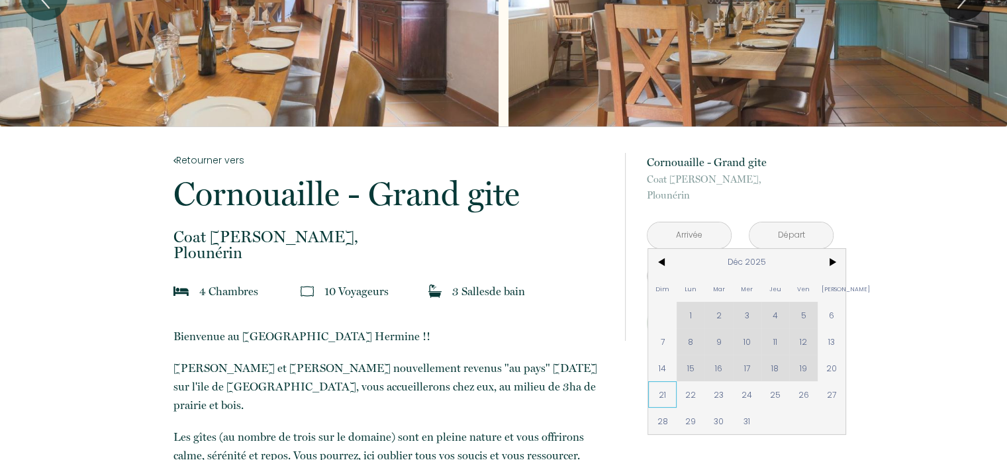
click at [656, 401] on span "21" at bounding box center [662, 394] width 28 height 26
type input "Dim 21 Déc 2025"
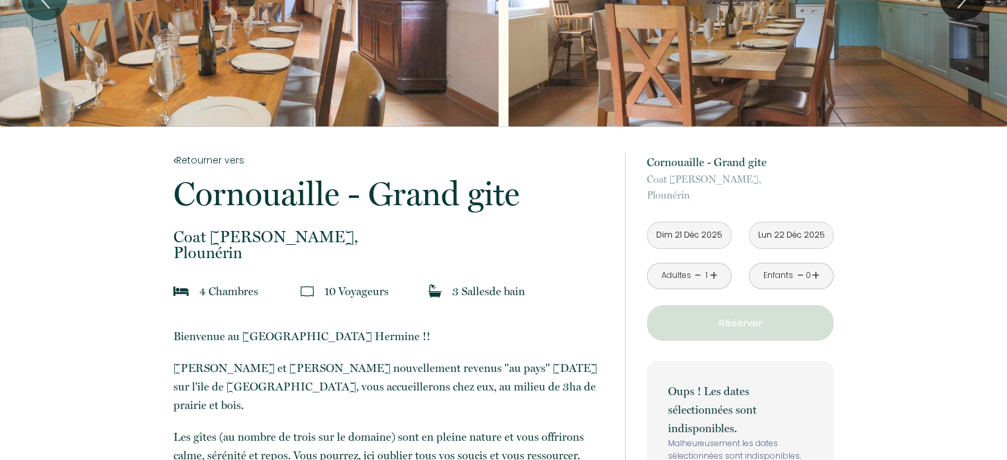
click at [816, 227] on input "Lun 22 Déc 2025" at bounding box center [791, 236] width 83 height 26
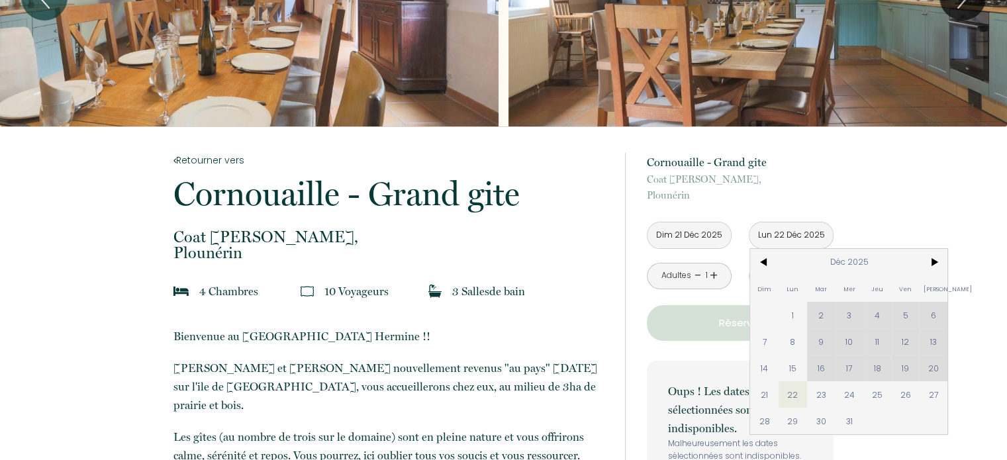
click at [816, 234] on input "Lun 22 Déc 2025" at bounding box center [791, 236] width 83 height 26
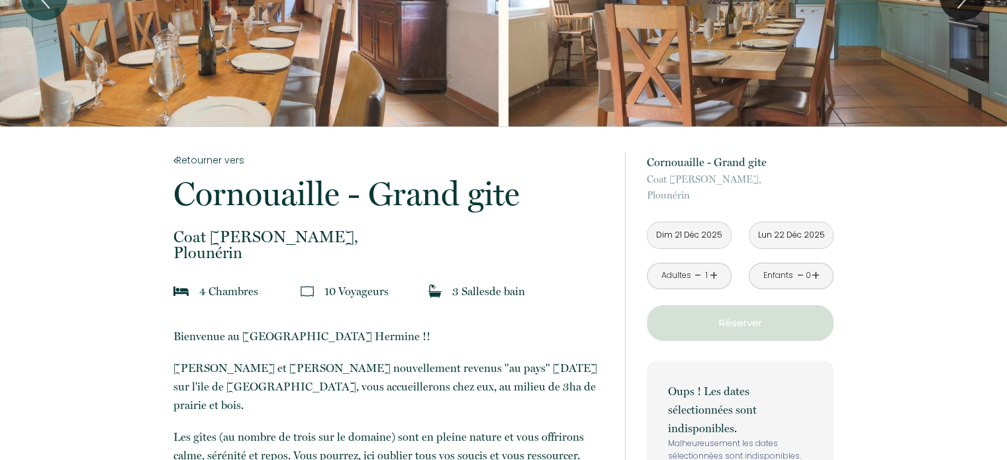
click at [816, 234] on input "Lun 22 Déc 2025" at bounding box center [791, 236] width 83 height 26
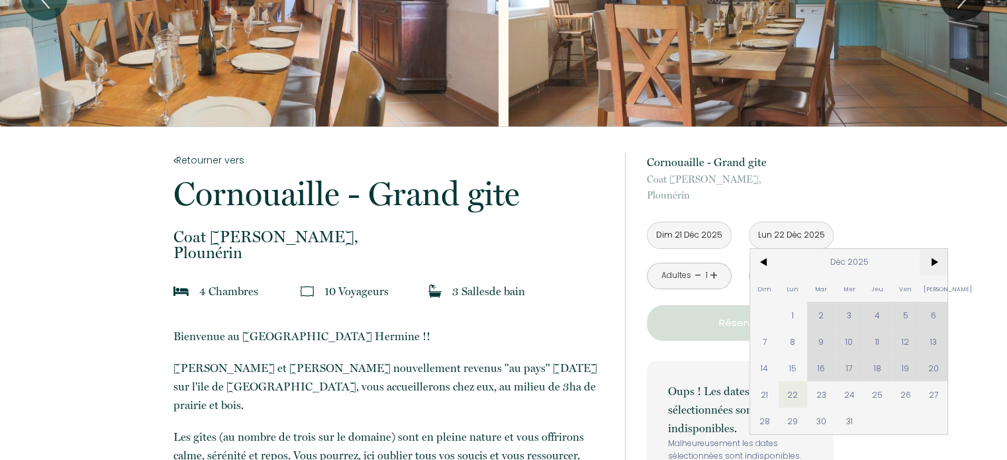
click at [937, 264] on span ">" at bounding box center [934, 262] width 28 height 26
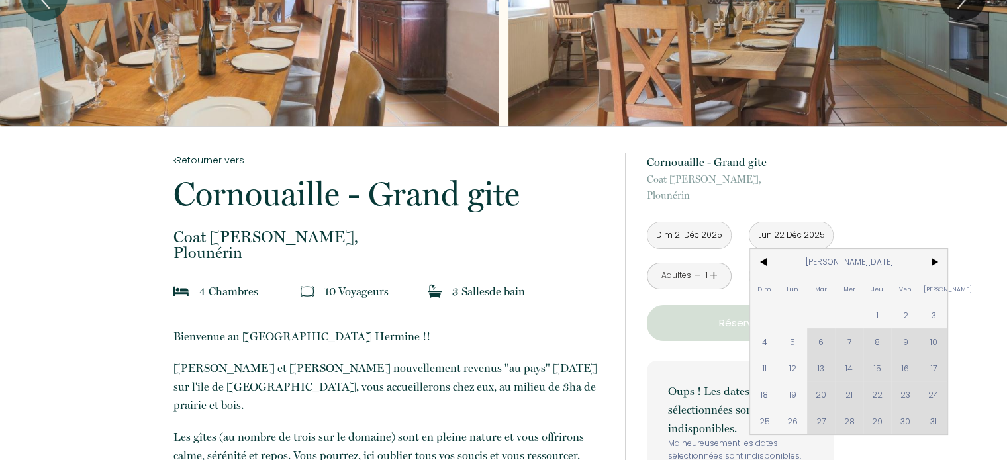
click at [934, 314] on span "3" at bounding box center [934, 315] width 28 height 26
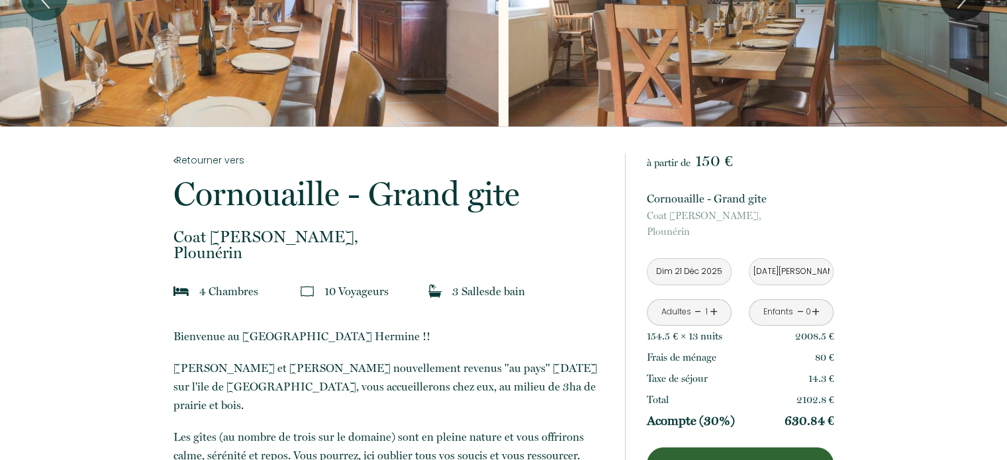
click at [710, 311] on link "+" at bounding box center [714, 312] width 8 height 21
click at [814, 312] on link "+" at bounding box center [816, 312] width 8 height 21
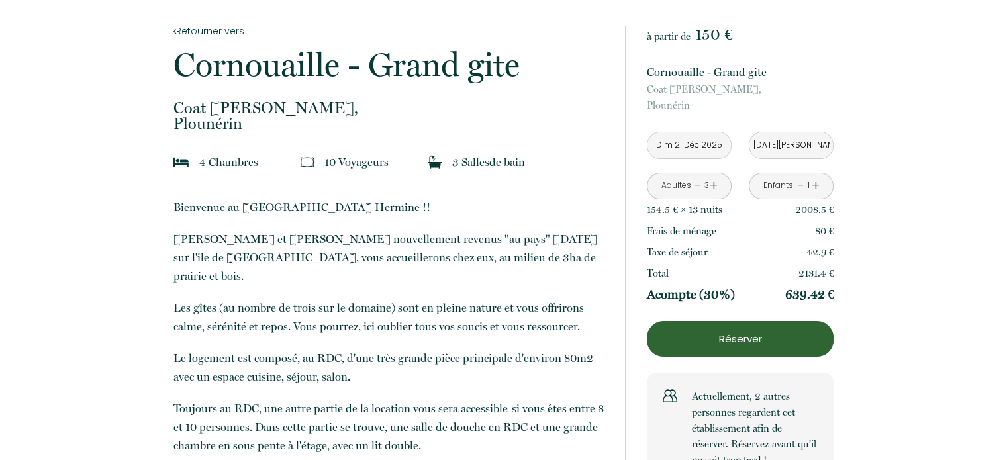
scroll to position [265, 0]
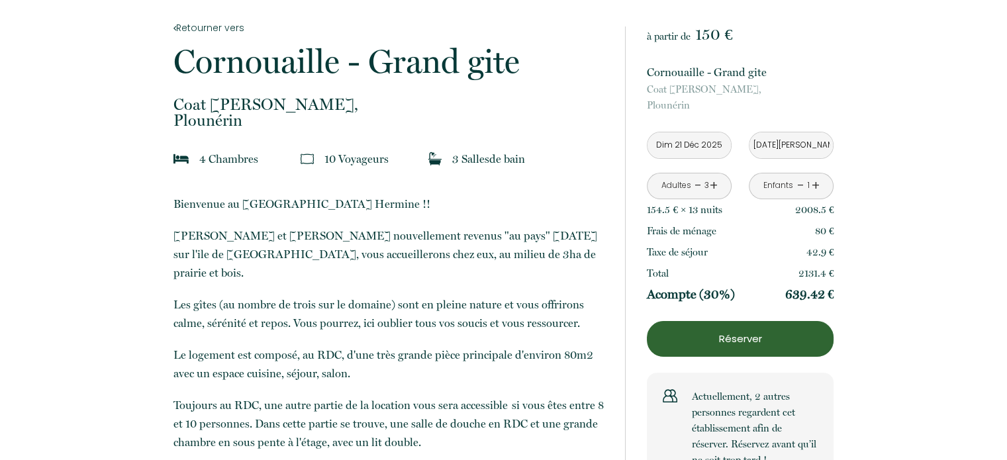
click at [792, 145] on input "[DATE][PERSON_NAME]" at bounding box center [791, 145] width 83 height 26
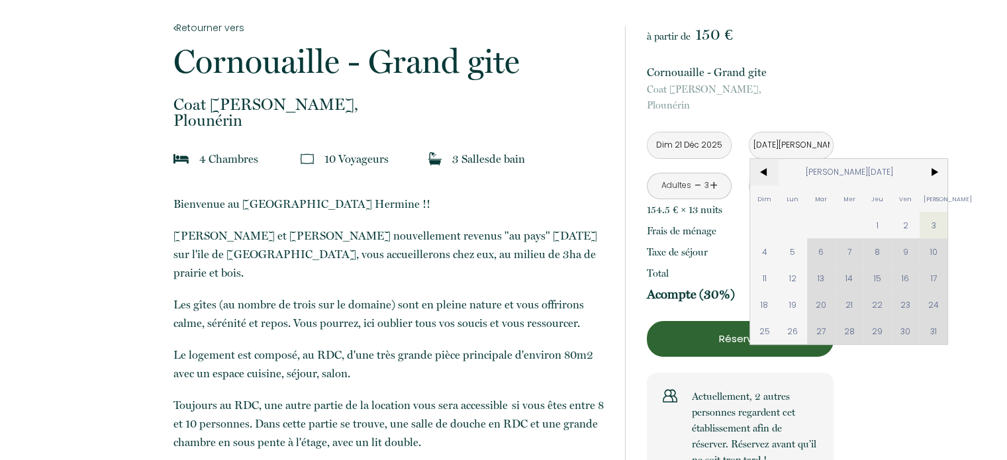
click at [766, 171] on span "<" at bounding box center [764, 172] width 28 height 26
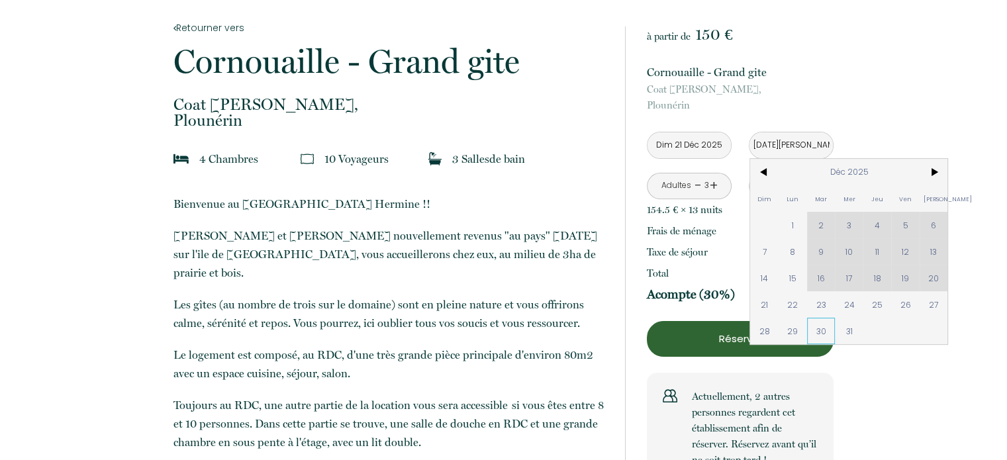
click at [824, 325] on span "30" at bounding box center [821, 331] width 28 height 26
type input "[DATE]"
